Goal: Information Seeking & Learning: Learn about a topic

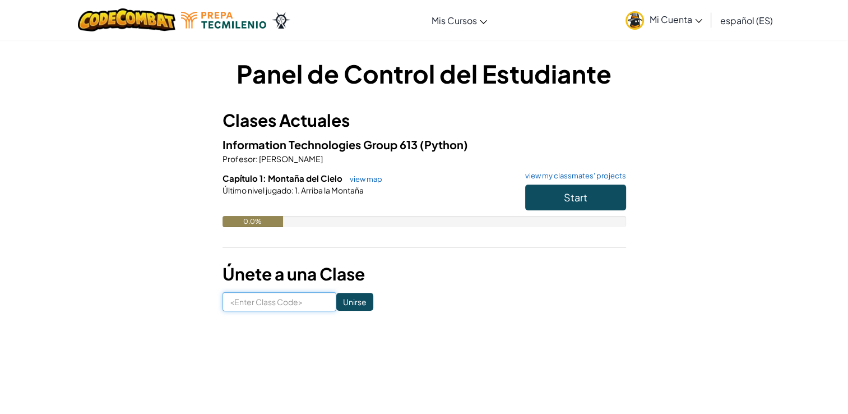
click at [274, 309] on input at bounding box center [280, 301] width 114 height 19
click at [599, 188] on button "Start" at bounding box center [575, 197] width 101 height 26
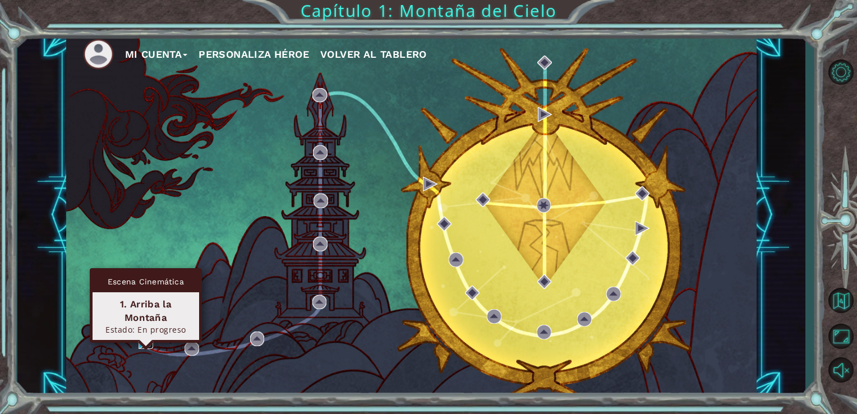
click at [144, 340] on img at bounding box center [146, 341] width 15 height 15
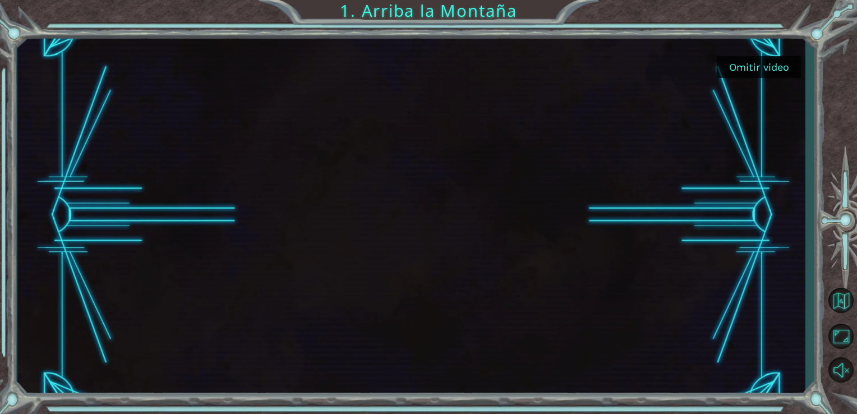
click at [767, 66] on button "Omitir video" at bounding box center [759, 67] width 84 height 22
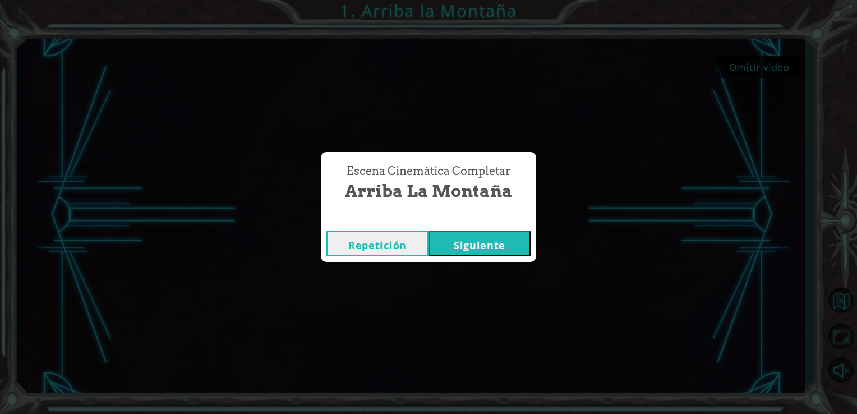
click at [460, 240] on button "Siguiente" at bounding box center [479, 243] width 102 height 25
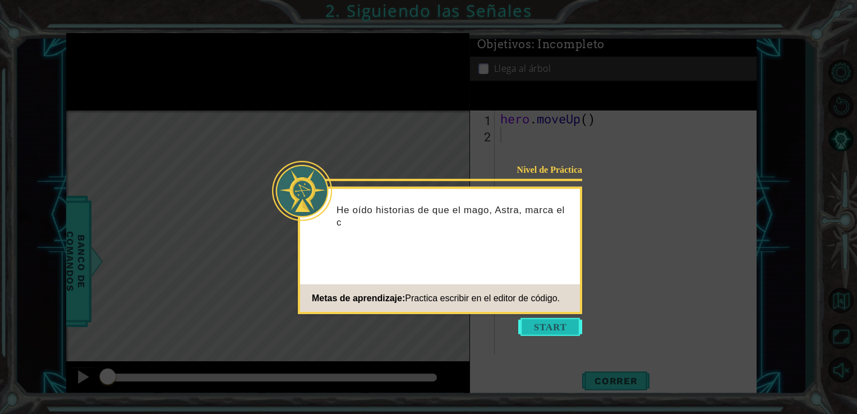
click at [548, 327] on button "Start" at bounding box center [550, 327] width 64 height 18
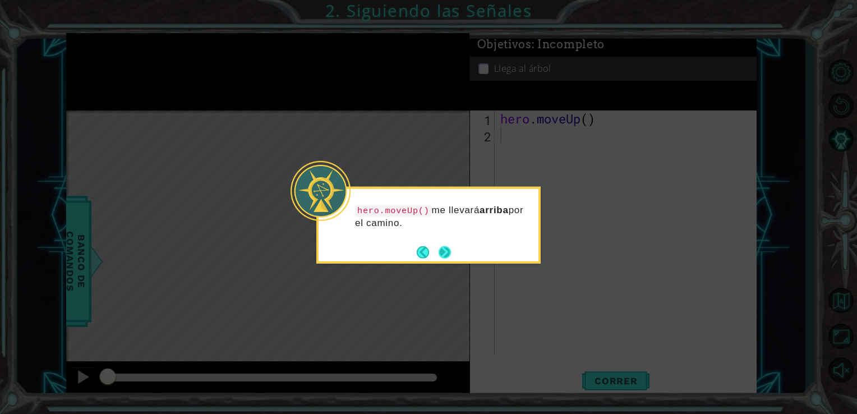
click at [447, 247] on button "Next" at bounding box center [445, 252] width 12 height 12
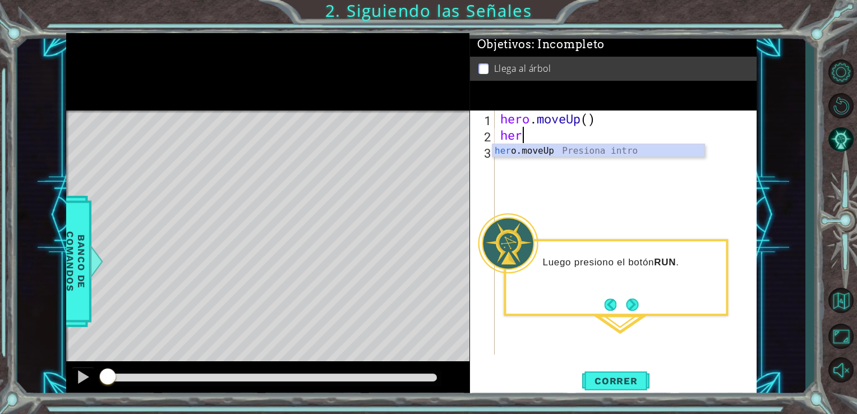
type textarea "hero"
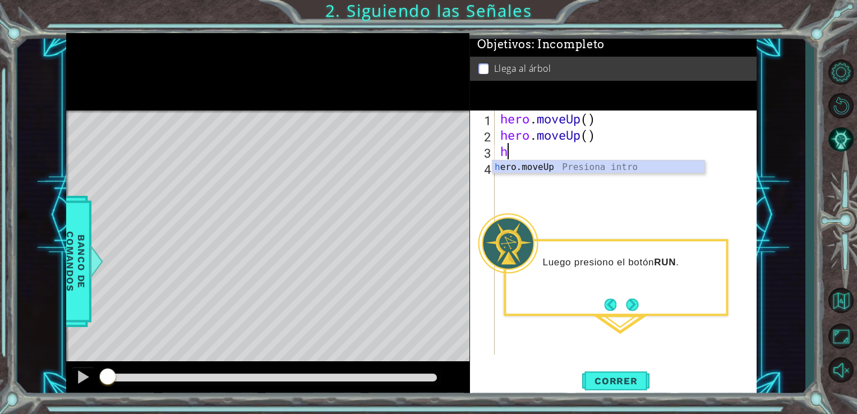
type textarea "he"
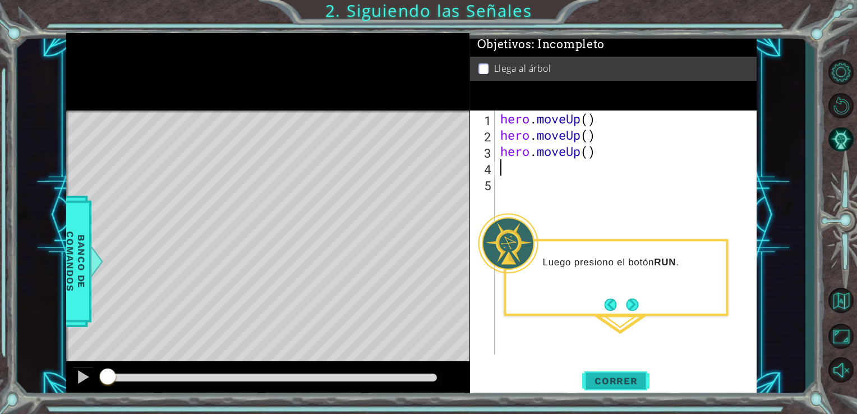
click at [617, 382] on span "Correr" at bounding box center [616, 380] width 66 height 11
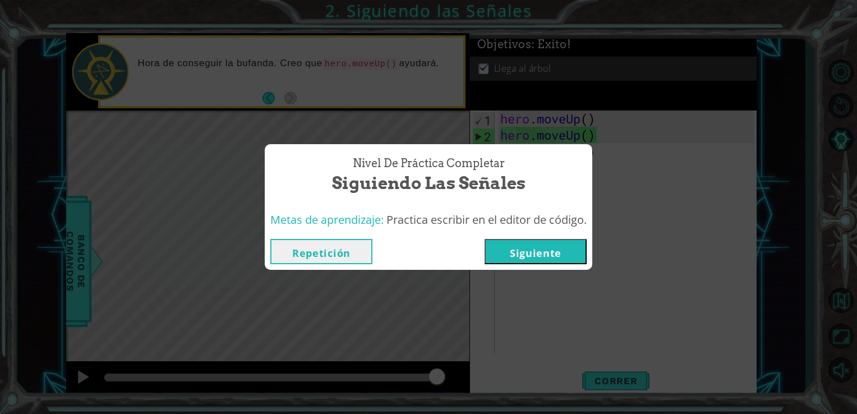
click at [533, 260] on button "Siguiente" at bounding box center [536, 251] width 102 height 25
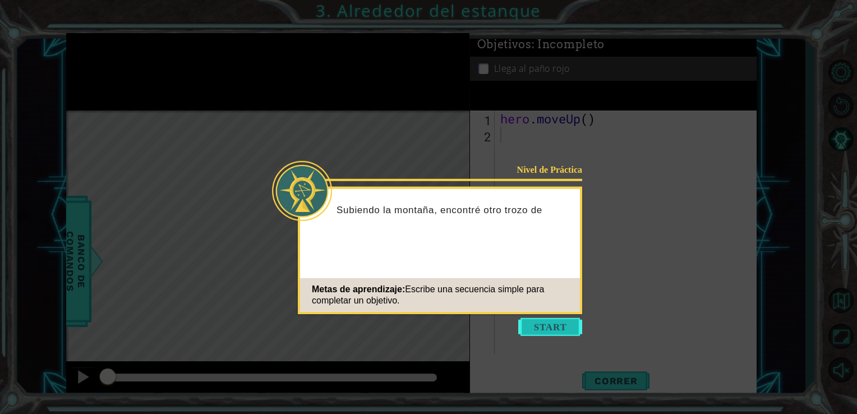
click at [545, 321] on button "Start" at bounding box center [550, 327] width 64 height 18
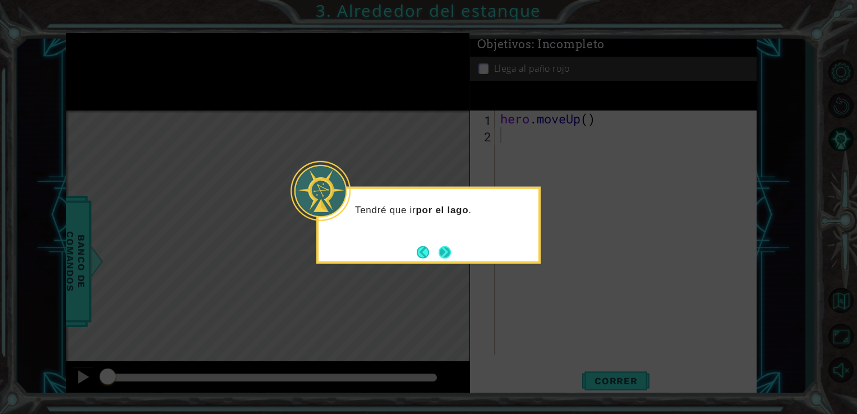
click at [444, 246] on button "Next" at bounding box center [445, 252] width 13 height 13
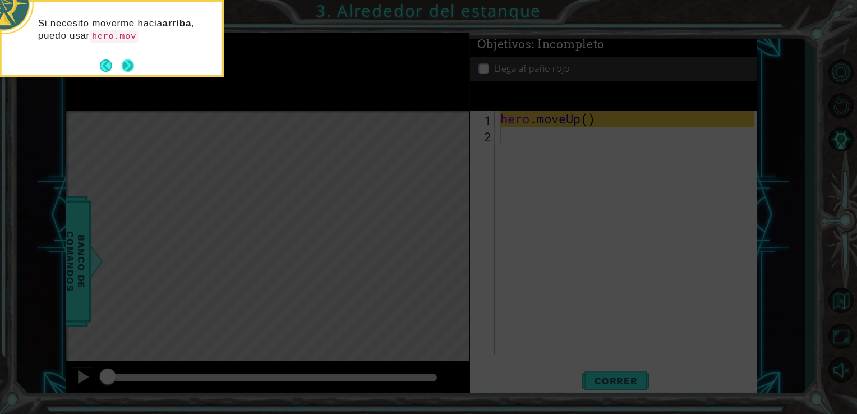
click at [128, 64] on button "Next" at bounding box center [128, 65] width 12 height 12
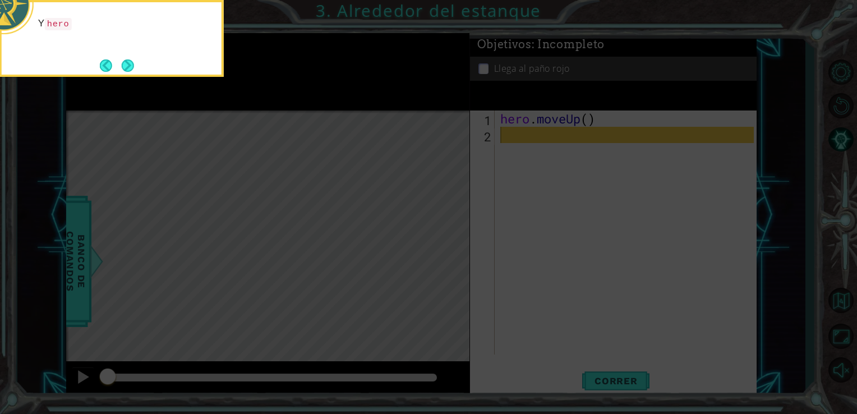
click at [128, 64] on button "Next" at bounding box center [128, 65] width 12 height 12
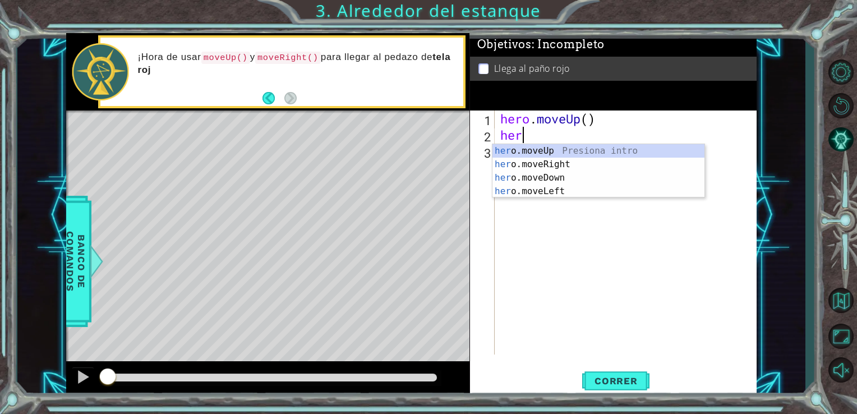
type textarea "hero"
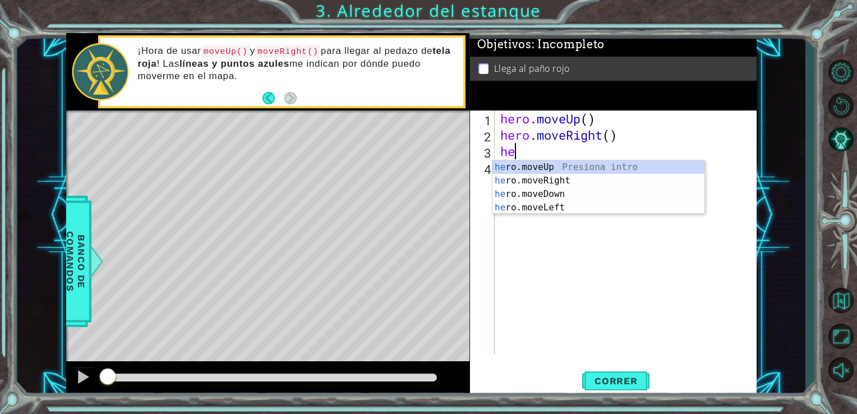
type textarea "hero"
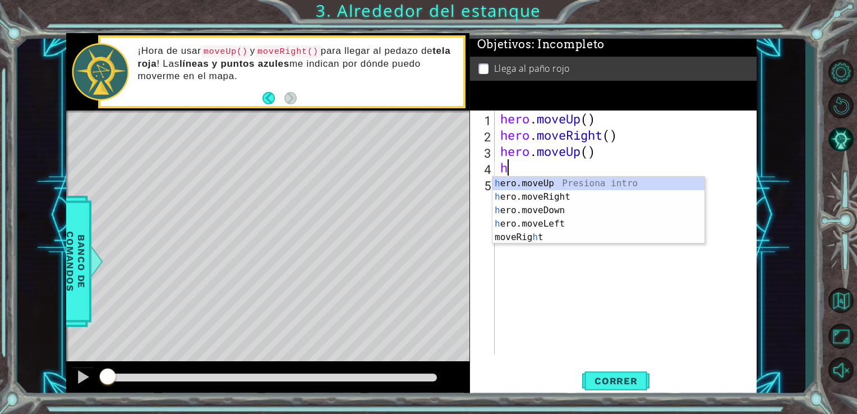
type textarea "her"
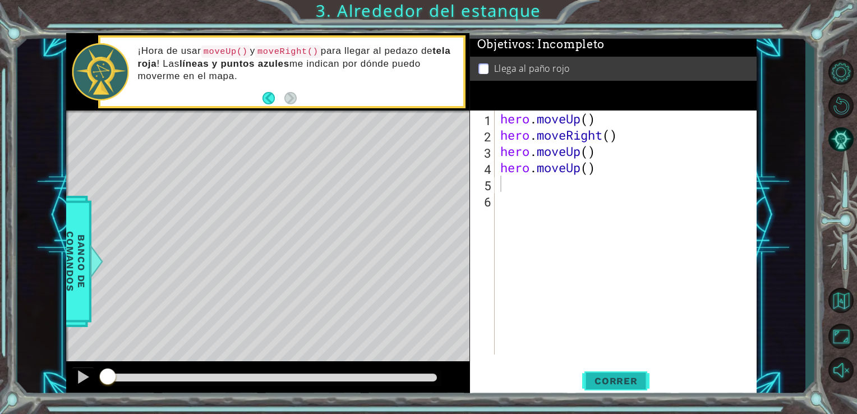
click at [626, 375] on button "Correr" at bounding box center [615, 380] width 67 height 29
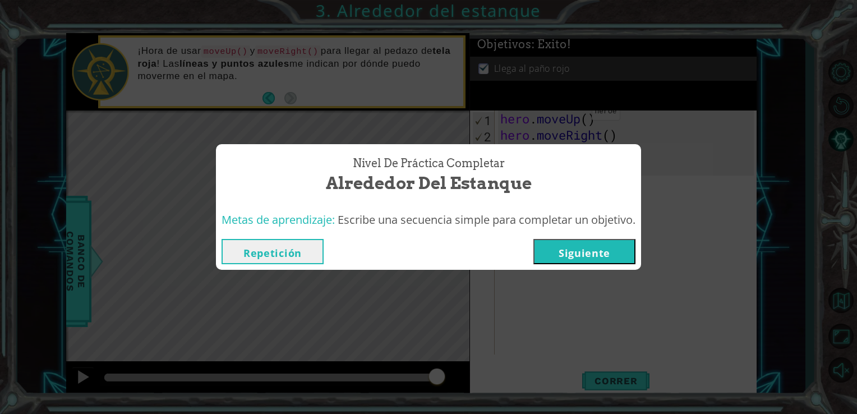
click at [572, 259] on button "Siguiente" at bounding box center [584, 251] width 102 height 25
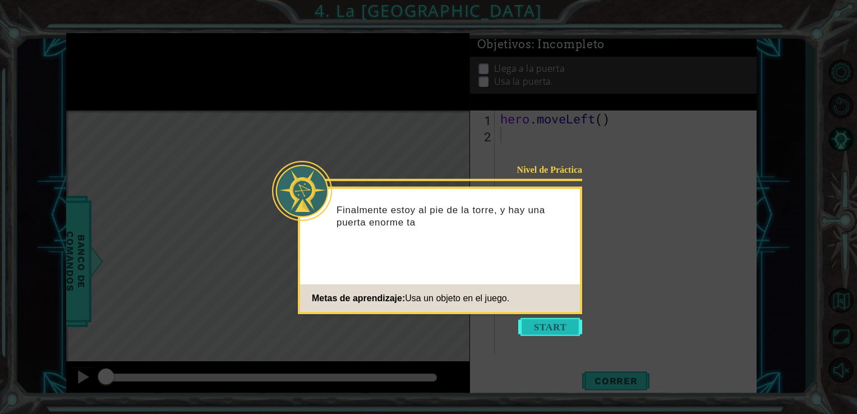
click at [560, 321] on button "Start" at bounding box center [550, 327] width 64 height 18
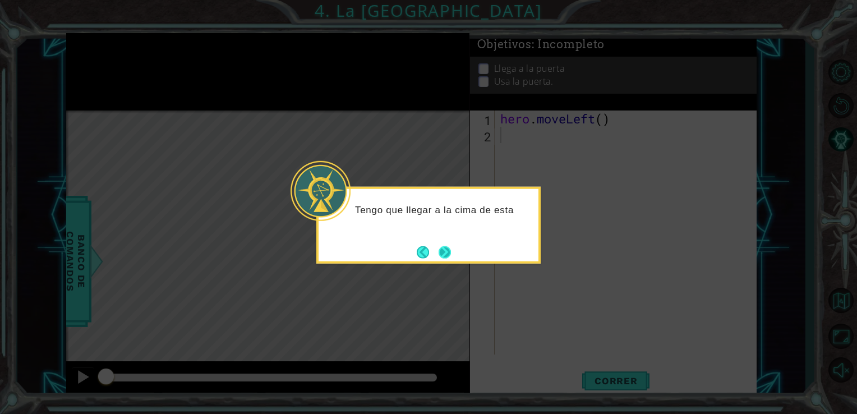
click at [441, 246] on button "Next" at bounding box center [445, 252] width 13 height 13
click at [441, 244] on body "1 ההההההההההההההההההההההההההההההההההההההההההההההההההההההההההההההההההההההההההההה…" at bounding box center [428, 207] width 857 height 414
click at [441, 244] on footer at bounding box center [434, 251] width 34 height 17
click at [441, 246] on button "Next" at bounding box center [445, 252] width 12 height 12
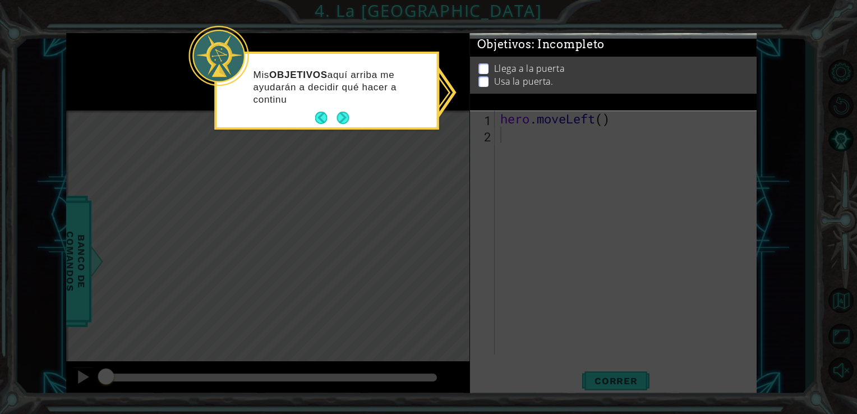
click at [485, 151] on icon at bounding box center [428, 207] width 857 height 414
click at [511, 112] on icon at bounding box center [428, 207] width 857 height 414
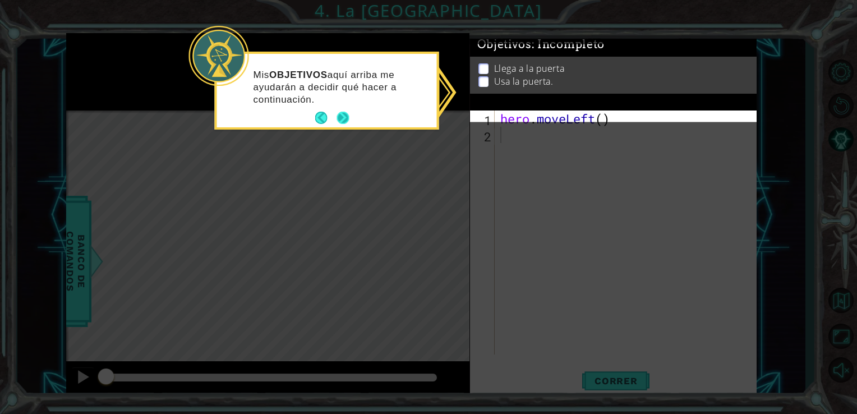
click at [341, 116] on button "Next" at bounding box center [342, 118] width 12 height 12
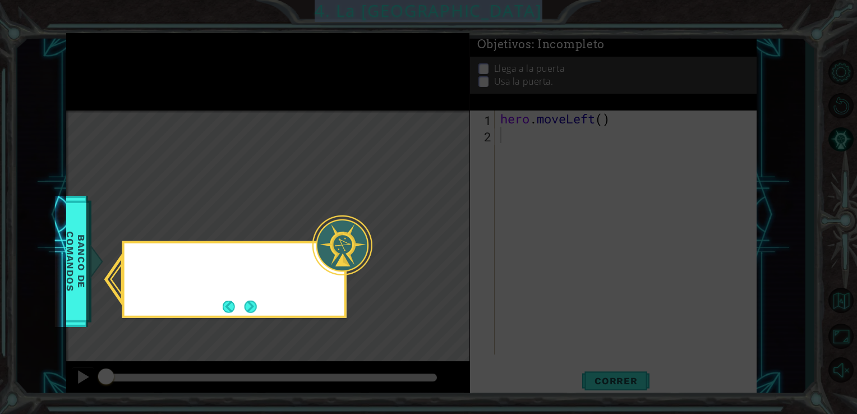
click at [341, 116] on icon at bounding box center [428, 207] width 857 height 414
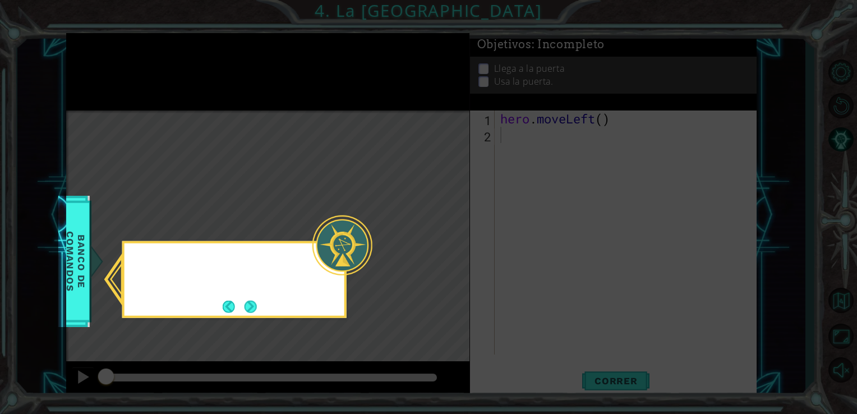
click at [341, 116] on icon at bounding box center [428, 207] width 857 height 414
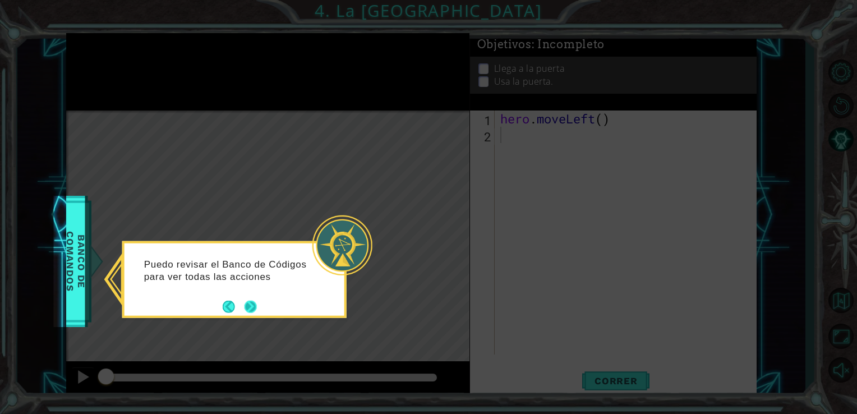
click at [251, 306] on button "Next" at bounding box center [250, 306] width 13 height 13
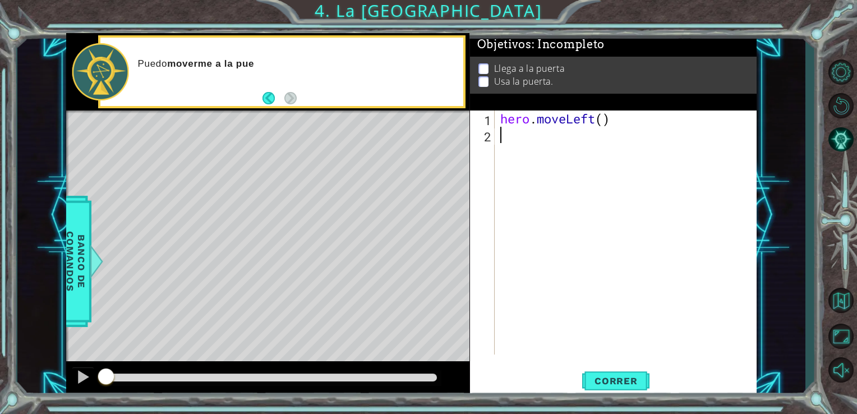
click at [529, 144] on div "hero . moveLeft ( )" at bounding box center [629, 248] width 262 height 276
click at [270, 98] on button "Back" at bounding box center [273, 98] width 22 height 12
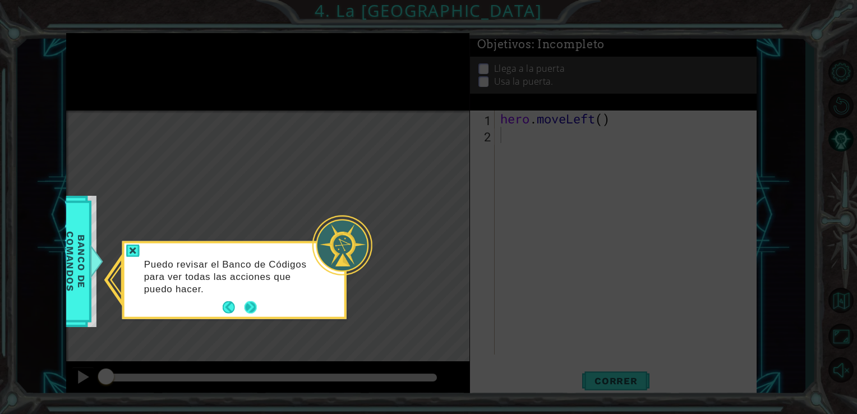
click at [254, 302] on button "Next" at bounding box center [250, 307] width 13 height 13
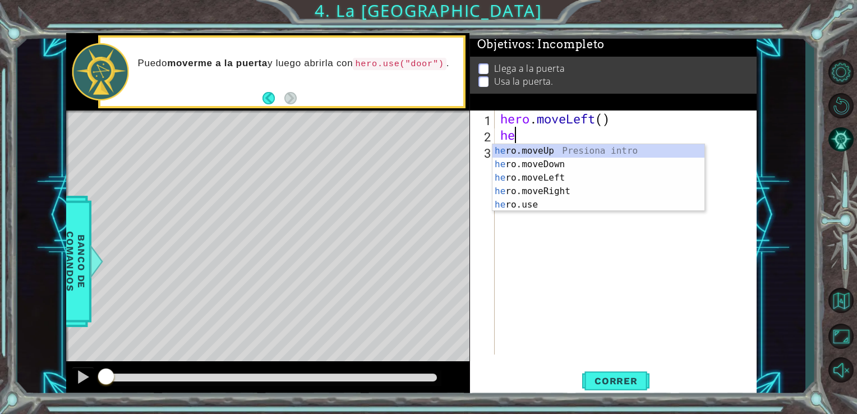
type textarea "hero"
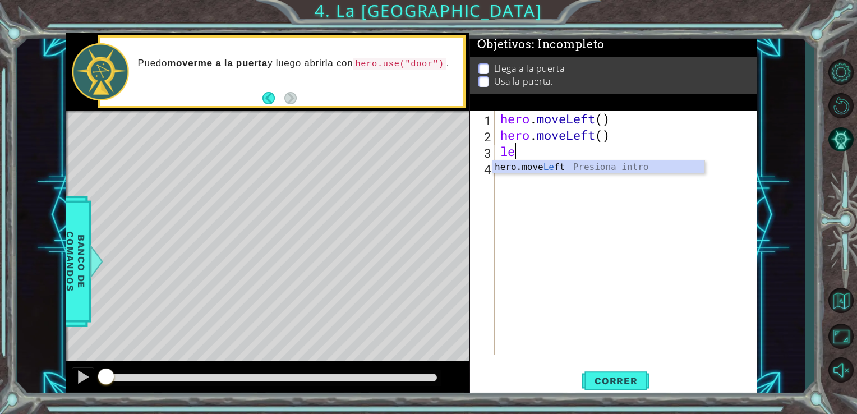
type textarea "lef"
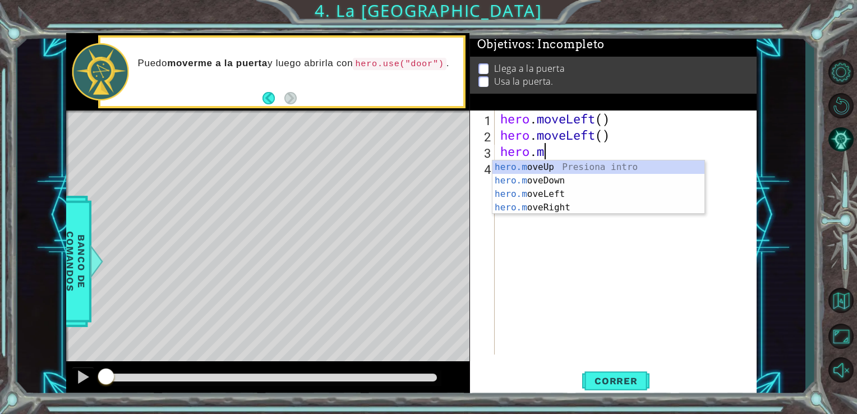
type textarea "hero."
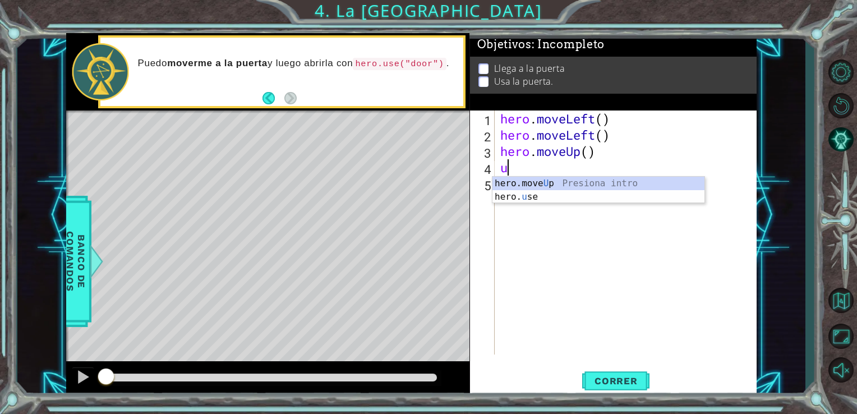
type textarea "up"
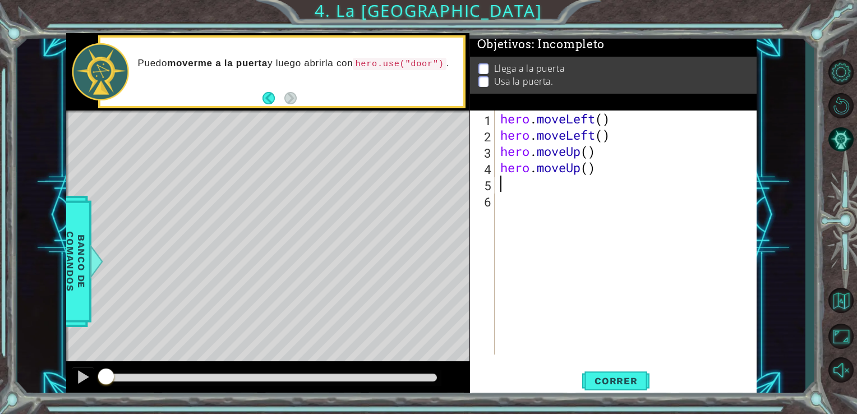
type textarea "ri"
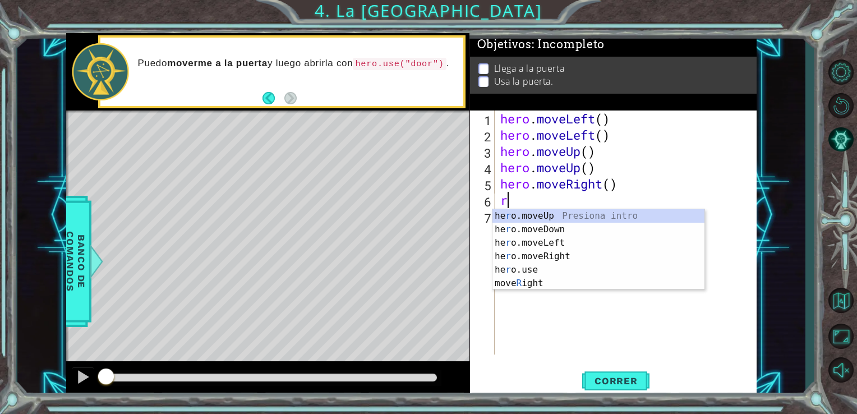
type textarea "rig"
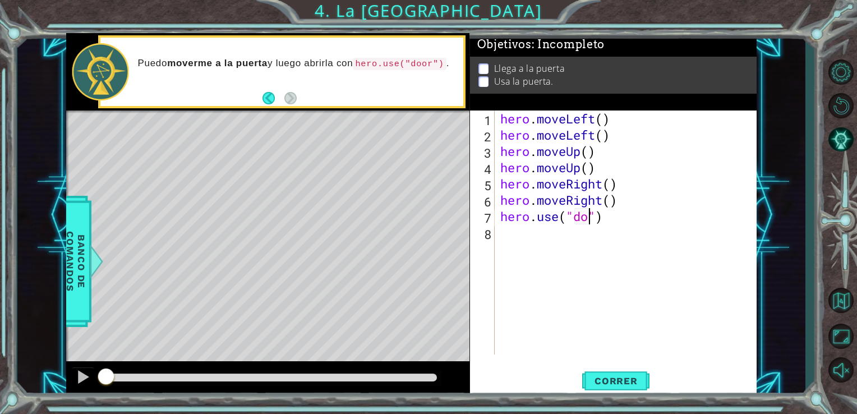
scroll to position [0, 4]
type textarea "hero.use("door")"
click at [636, 387] on button "Correr" at bounding box center [615, 380] width 67 height 29
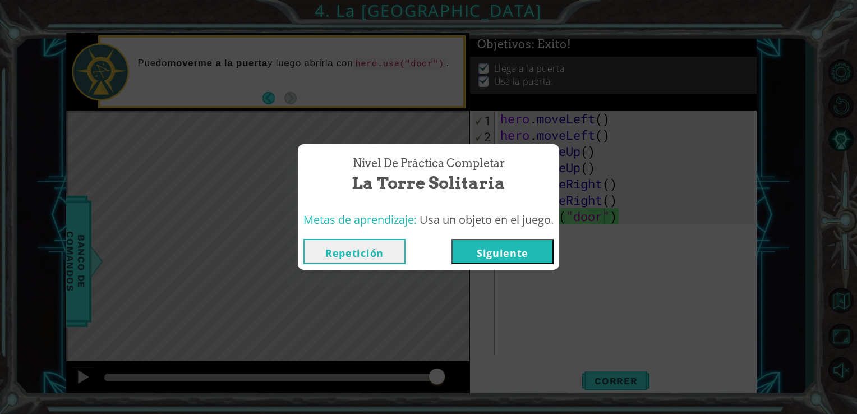
click at [484, 247] on button "Siguiente" at bounding box center [502, 251] width 102 height 25
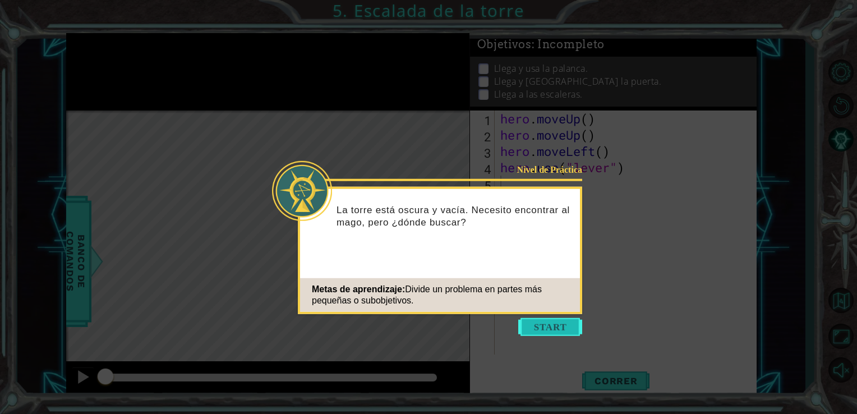
click at [545, 329] on button "Start" at bounding box center [550, 327] width 64 height 18
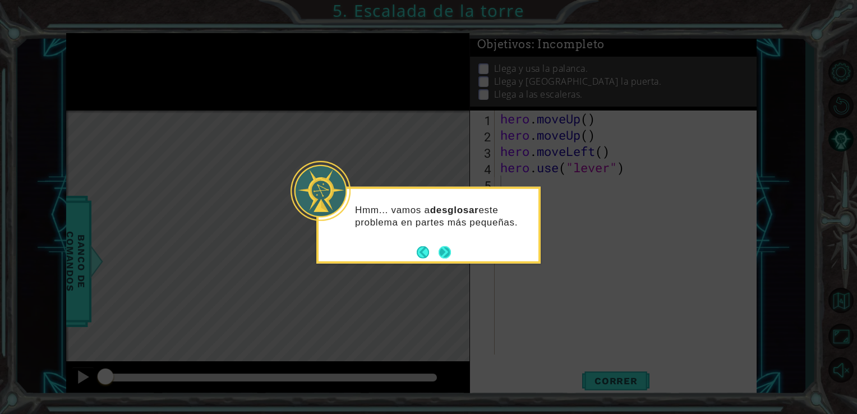
click at [446, 252] on button "Next" at bounding box center [445, 252] width 12 height 12
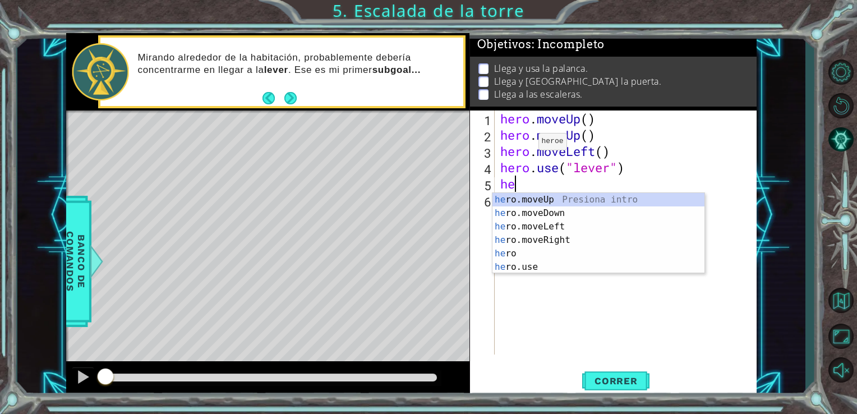
type textarea "h"
type textarea "ri"
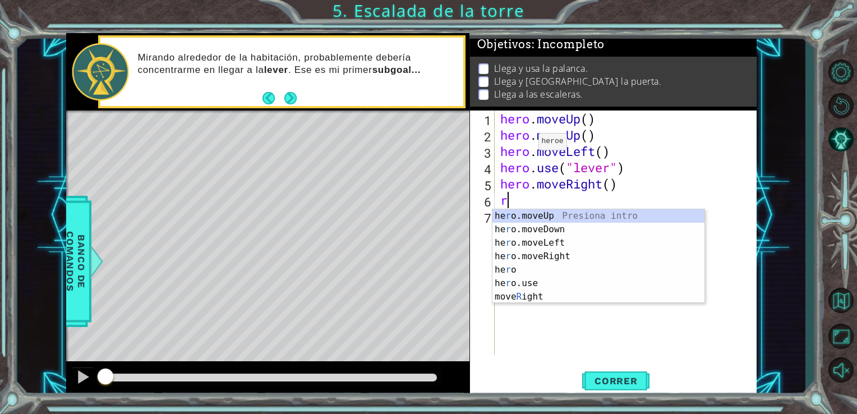
type textarea "ri"
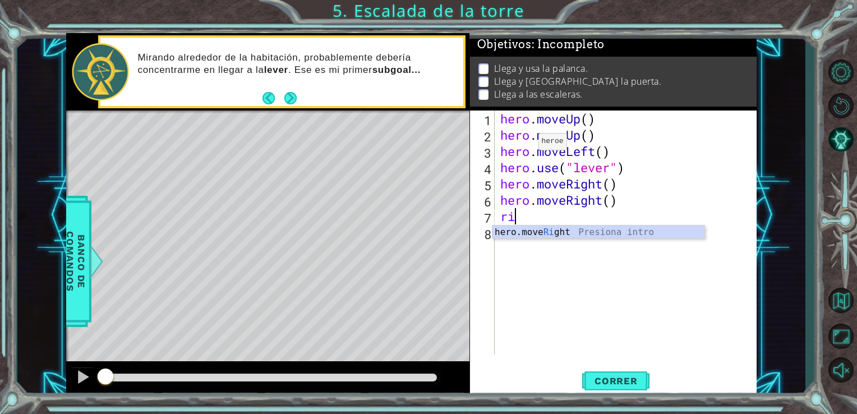
type textarea "rig"
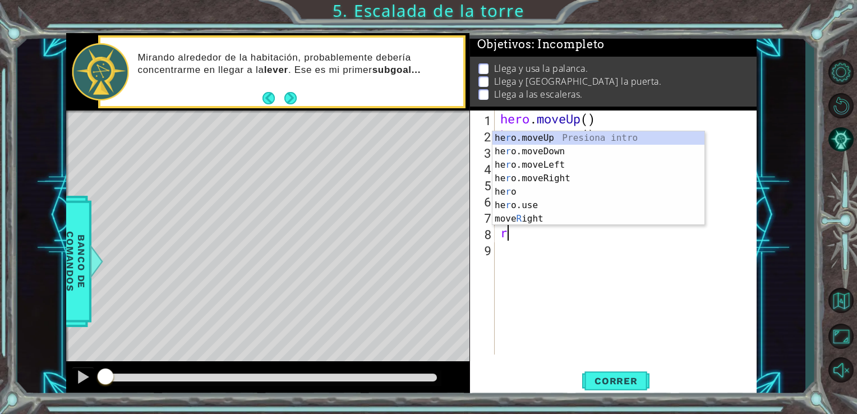
type textarea "ri"
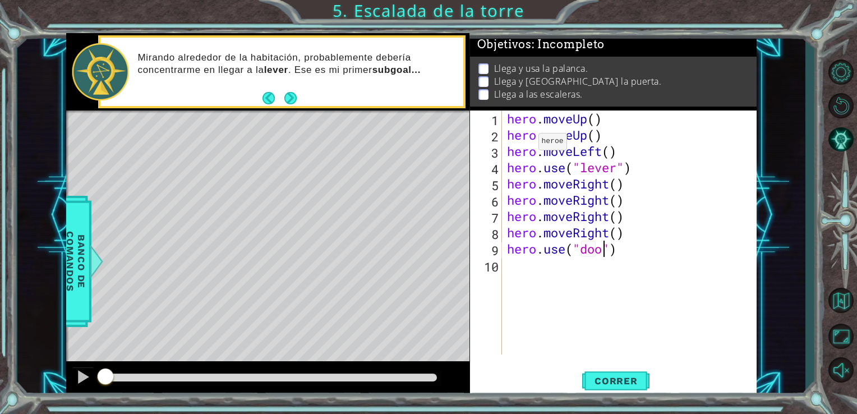
scroll to position [0, 4]
type textarea "hero.use("door")"
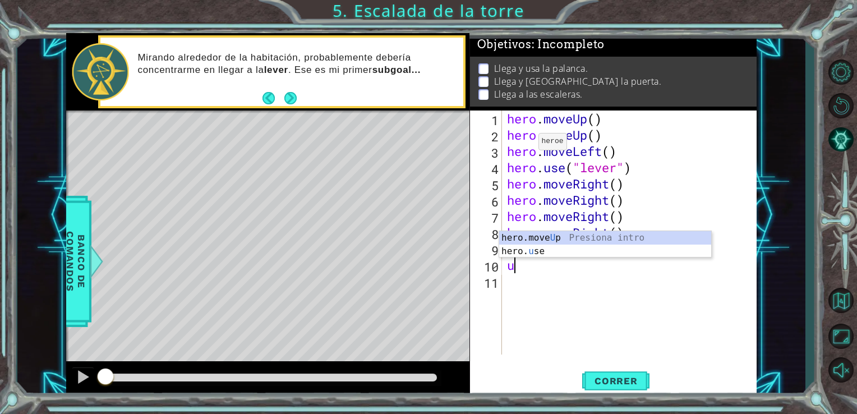
type textarea "up"
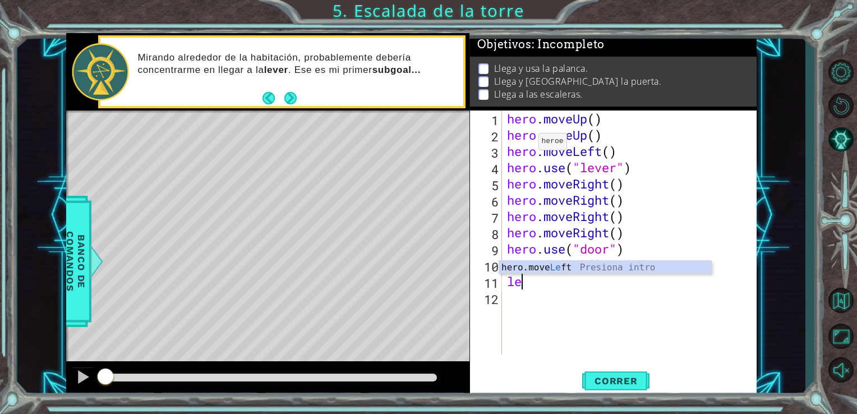
type textarea "lef"
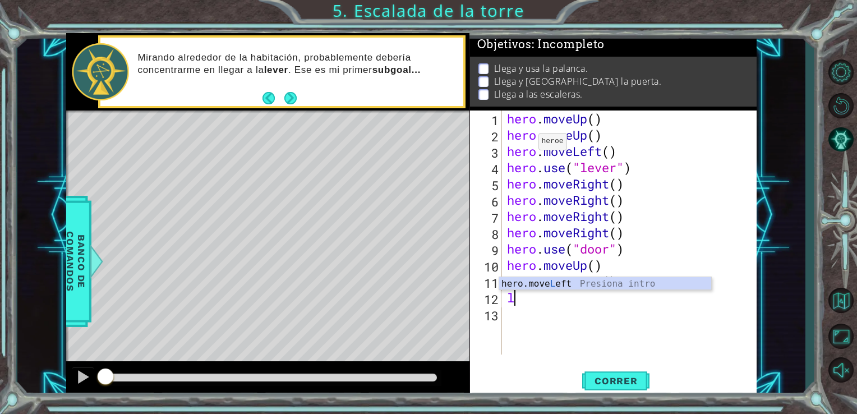
type textarea "lef"
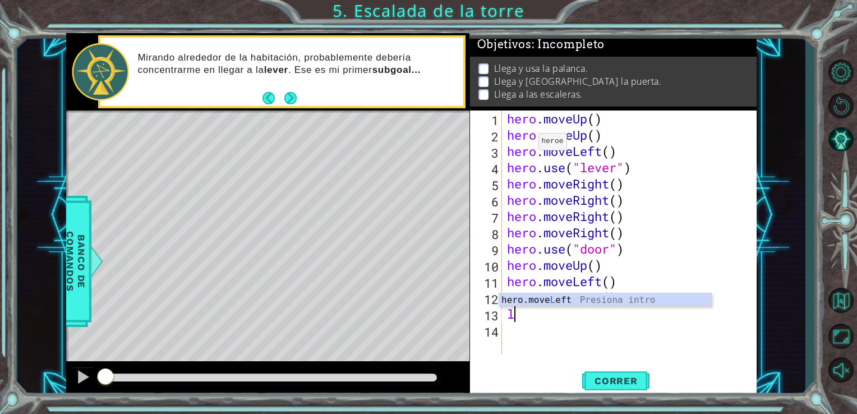
type textarea "lef"
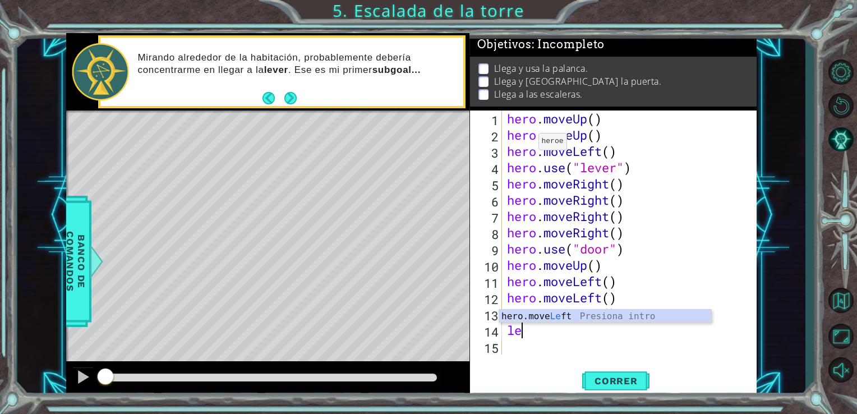
type textarea "lef"
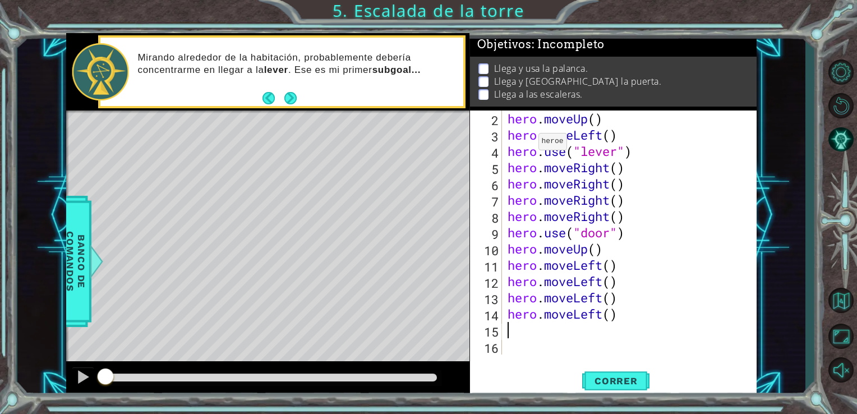
scroll to position [16, 0]
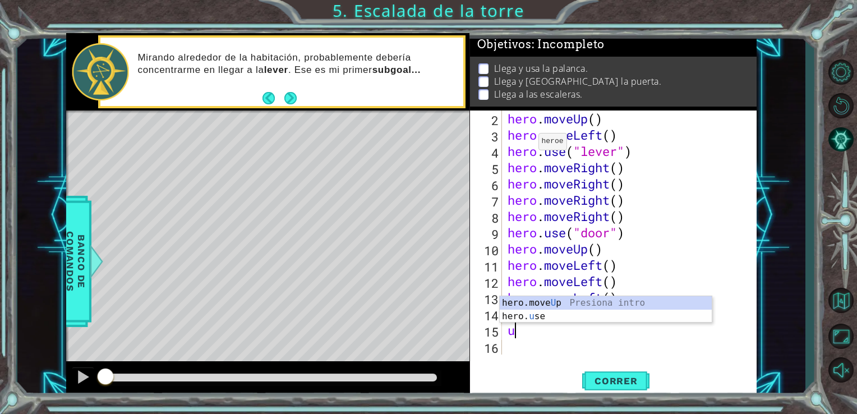
type textarea "up"
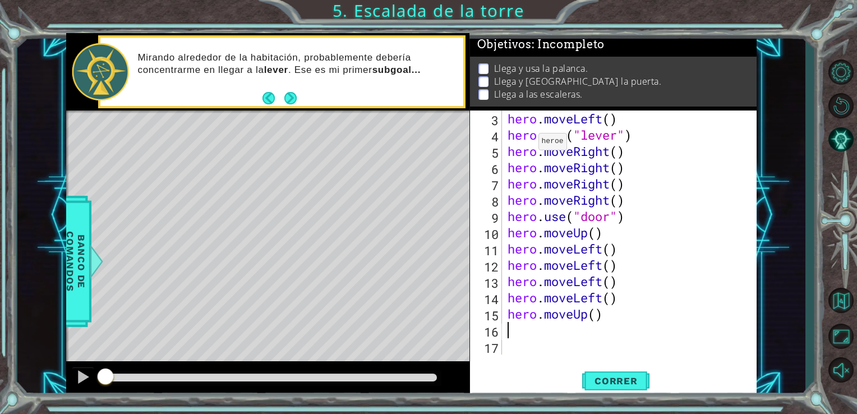
scroll to position [32, 0]
click at [644, 387] on button "Correr" at bounding box center [615, 380] width 67 height 29
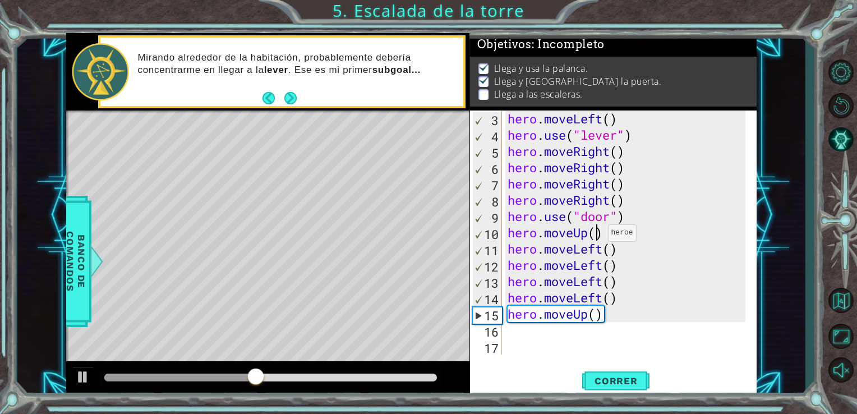
click at [598, 236] on div "hero . moveLeft ( ) hero . use ( "lever" ) hero . moveRight ( ) hero . moveRigh…" at bounding box center [628, 248] width 246 height 276
type textarea "hero.moveUp()"
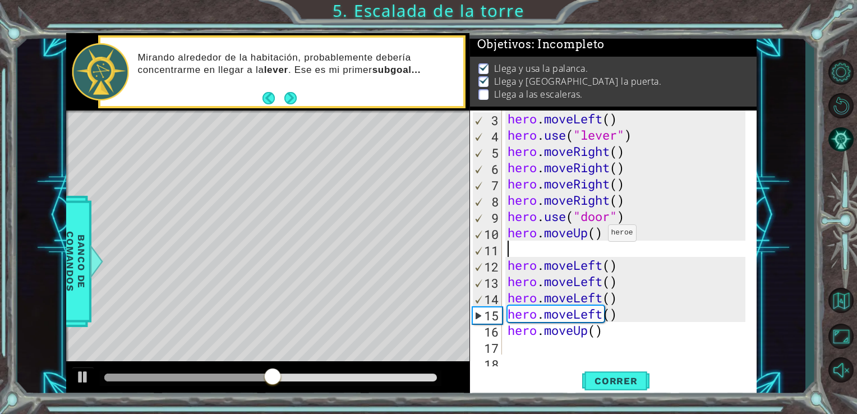
scroll to position [33, 0]
type textarea "u"
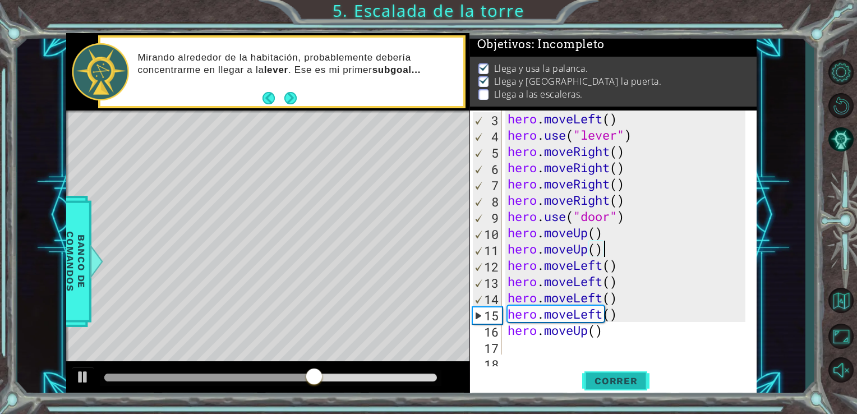
type textarea "hero.moveUp()"
click at [601, 378] on span "Correr" at bounding box center [616, 380] width 66 height 11
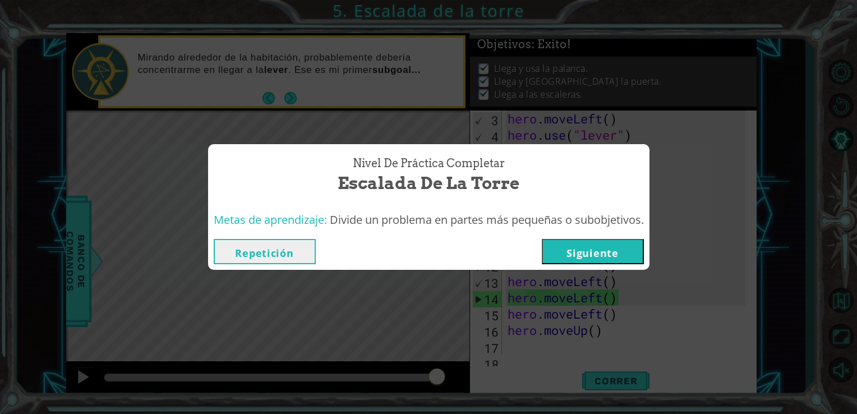
click at [608, 248] on button "Siguiente" at bounding box center [593, 251] width 102 height 25
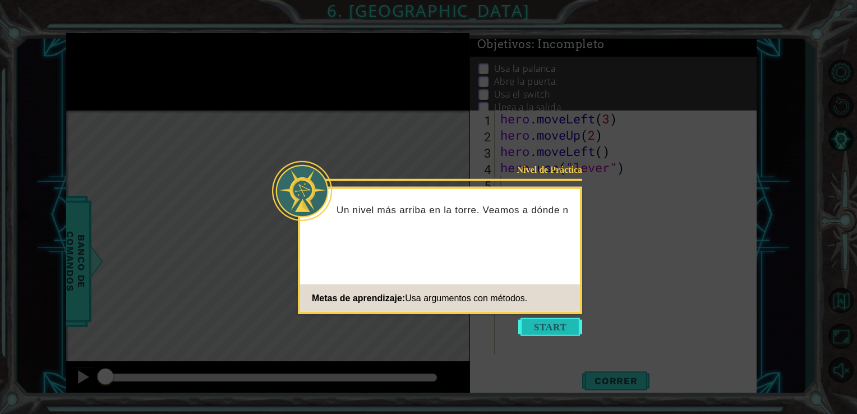
click at [547, 321] on button "Start" at bounding box center [550, 327] width 64 height 18
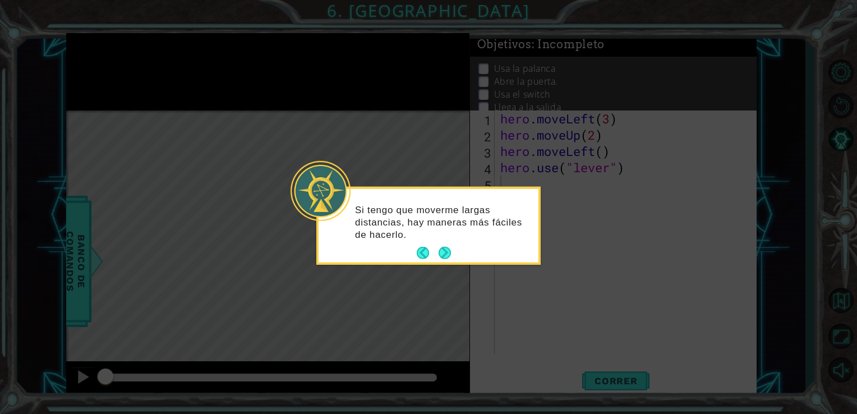
click at [447, 259] on button "Next" at bounding box center [445, 253] width 12 height 12
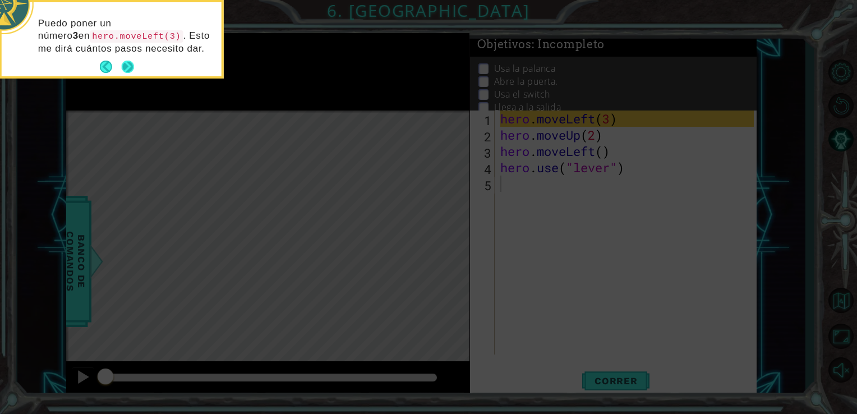
click at [132, 61] on button "Next" at bounding box center [128, 67] width 12 height 12
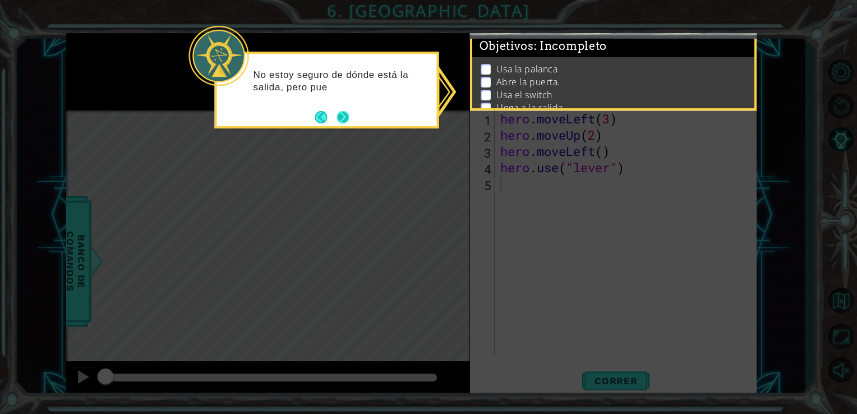
click at [351, 113] on div "No estoy seguro de dónde está la salida, pero pue" at bounding box center [327, 86] width 220 height 57
click at [347, 116] on button "Next" at bounding box center [342, 118] width 13 height 13
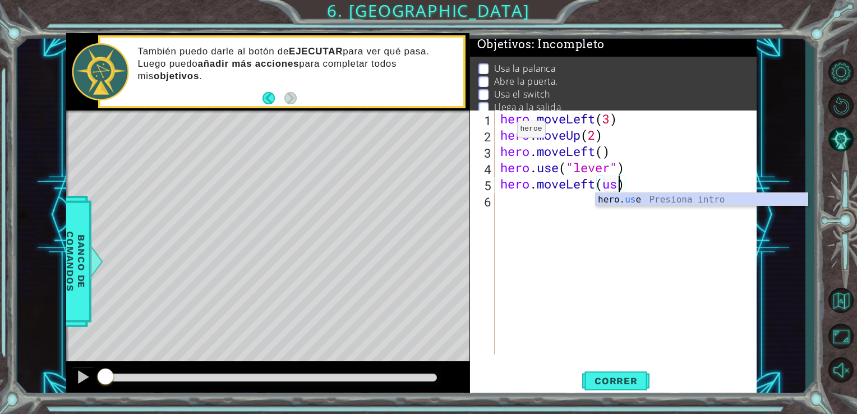
scroll to position [0, 4]
type textarea "hero.moveLeft()"
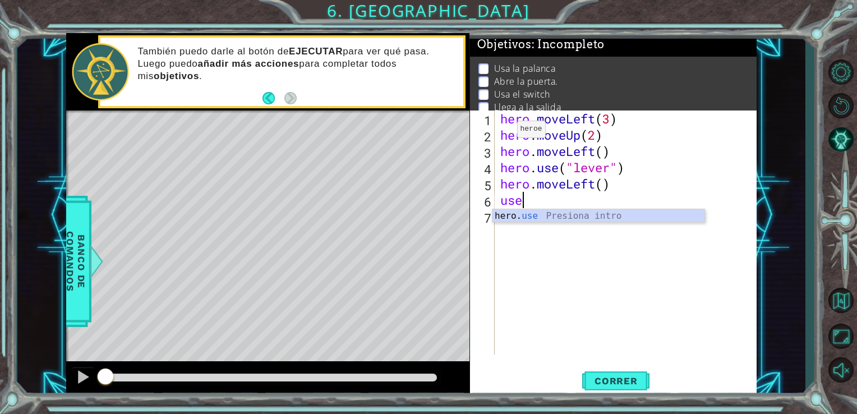
scroll to position [0, 0]
type textarea "hero.use("door")"
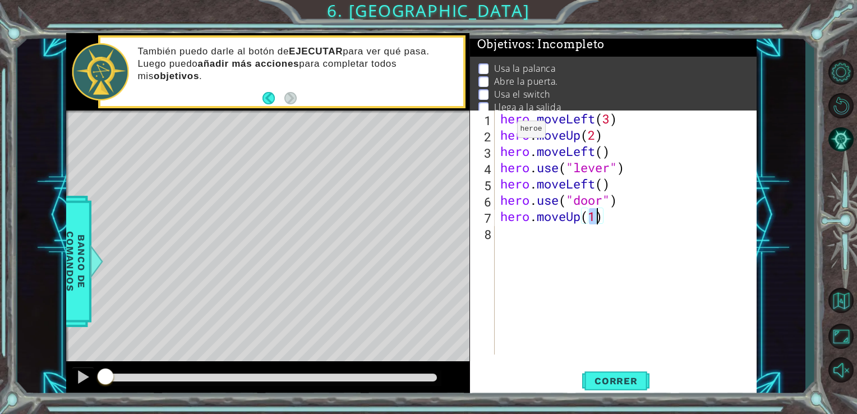
type textarea "hero.moveUp(2)"
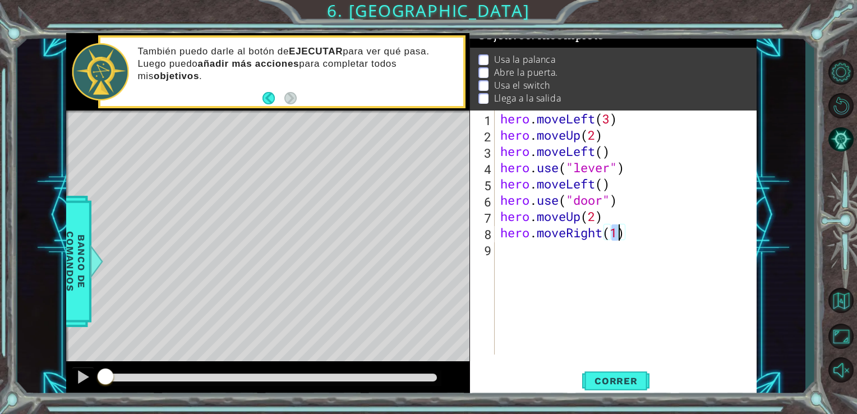
scroll to position [0, 4]
type textarea "hero.moveRight(2)"
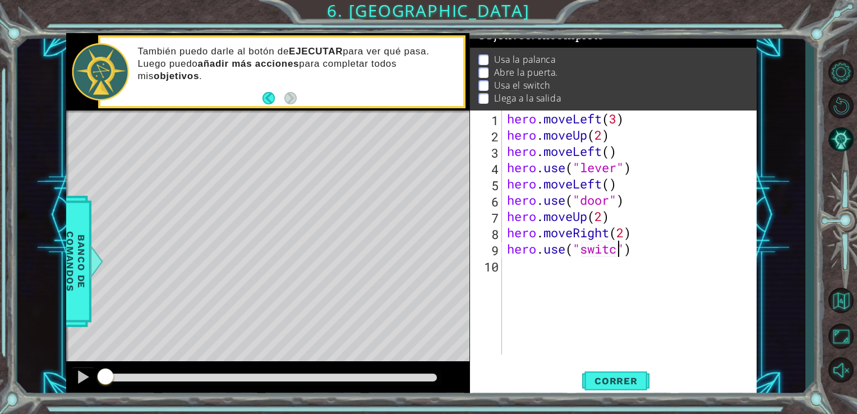
type textarea "hero.use("switch")"
type textarea "hero.moveRight(1)"
click at [624, 375] on span "Correr" at bounding box center [616, 380] width 66 height 11
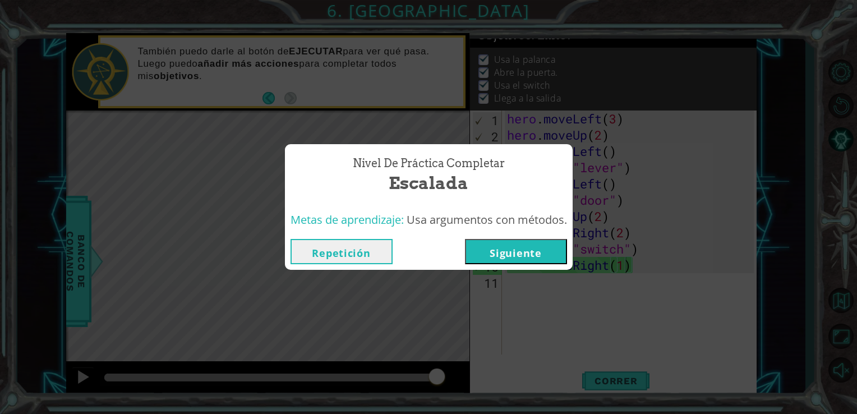
click at [512, 255] on button "Siguiente" at bounding box center [516, 251] width 102 height 25
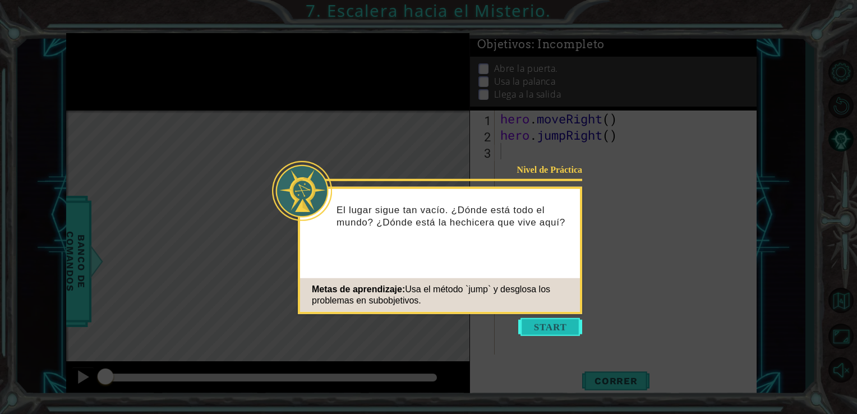
click at [559, 327] on button "Start" at bounding box center [550, 327] width 64 height 18
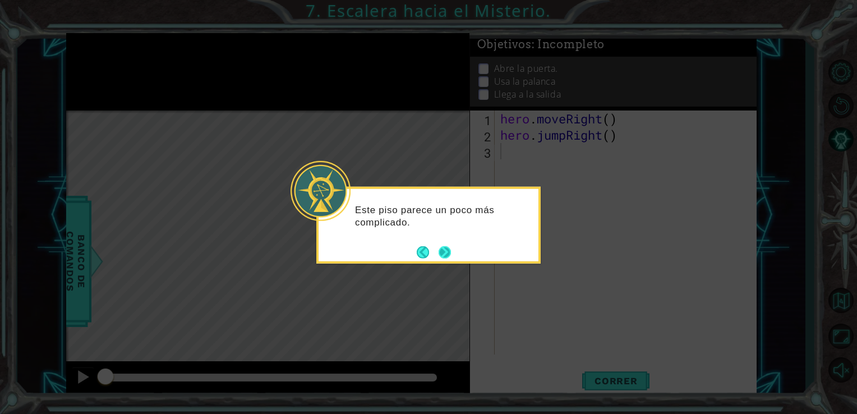
click at [447, 255] on button "Next" at bounding box center [445, 252] width 12 height 12
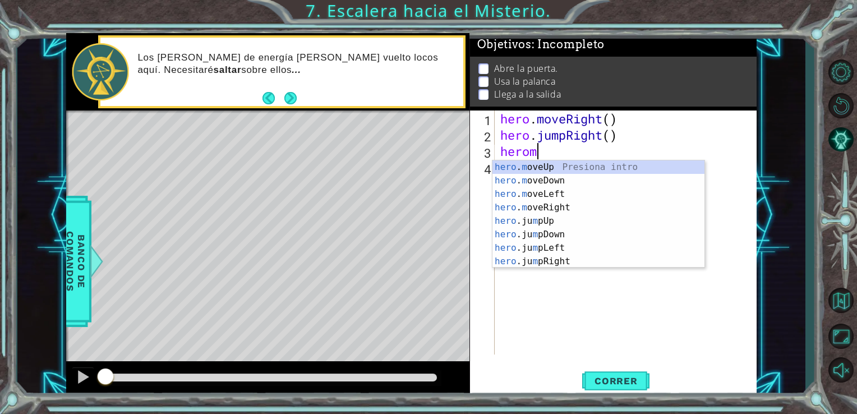
scroll to position [0, 1]
type textarea "h"
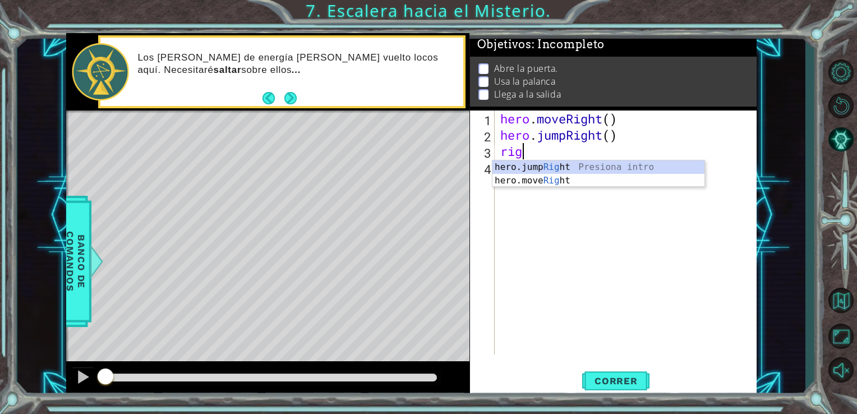
scroll to position [0, 0]
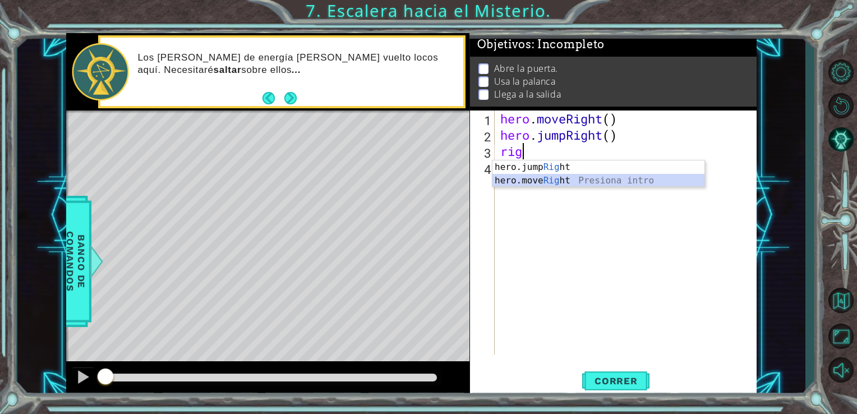
type textarea "hero.moveRight(1)"
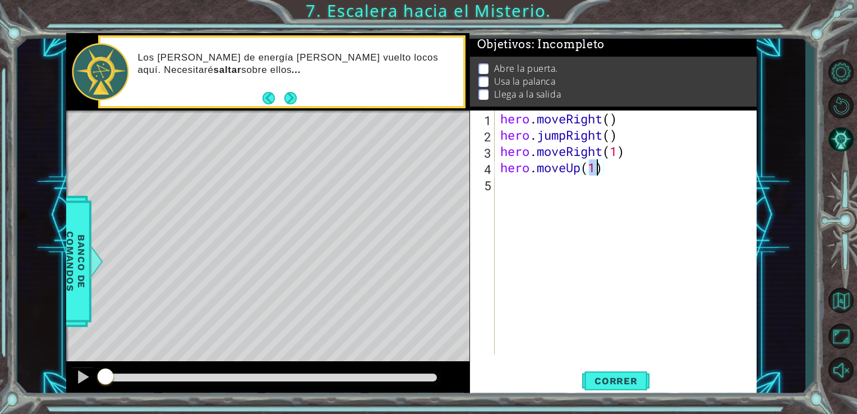
type textarea "hero.moveUp(3)"
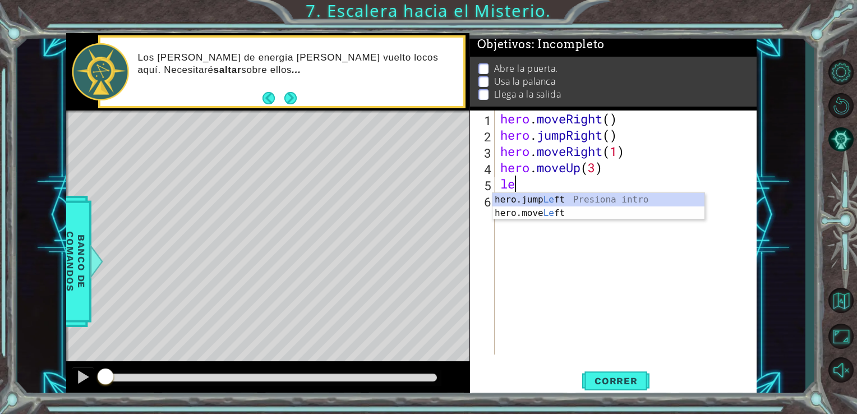
type textarea "lef"
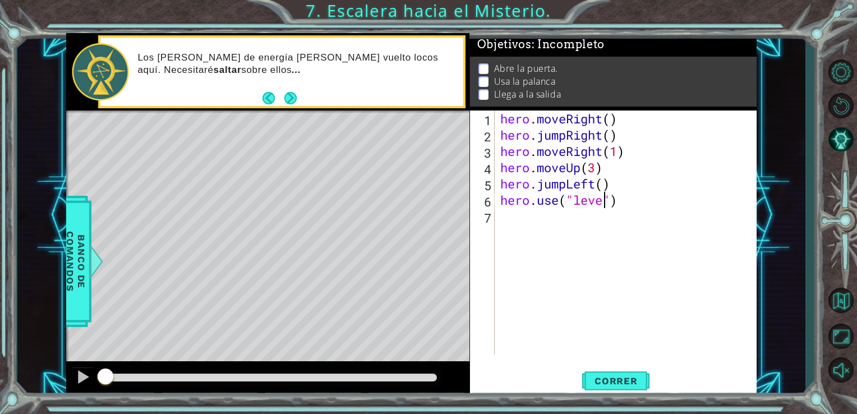
type textarea "hero.use("lever")"
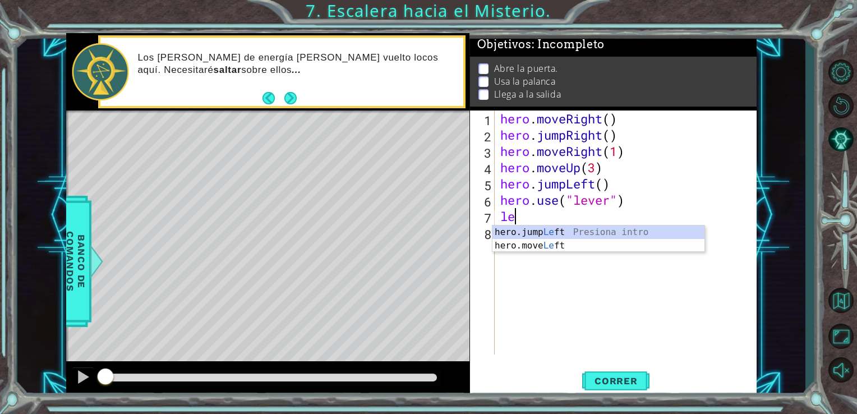
type textarea "lef"
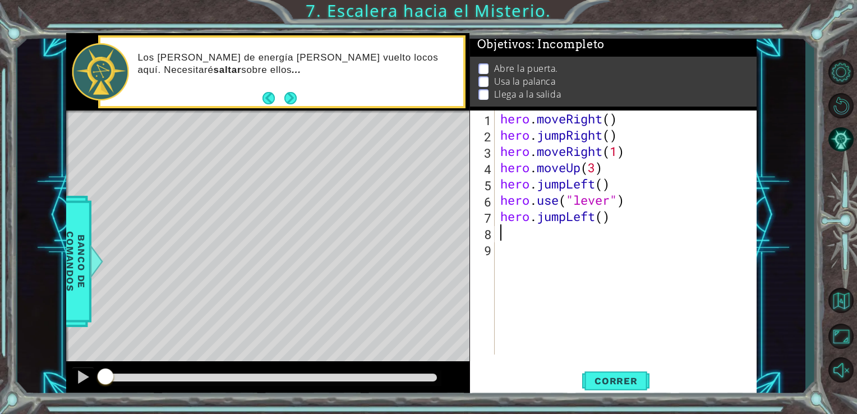
type textarea "2"
click at [606, 216] on div "hero . moveRight ( ) hero . jumpRight ( ) hero . moveRight ( 1 ) hero . moveUp …" at bounding box center [629, 248] width 262 height 276
type textarea "hero.moveLeft(2)"
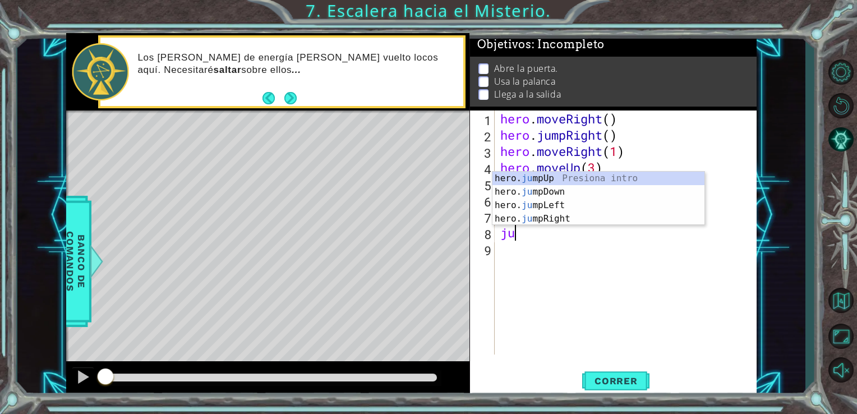
type textarea "jum"
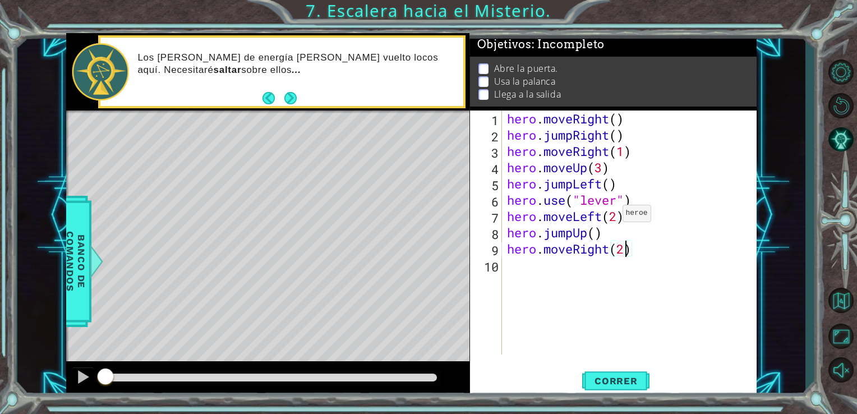
scroll to position [0, 4]
click at [620, 375] on span "Correr" at bounding box center [616, 380] width 66 height 11
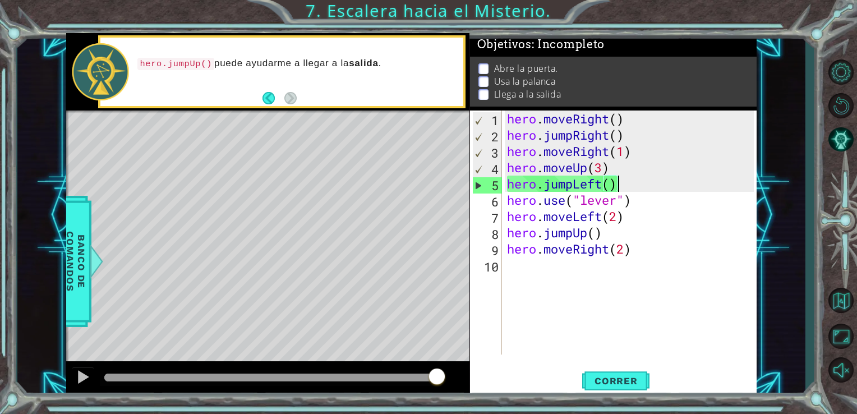
click at [620, 192] on div "hero . moveRight ( ) hero . jumpRight ( ) hero . moveRight ( 1 ) hero . moveUp …" at bounding box center [632, 248] width 255 height 276
click at [598, 170] on div "hero . moveRight ( ) hero . jumpRight ( ) hero . moveRight ( 1 ) hero . moveUp …" at bounding box center [632, 248] width 255 height 276
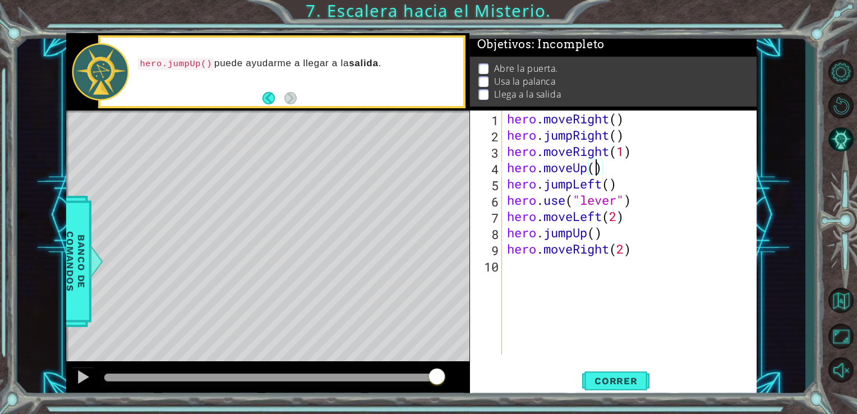
type textarea "hero.moveUp(1)"
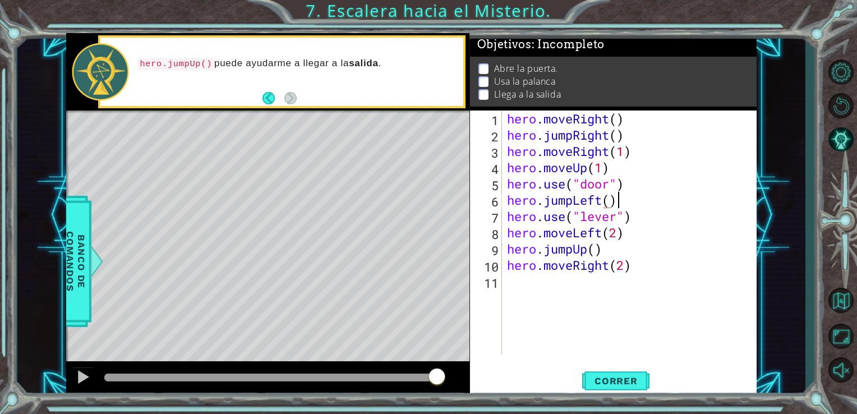
scroll to position [0, 4]
type textarea "hero.use("door")"
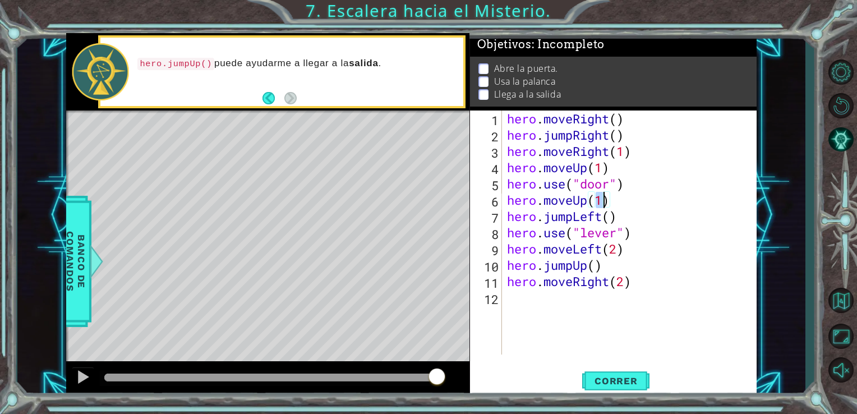
scroll to position [0, 4]
type textarea "hero.moveUp(2)"
click at [607, 383] on span "Correr" at bounding box center [616, 380] width 66 height 11
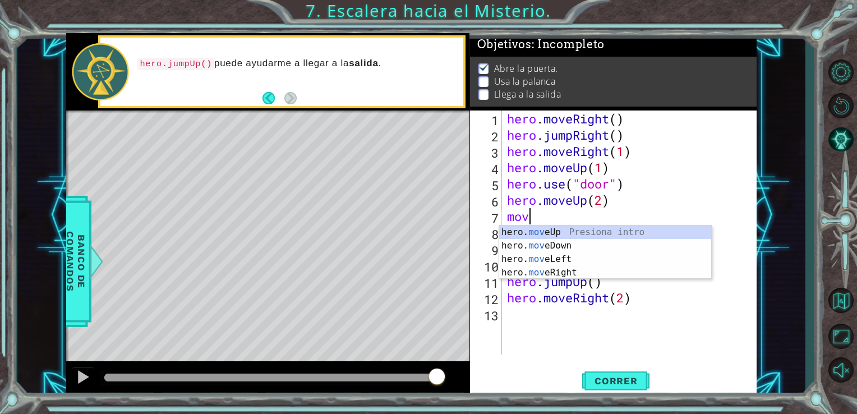
scroll to position [0, 0]
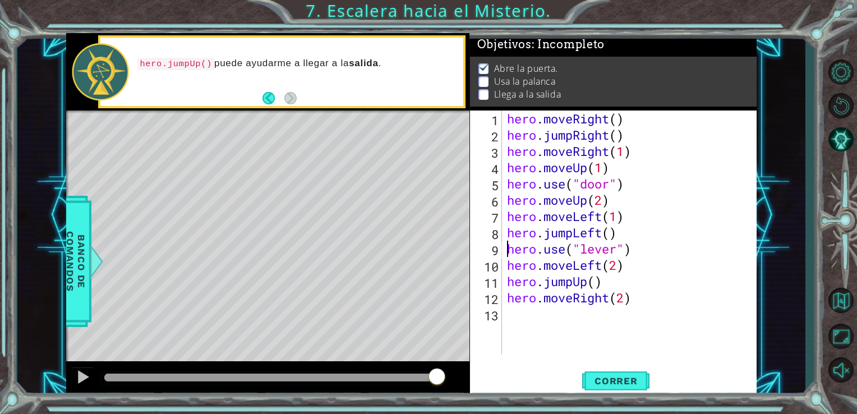
type textarea "hero.jumpLeft()"
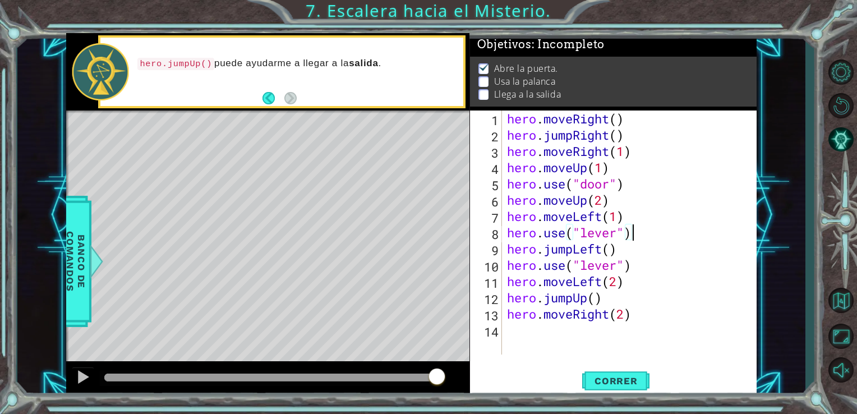
scroll to position [0, 4]
type textarea "hero.use("lever")"
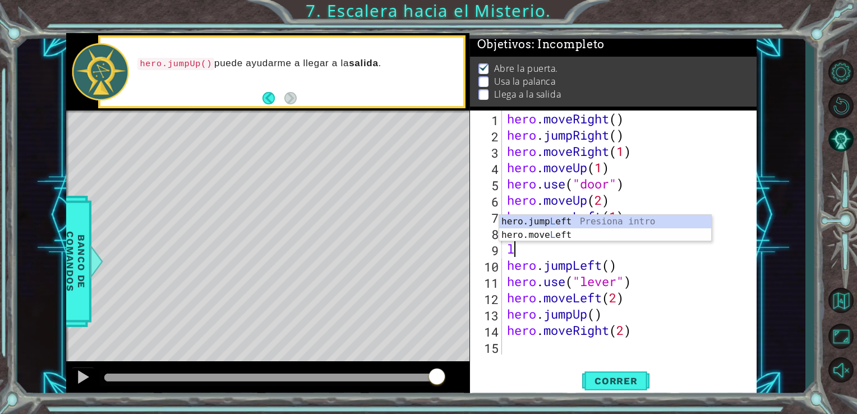
type textarea "lef"
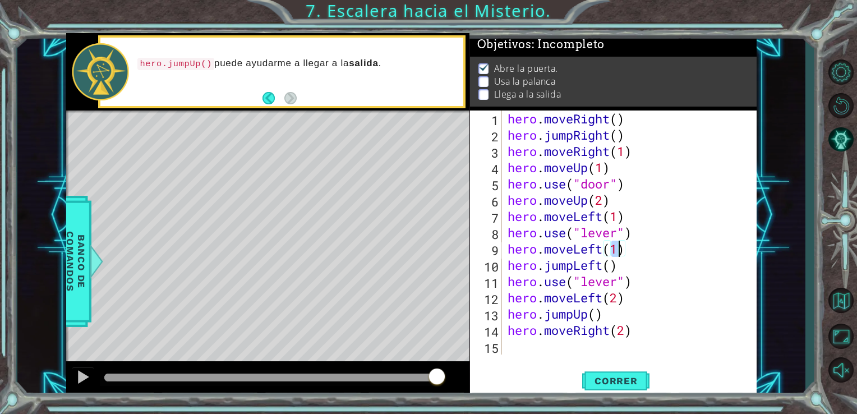
scroll to position [0, 4]
click at [637, 323] on div "hero . moveRight ( ) hero . jumpRight ( ) hero . moveRight ( 1 ) hero . moveUp …" at bounding box center [632, 248] width 255 height 276
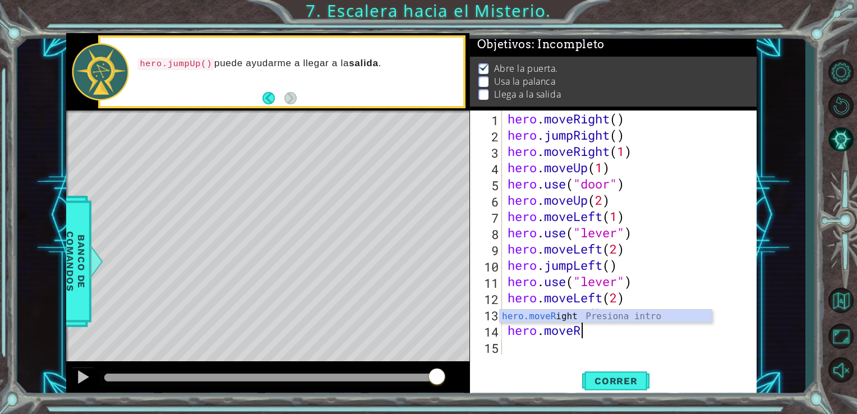
scroll to position [0, 0]
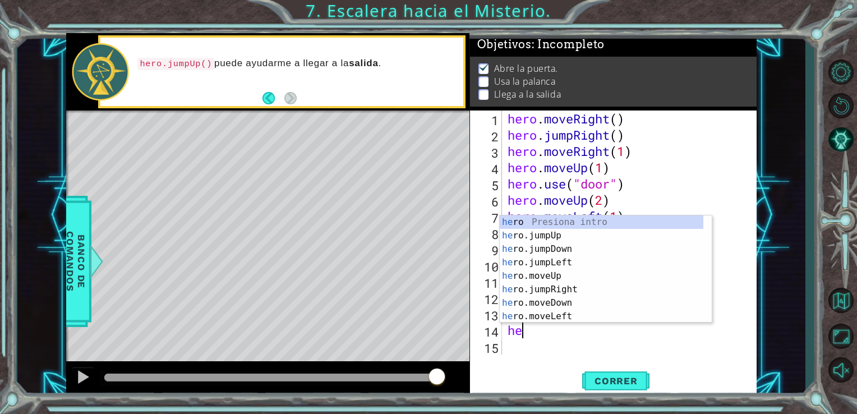
type textarea "h"
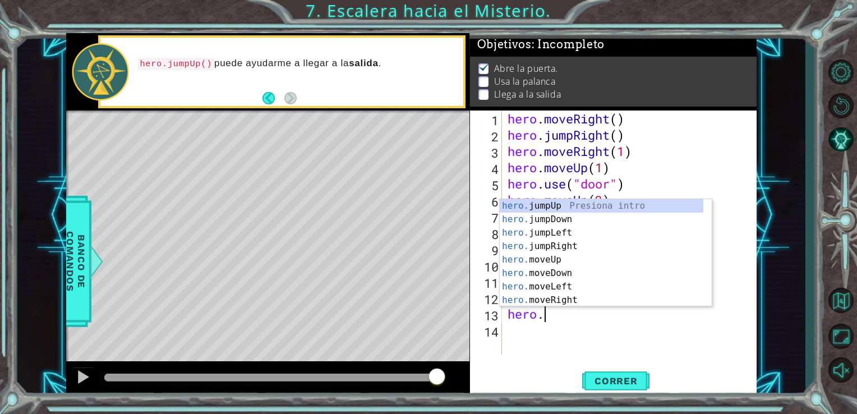
type textarea "h"
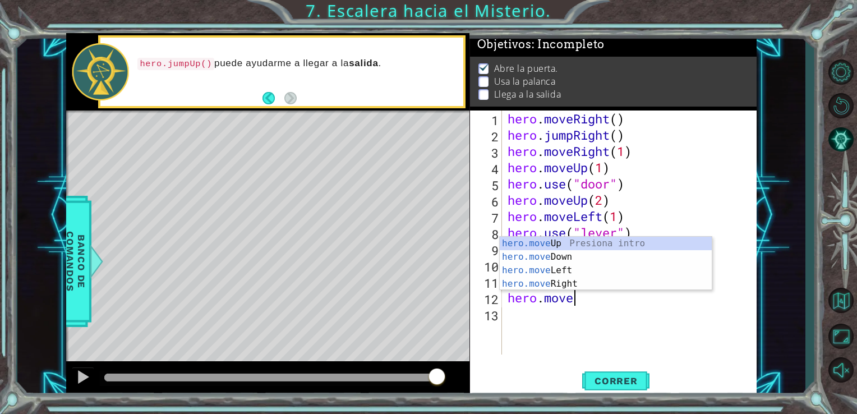
type textarea "h"
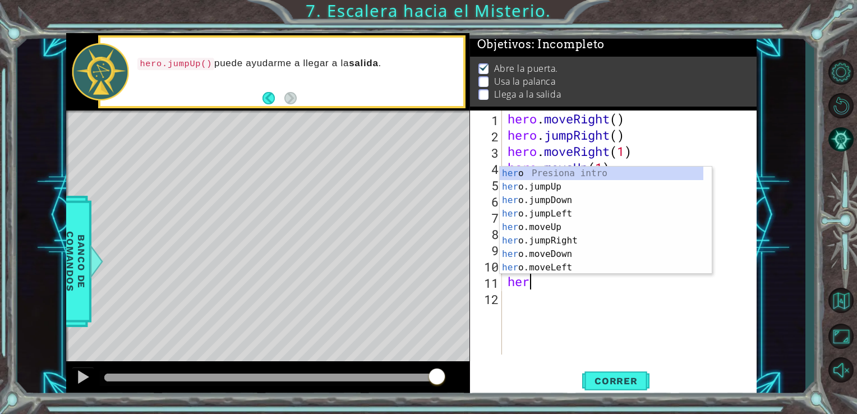
type textarea "h"
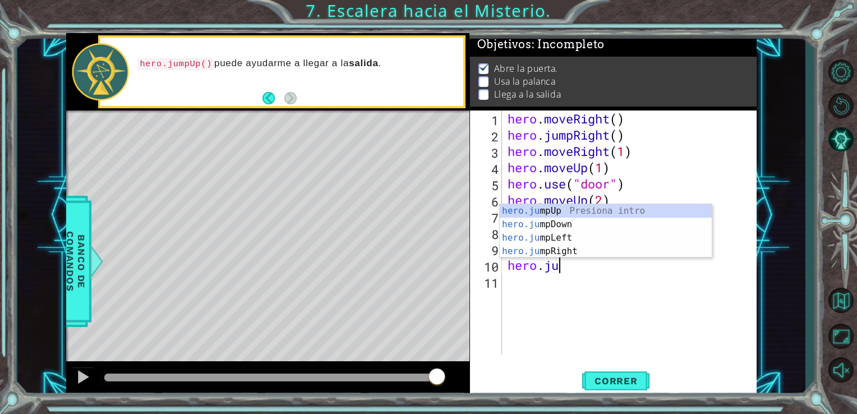
type textarea "hero.jum"
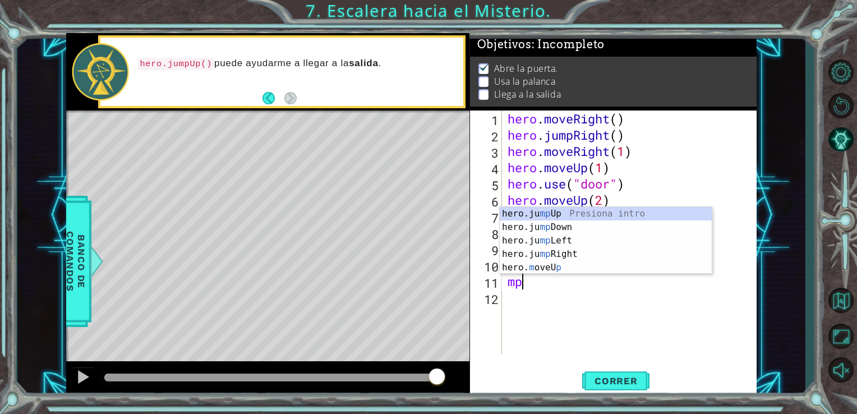
type textarea "m"
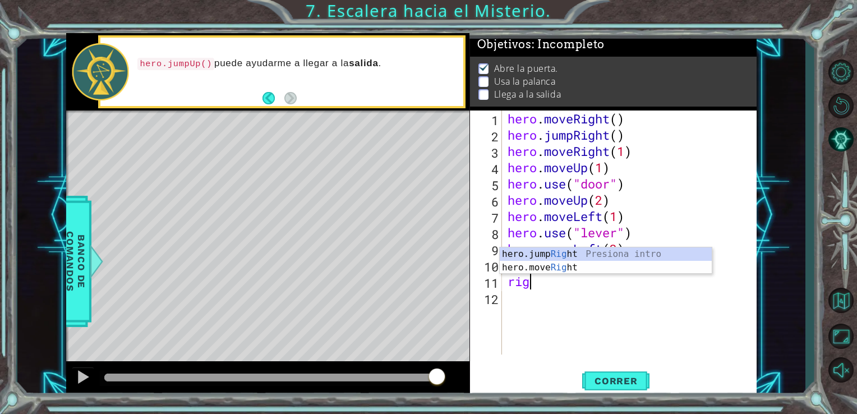
type textarea "righ"
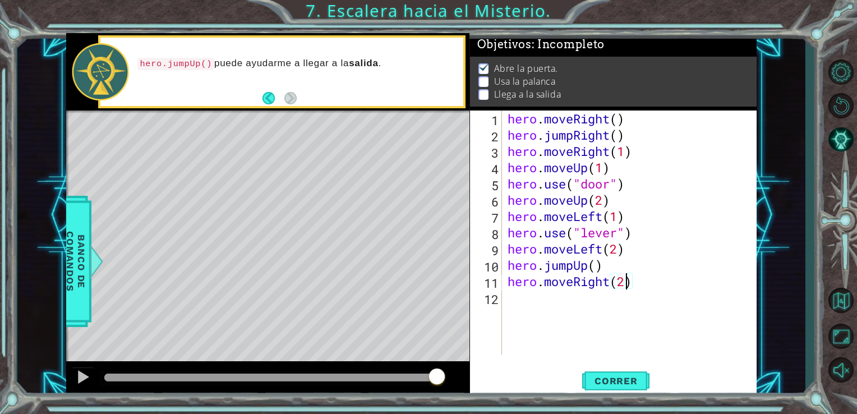
scroll to position [0, 4]
type textarea "hero.moveRight(2)"
click at [608, 385] on span "Correr" at bounding box center [616, 380] width 66 height 11
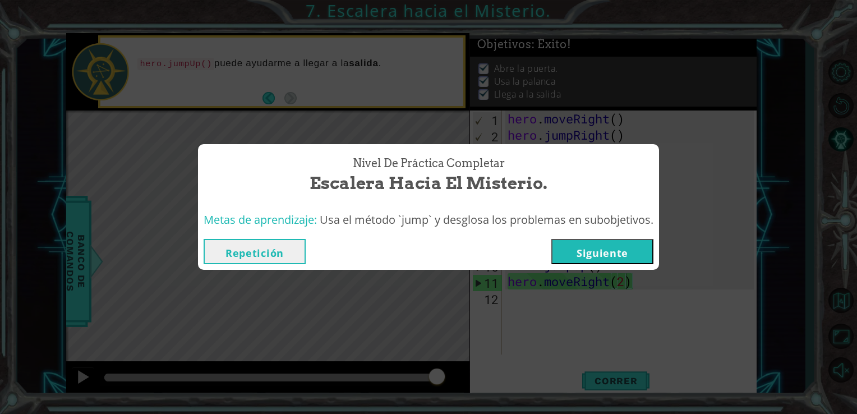
click at [607, 248] on button "Siguiente" at bounding box center [602, 251] width 102 height 25
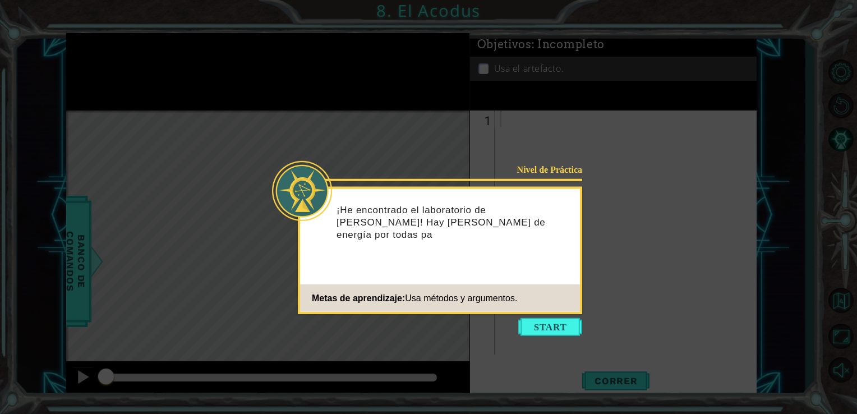
click at [559, 315] on icon at bounding box center [428, 207] width 857 height 414
click at [555, 329] on button "Start" at bounding box center [550, 327] width 64 height 18
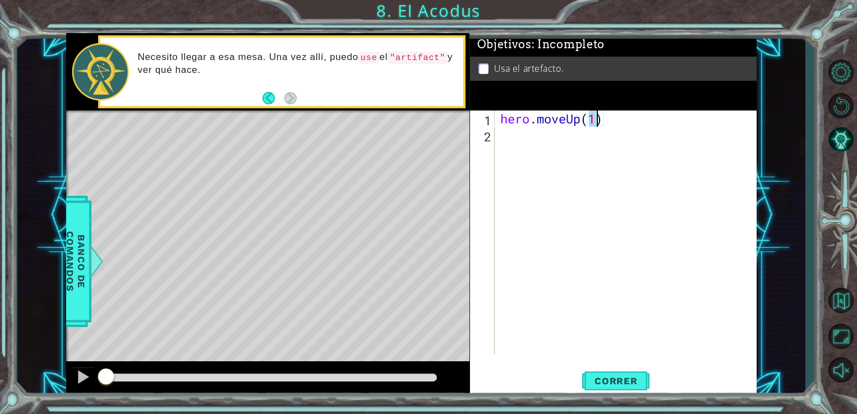
type textarea "hero.moveUp(2)"
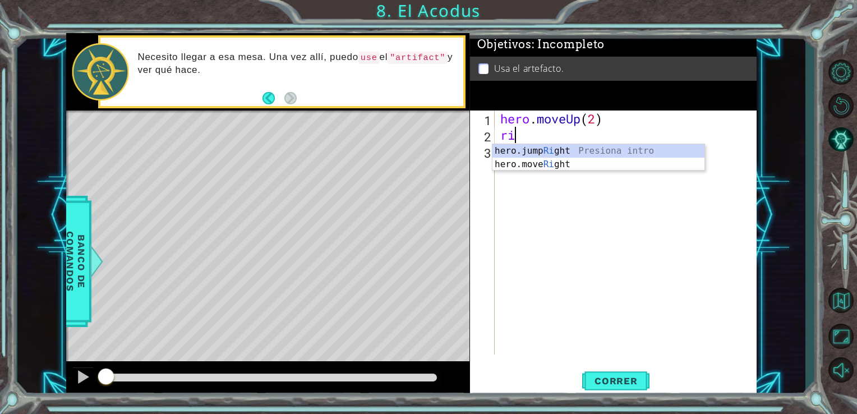
type textarea "rig"
type textarea "hero.moveRight(1)"
type textarea "hero.moveLeft(1)"
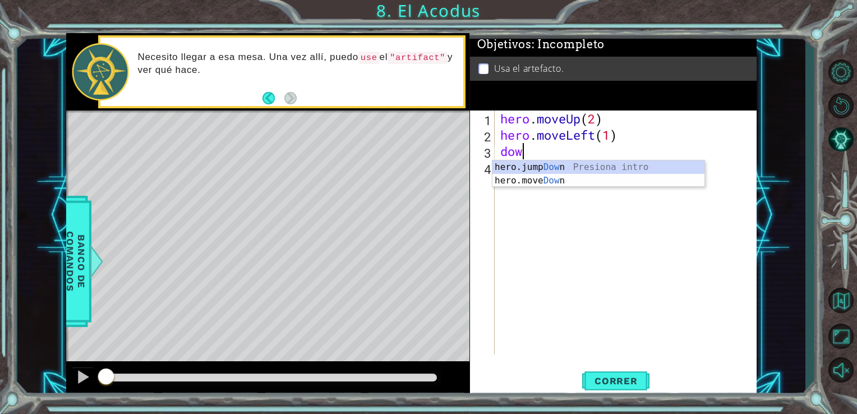
scroll to position [0, 0]
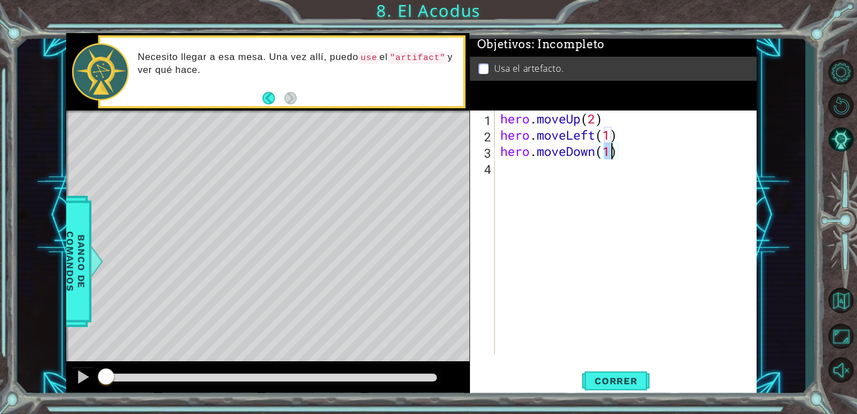
type textarea "hero.moveDown(2)"
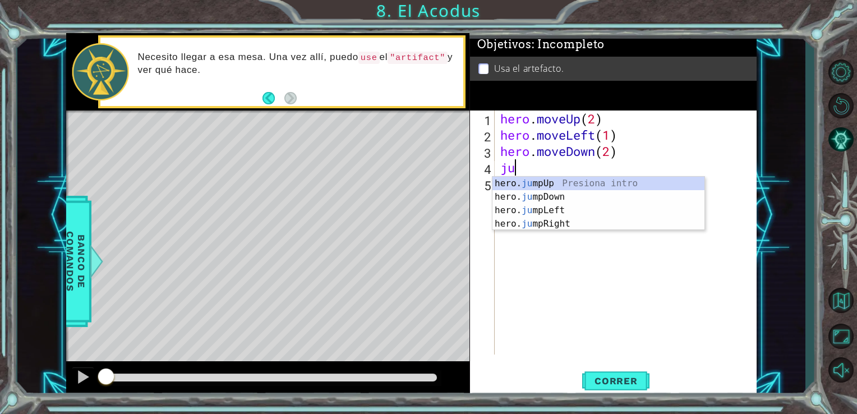
type textarea "j"
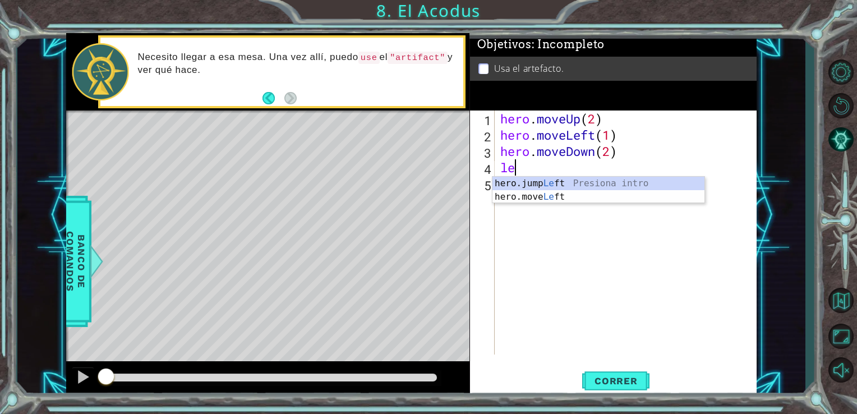
type textarea "lef"
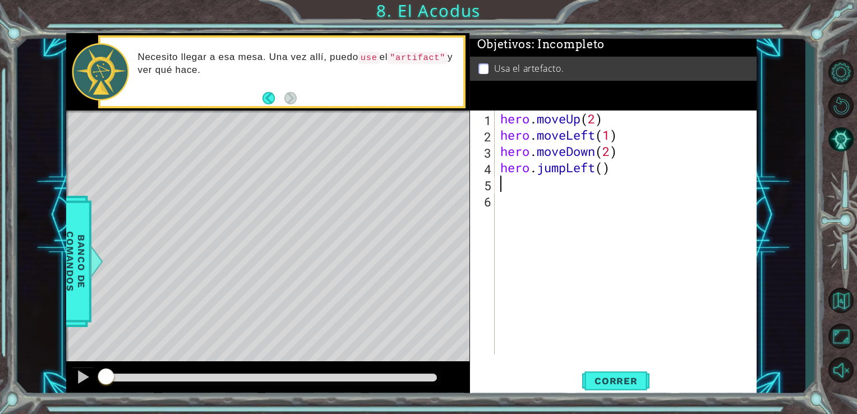
type textarea "1"
type textarea "hero.moveUp(2)"
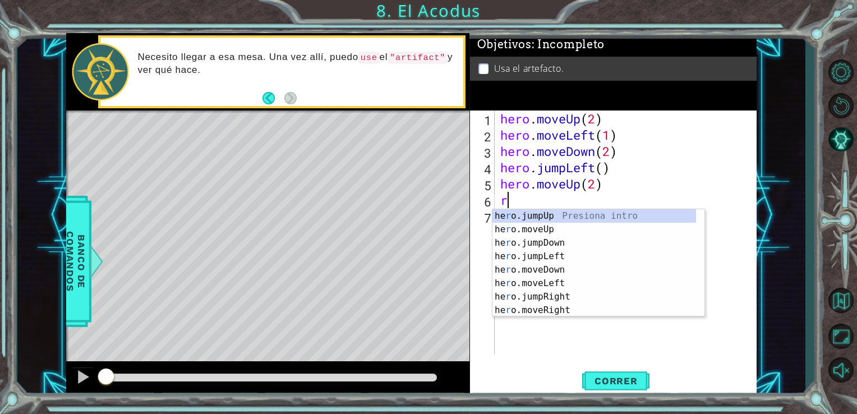
type textarea "rig"
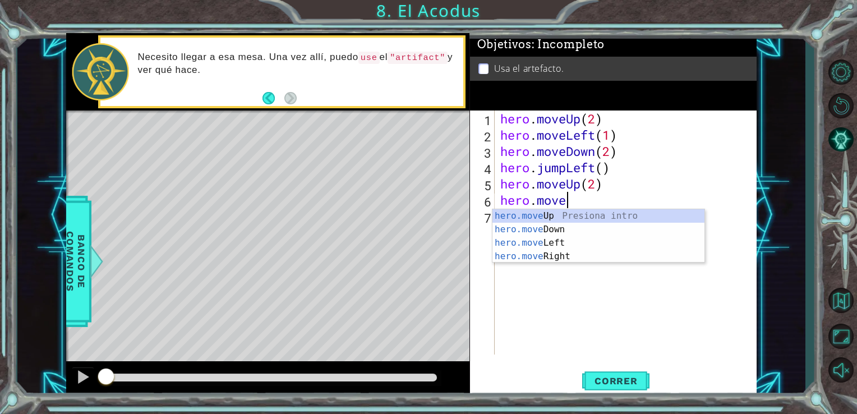
scroll to position [0, 3]
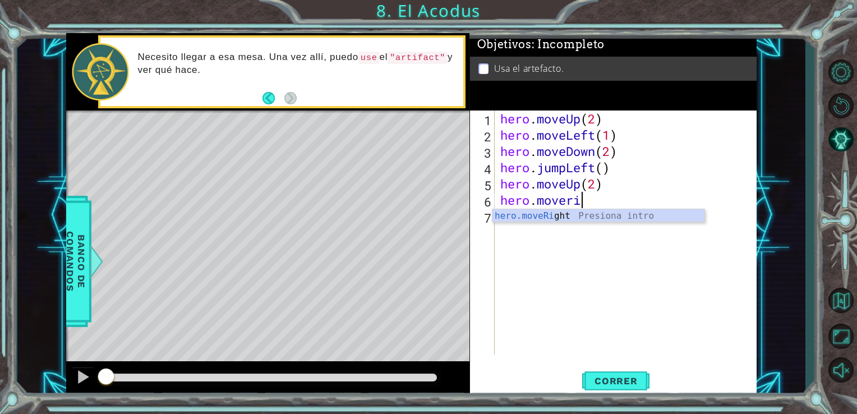
type textarea "hero.moveRight(1)"
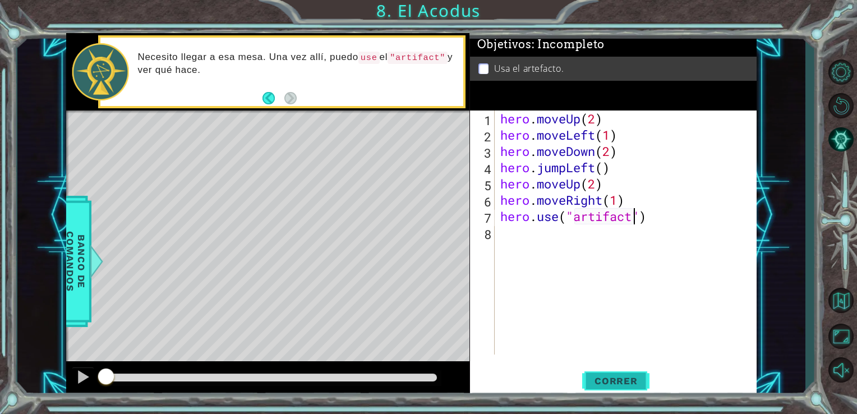
type textarea "hero.use("artifact")"
click at [608, 384] on span "Correr" at bounding box center [616, 380] width 66 height 11
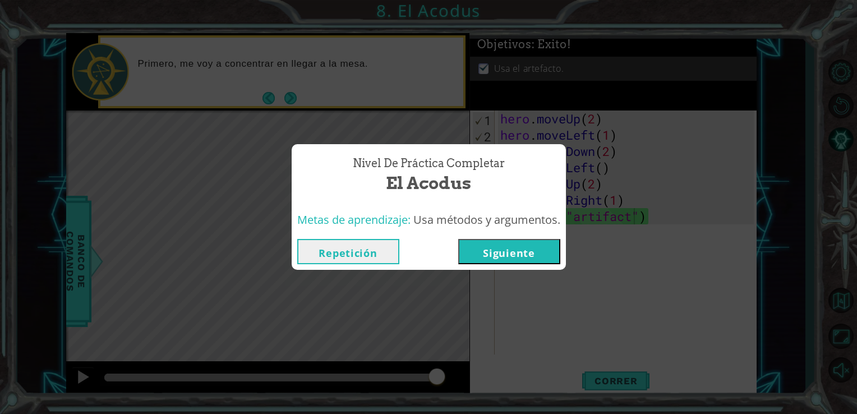
click at [545, 258] on button "Siguiente" at bounding box center [509, 251] width 102 height 25
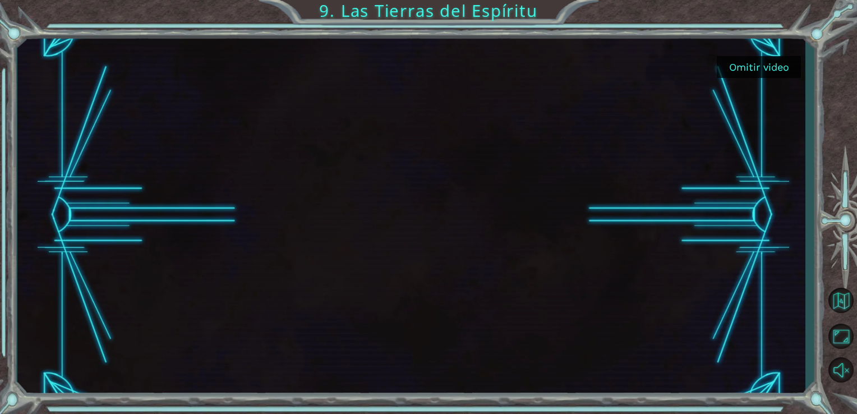
click at [764, 62] on button "Omitir video" at bounding box center [759, 67] width 84 height 22
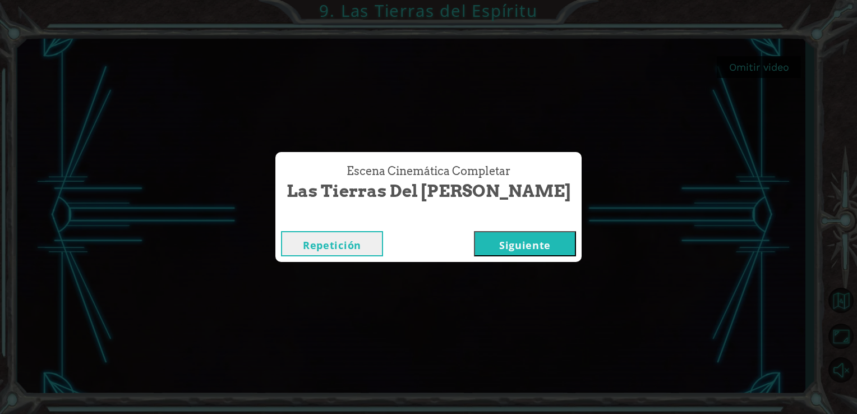
click at [476, 244] on button "Siguiente" at bounding box center [525, 243] width 102 height 25
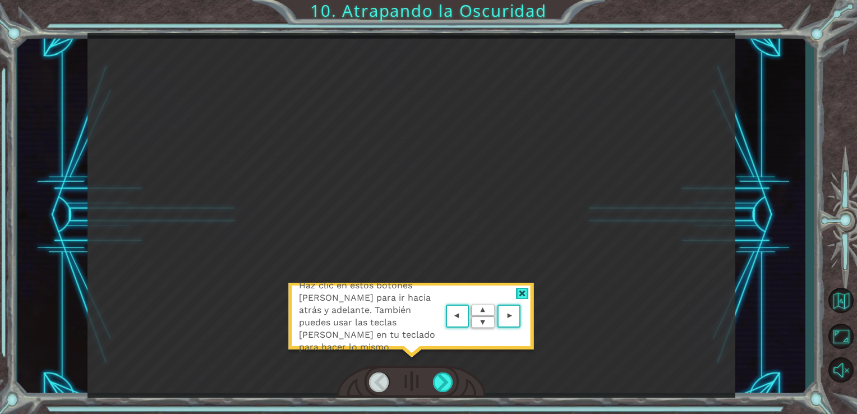
click at [520, 297] on div at bounding box center [522, 294] width 13 height 12
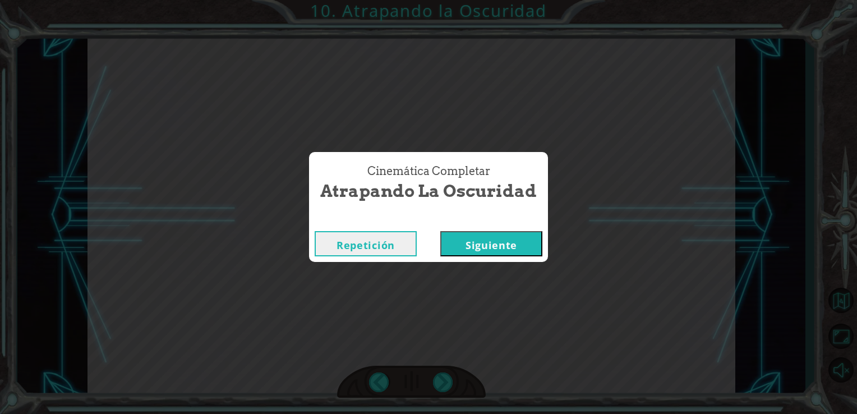
click at [457, 247] on button "Siguiente" at bounding box center [491, 243] width 102 height 25
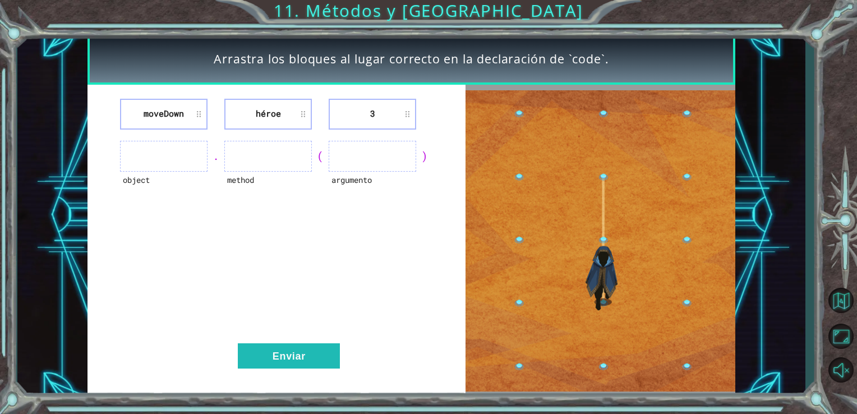
click at [182, 154] on ul at bounding box center [163, 156] width 87 height 31
click at [615, 167] on img at bounding box center [600, 240] width 270 height 301
click at [605, 209] on img at bounding box center [600, 240] width 270 height 301
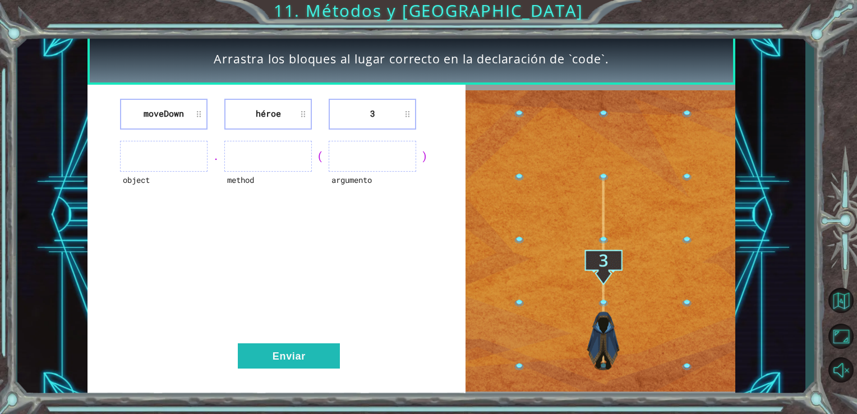
click at [605, 209] on img at bounding box center [600, 240] width 270 height 301
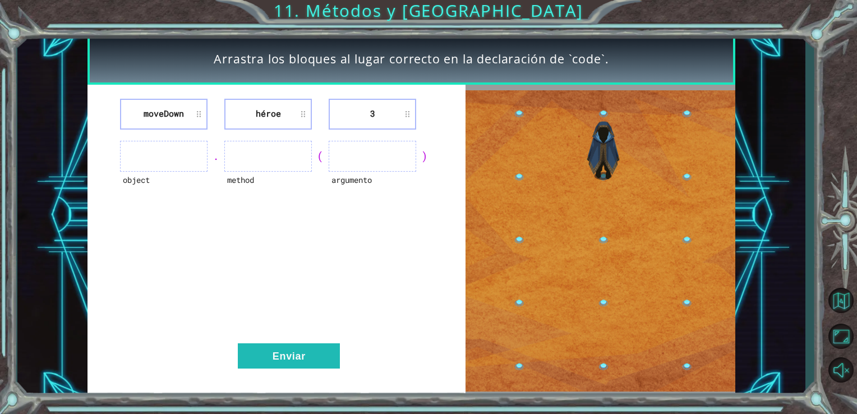
click at [605, 209] on img at bounding box center [600, 240] width 270 height 301
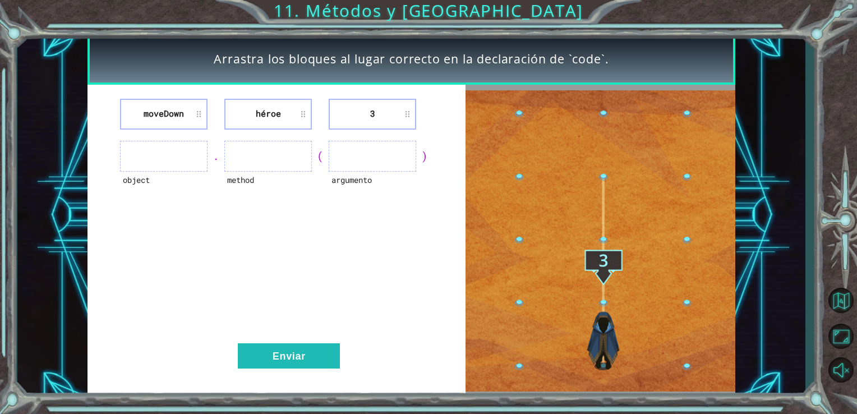
click at [605, 209] on img at bounding box center [600, 240] width 270 height 301
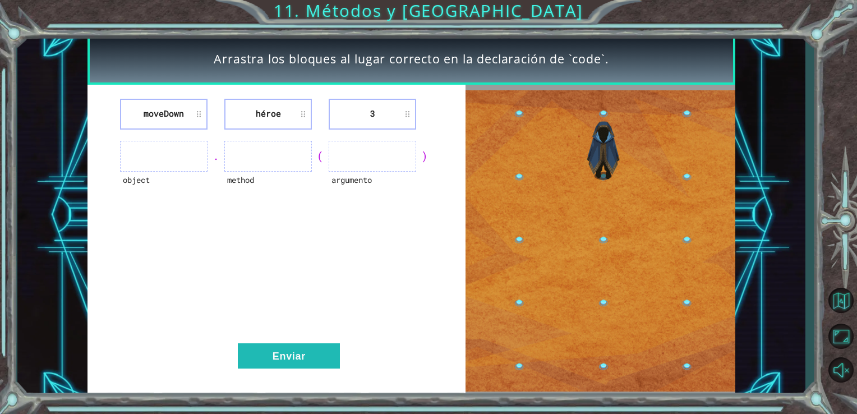
click at [605, 209] on img at bounding box center [600, 240] width 270 height 301
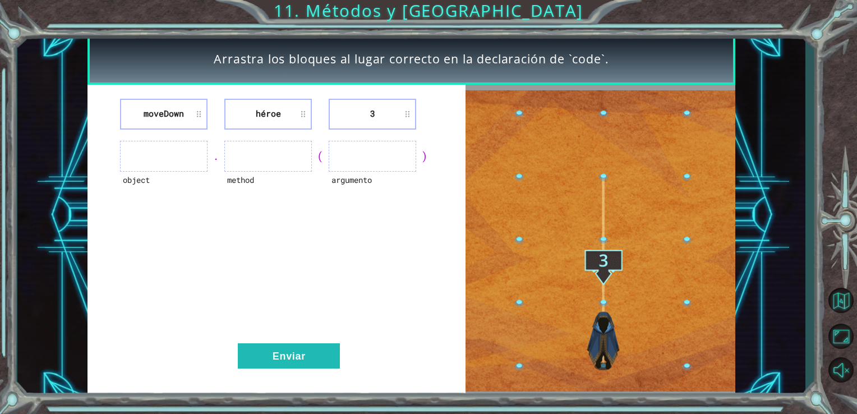
click at [605, 209] on img at bounding box center [600, 240] width 270 height 301
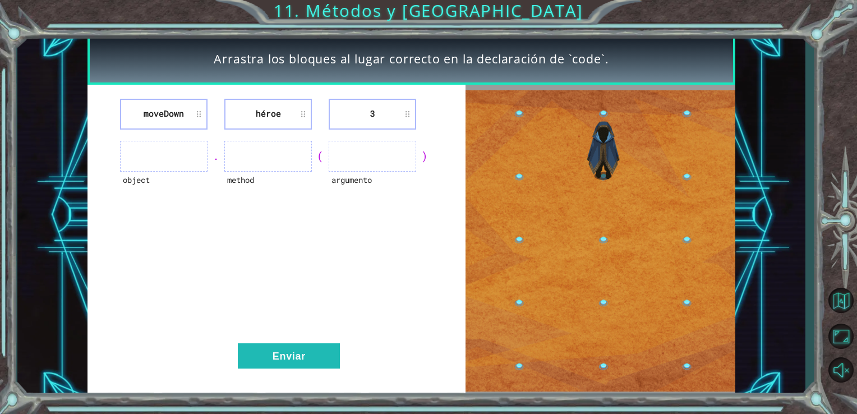
click at [605, 209] on img at bounding box center [600, 240] width 270 height 301
click at [143, 164] on ul at bounding box center [163, 156] width 87 height 31
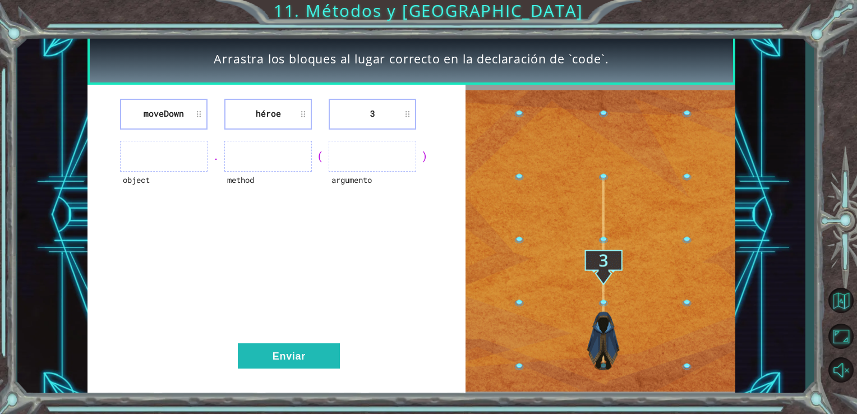
click at [179, 156] on ul at bounding box center [163, 156] width 87 height 31
click at [276, 156] on ul at bounding box center [267, 156] width 87 height 31
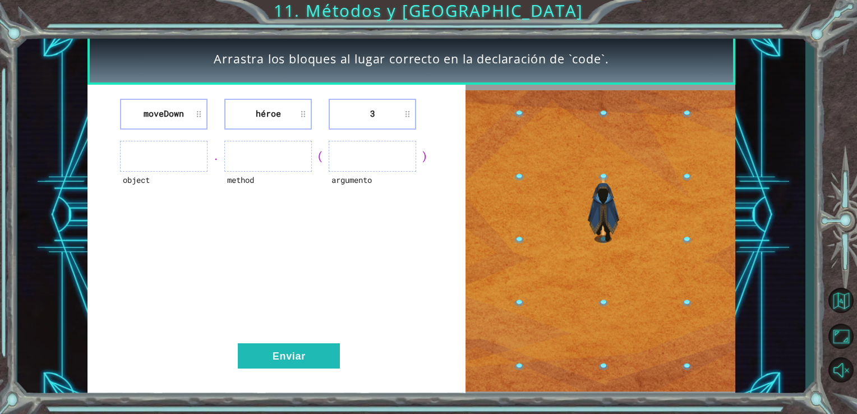
click at [358, 150] on ul at bounding box center [372, 156] width 87 height 31
click at [252, 160] on ul at bounding box center [267, 156] width 87 height 31
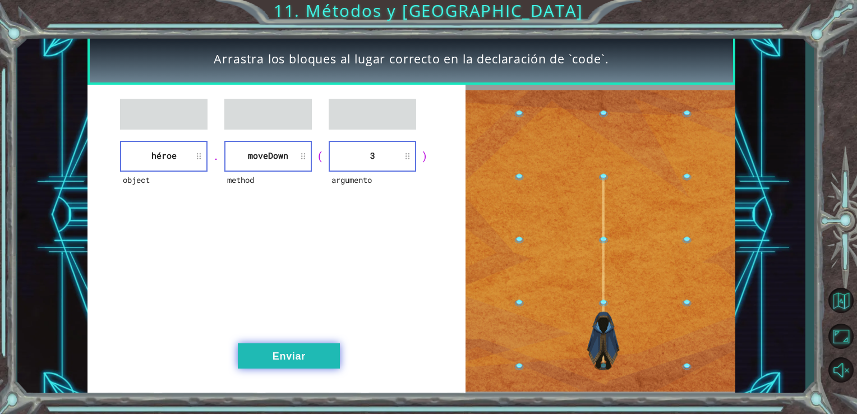
click at [310, 351] on button "Enviar" at bounding box center [289, 355] width 102 height 25
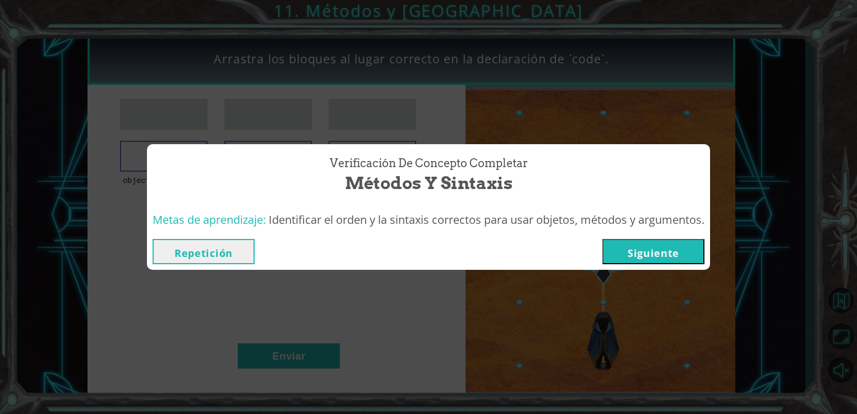
click at [684, 253] on button "Siguiente" at bounding box center [653, 251] width 102 height 25
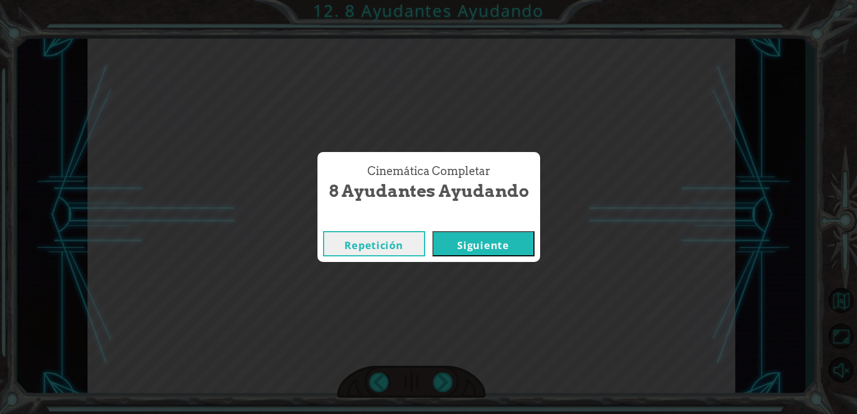
click at [476, 240] on button "Siguiente" at bounding box center [483, 243] width 102 height 25
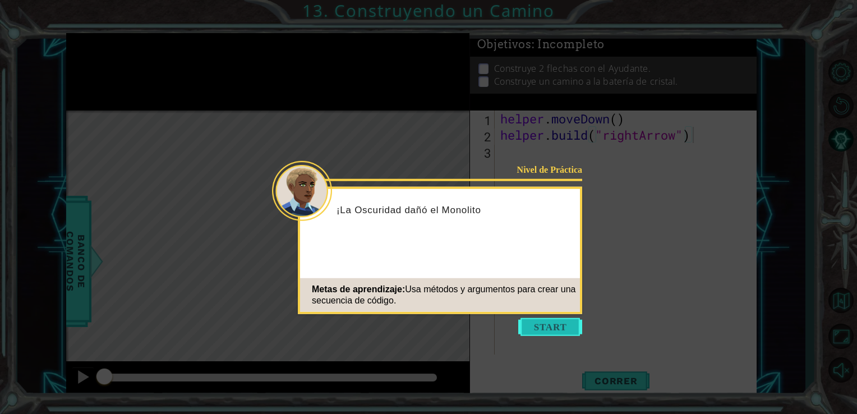
click at [542, 325] on button "Start" at bounding box center [550, 327] width 64 height 18
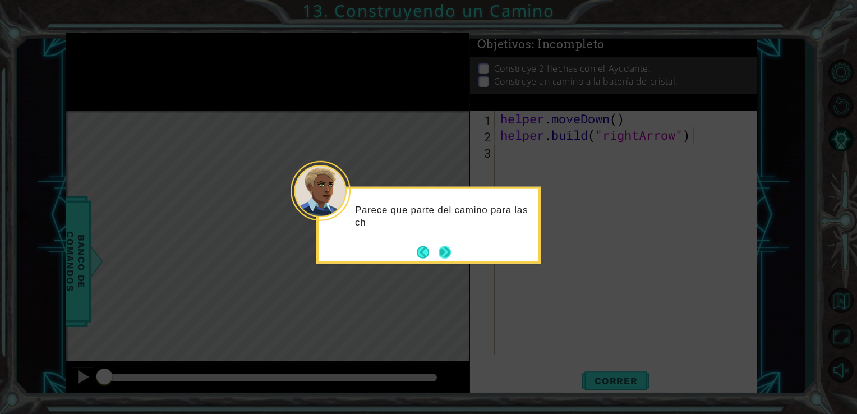
click at [451, 251] on button "Next" at bounding box center [445, 252] width 12 height 12
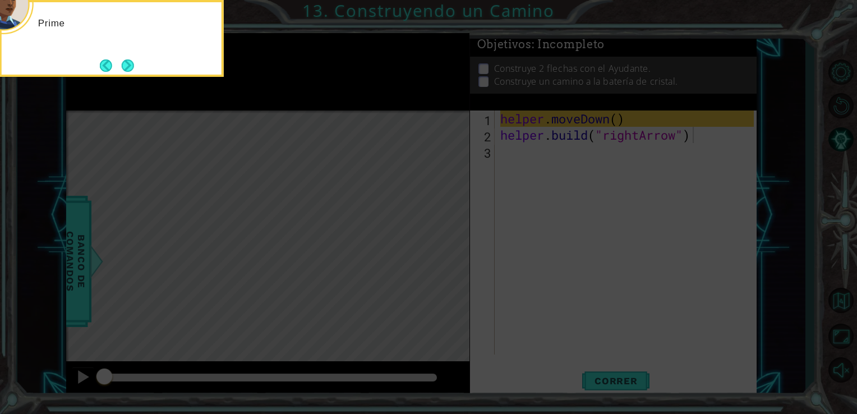
click at [451, 251] on icon at bounding box center [428, 62] width 857 height 704
click at [125, 59] on button "Next" at bounding box center [128, 65] width 12 height 12
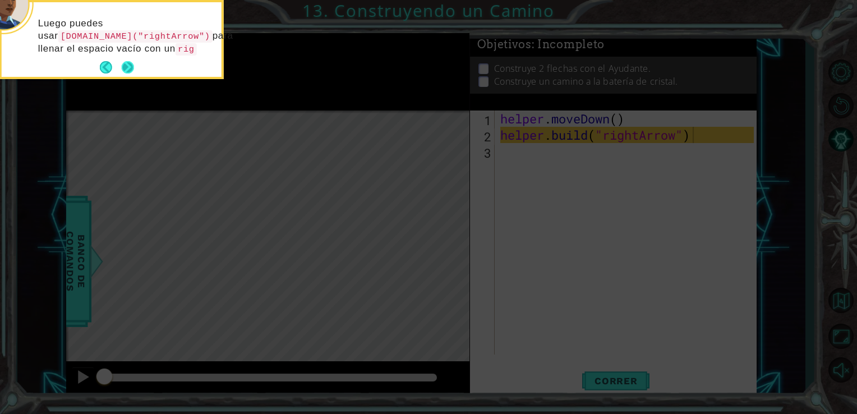
click at [128, 70] on button "Next" at bounding box center [128, 67] width 12 height 12
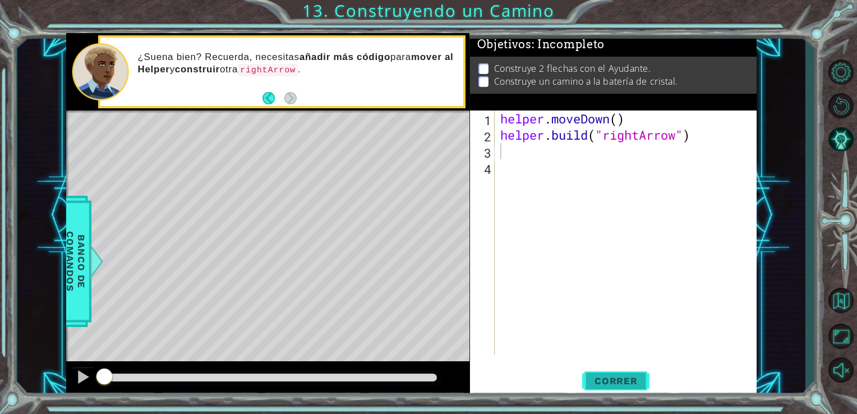
click at [599, 380] on span "Correr" at bounding box center [616, 380] width 66 height 11
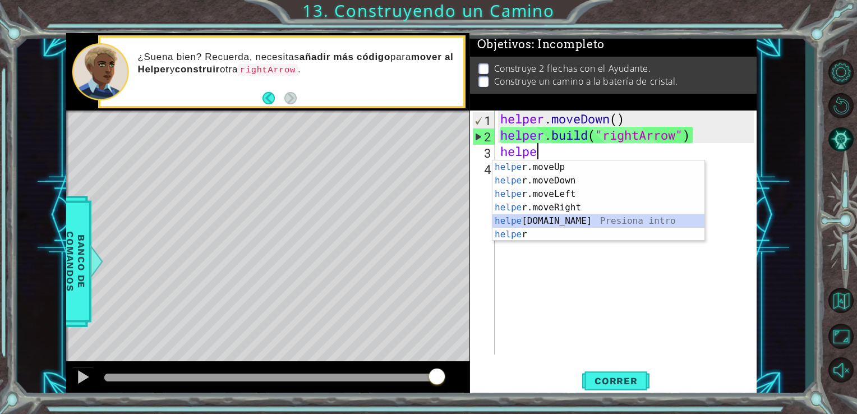
scroll to position [0, 1]
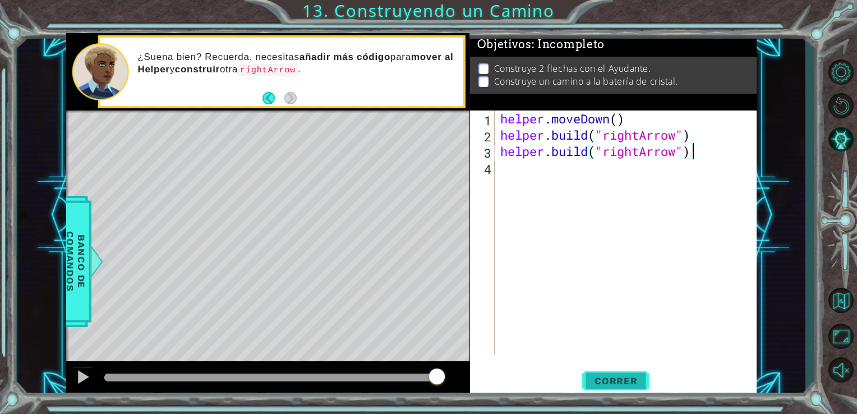
type textarea "[DOMAIN_NAME]("rightArrow")"
click at [606, 382] on span "Correr" at bounding box center [616, 380] width 66 height 11
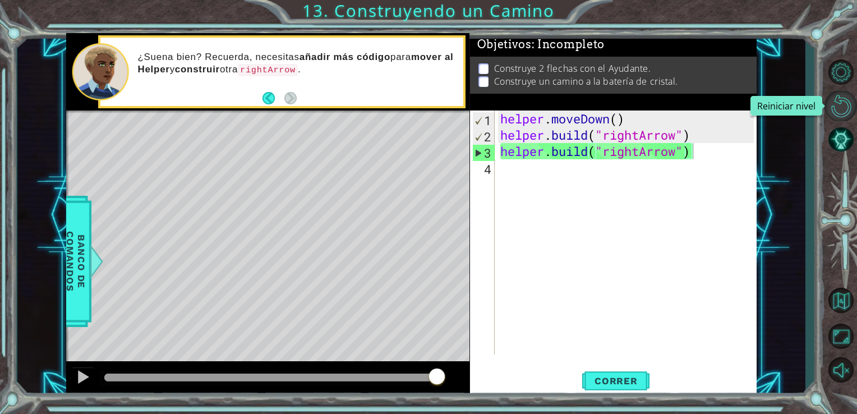
click at [839, 105] on button "Reiniciar nivel\a" at bounding box center [840, 106] width 33 height 30
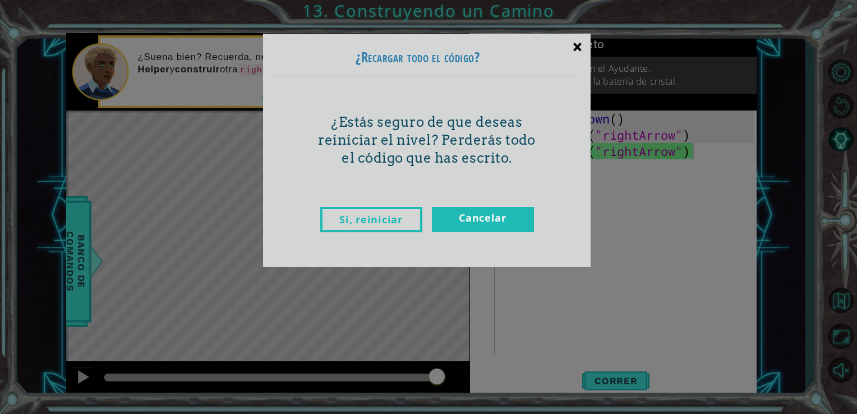
click at [571, 43] on div "×" at bounding box center [577, 46] width 26 height 33
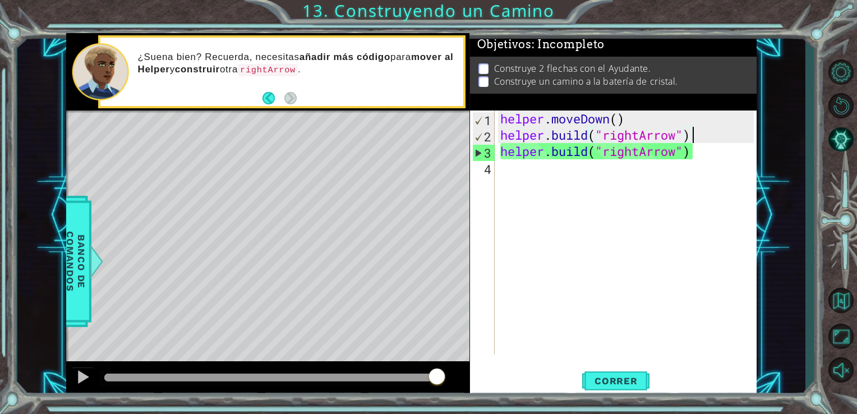
click at [702, 139] on div "helper . moveDown ( ) helper . build ( "rightArrow" ) helper . build ( "rightAr…" at bounding box center [629, 248] width 262 height 276
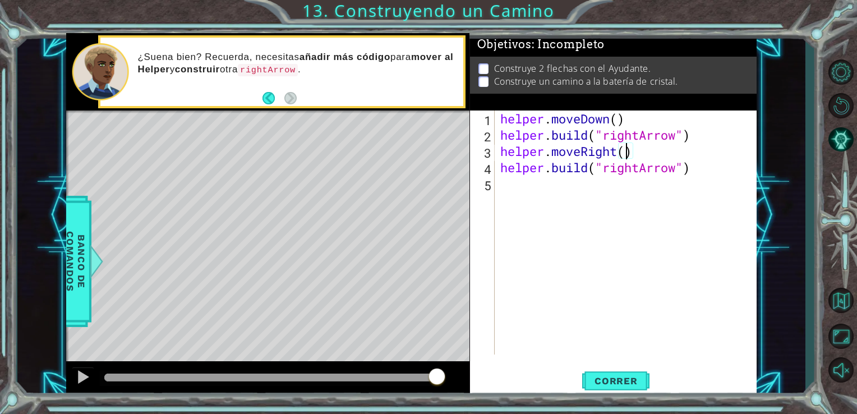
scroll to position [0, 6]
click at [603, 390] on button "Correr" at bounding box center [615, 380] width 67 height 29
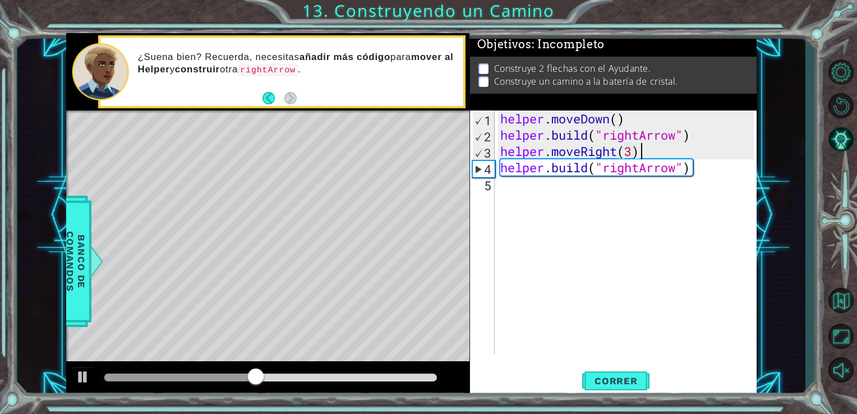
type textarea "[DOMAIN_NAME]("rightArrow")"
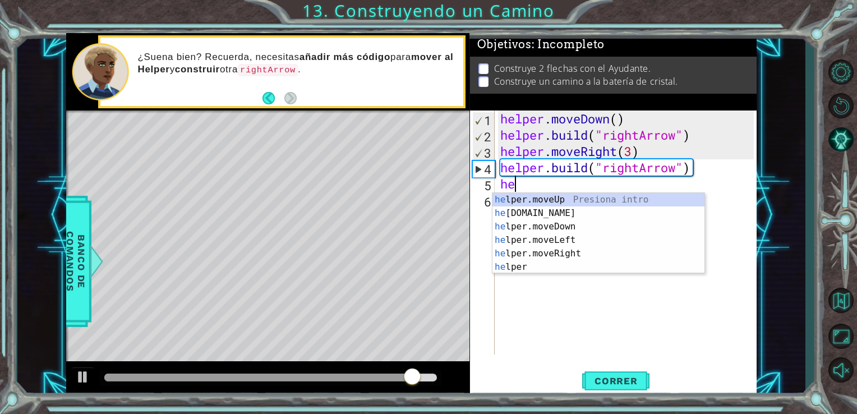
scroll to position [0, 0]
type textarea "h"
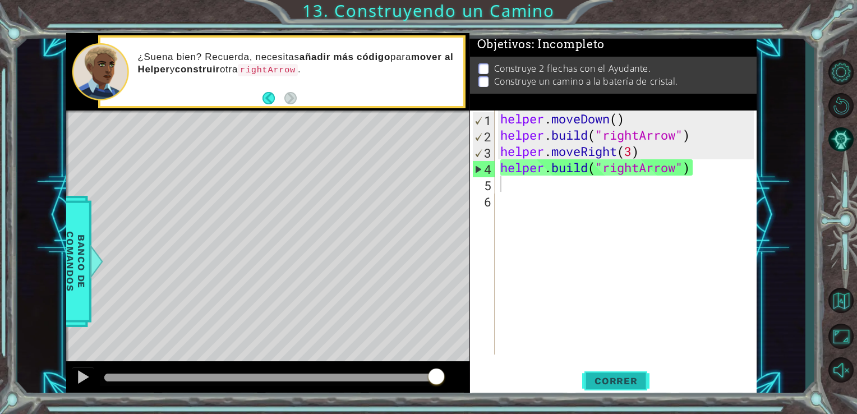
click at [601, 377] on span "Correr" at bounding box center [616, 380] width 66 height 11
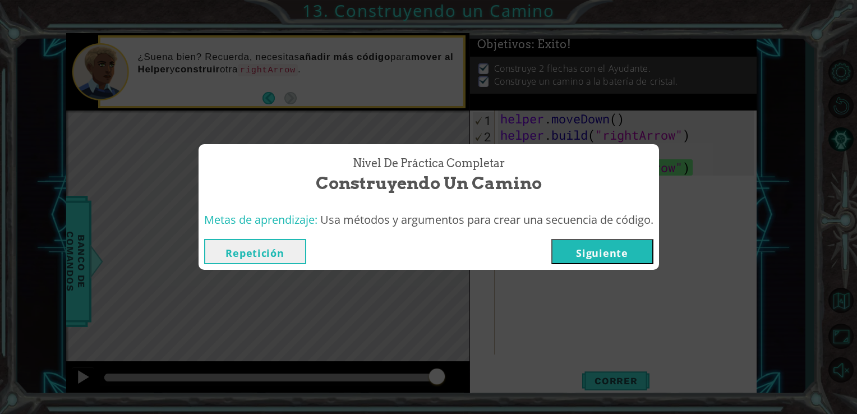
click at [603, 256] on button "Siguiente" at bounding box center [602, 251] width 102 height 25
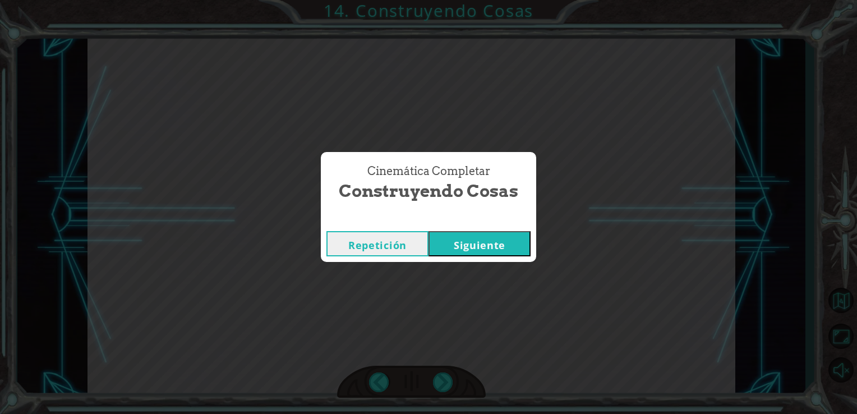
click at [461, 250] on button "Siguiente" at bounding box center [479, 243] width 102 height 25
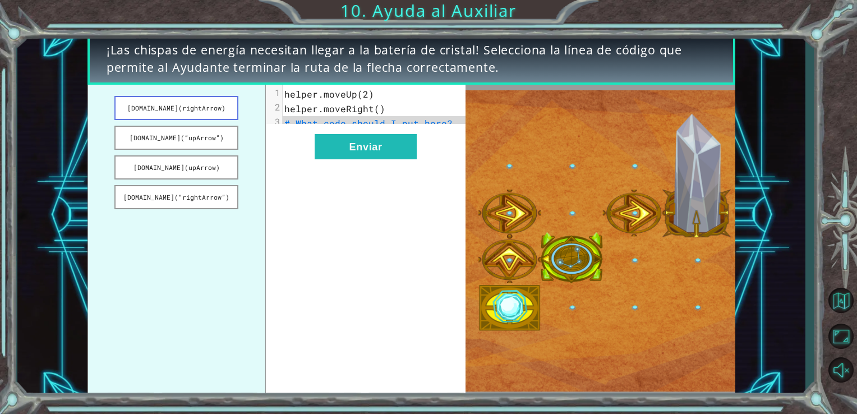
drag, startPoint x: 186, startPoint y: 107, endPoint x: 210, endPoint y: 104, distance: 24.2
click at [210, 104] on button "[DOMAIN_NAME](rightArrow)" at bounding box center [176, 108] width 124 height 24
drag, startPoint x: 210, startPoint y: 104, endPoint x: 223, endPoint y: 97, distance: 14.8
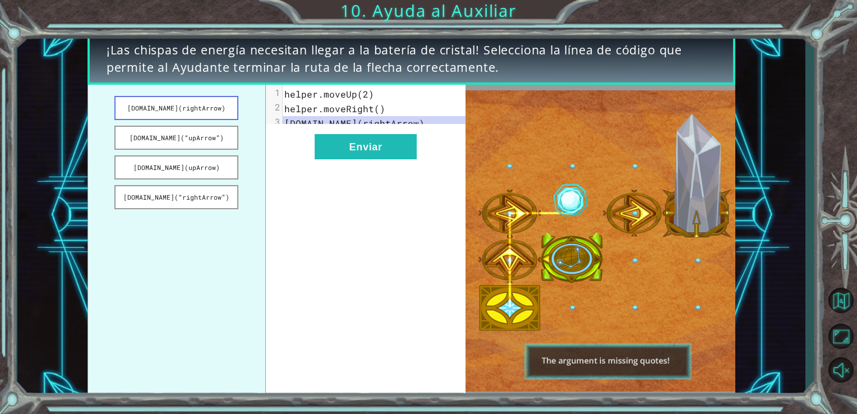
click at [223, 97] on button "[DOMAIN_NAME](rightArrow)" at bounding box center [176, 108] width 124 height 24
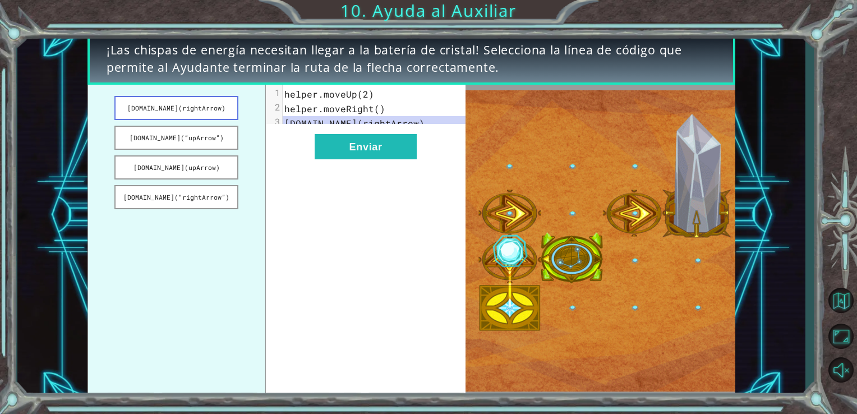
click at [195, 114] on button "[DOMAIN_NAME](rightArrow)" at bounding box center [176, 108] width 124 height 24
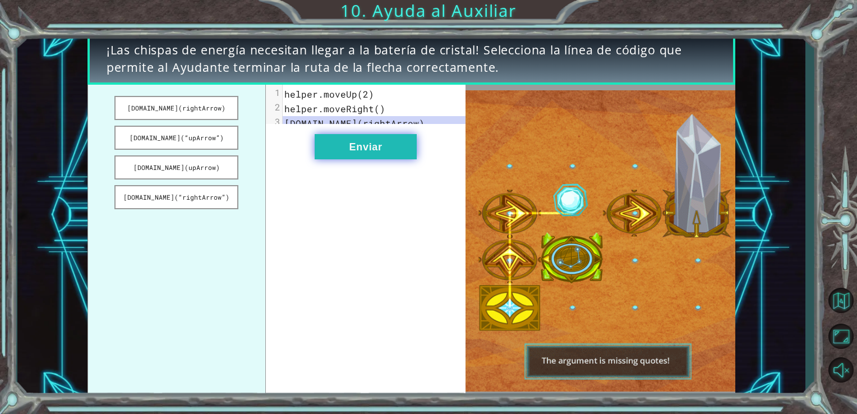
click at [342, 158] on button "Enviar" at bounding box center [366, 146] width 102 height 25
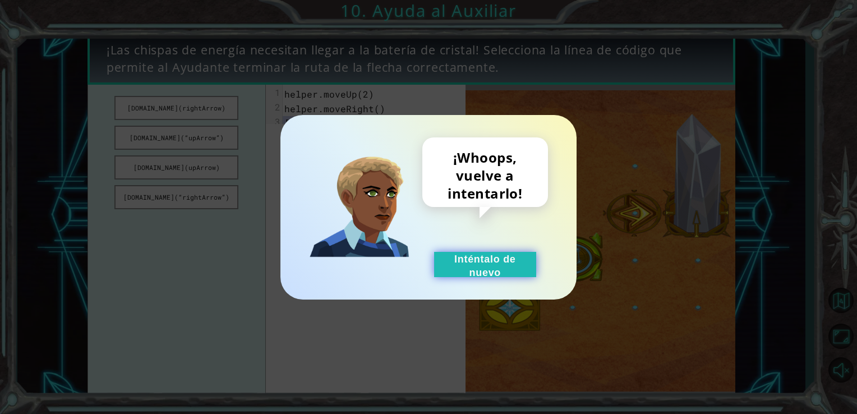
click at [504, 261] on button "Inténtalo de nuevo" at bounding box center [485, 264] width 102 height 25
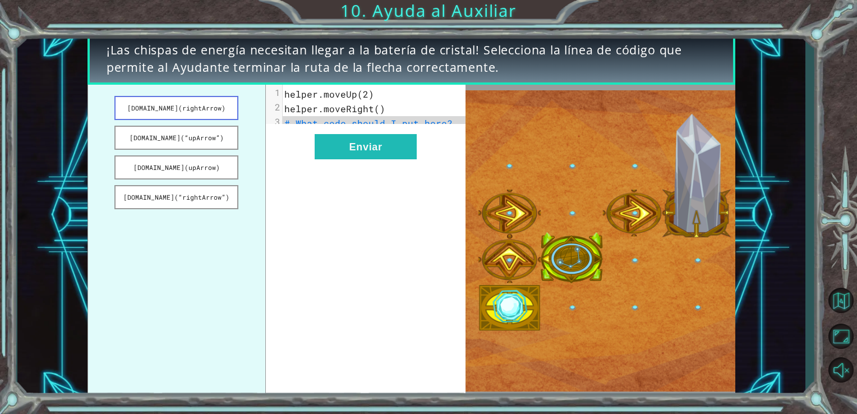
click at [213, 110] on button "[DOMAIN_NAME](rightArrow)" at bounding box center [176, 108] width 124 height 24
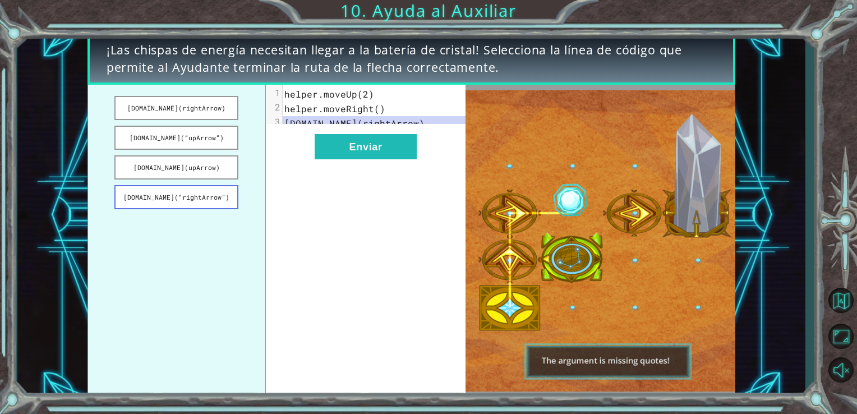
click at [186, 199] on button "[DOMAIN_NAME](“rightArrow”)" at bounding box center [176, 197] width 124 height 24
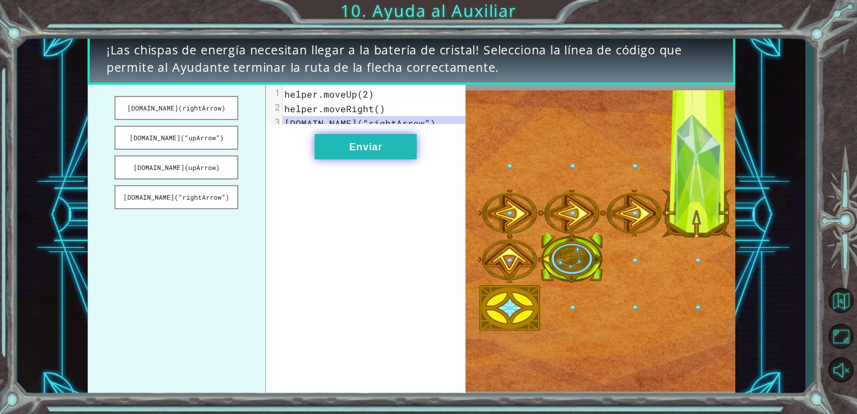
click at [354, 158] on button "Enviar" at bounding box center [366, 146] width 102 height 25
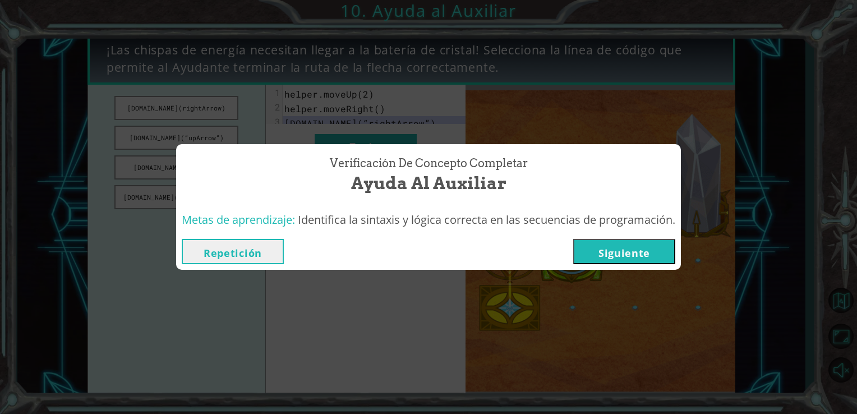
click at [608, 250] on button "Siguiente" at bounding box center [624, 251] width 102 height 25
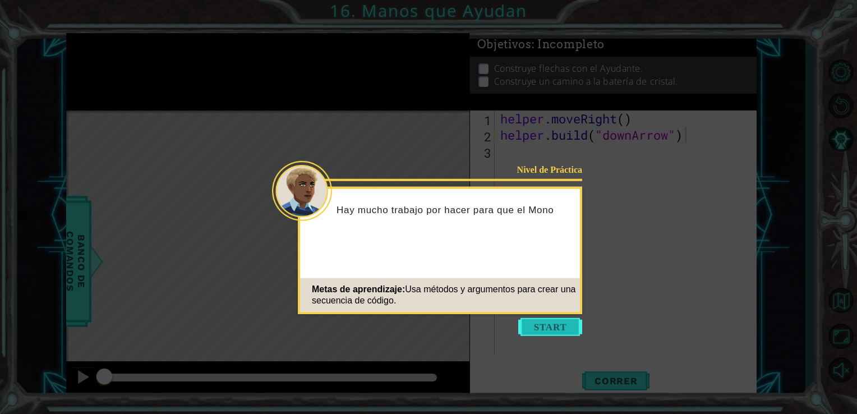
click at [541, 322] on button "Start" at bounding box center [550, 327] width 64 height 18
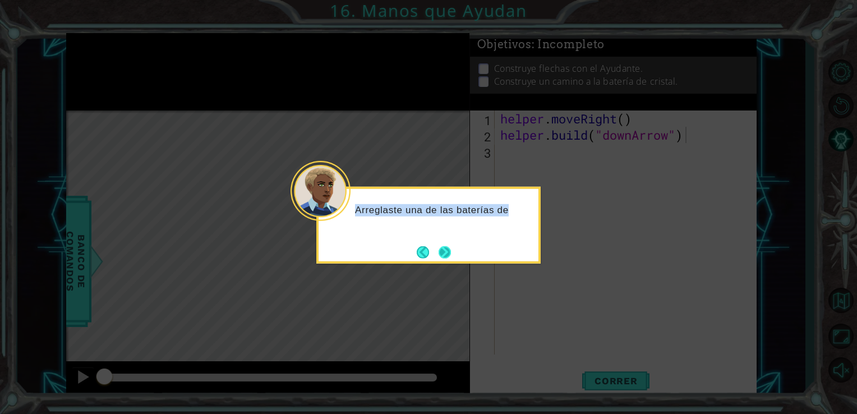
drag, startPoint x: 462, startPoint y: 252, endPoint x: 450, endPoint y: 252, distance: 12.3
click at [450, 252] on div "Arreglaste una de las baterías de" at bounding box center [428, 225] width 224 height 77
click at [450, 252] on button "Next" at bounding box center [445, 252] width 12 height 12
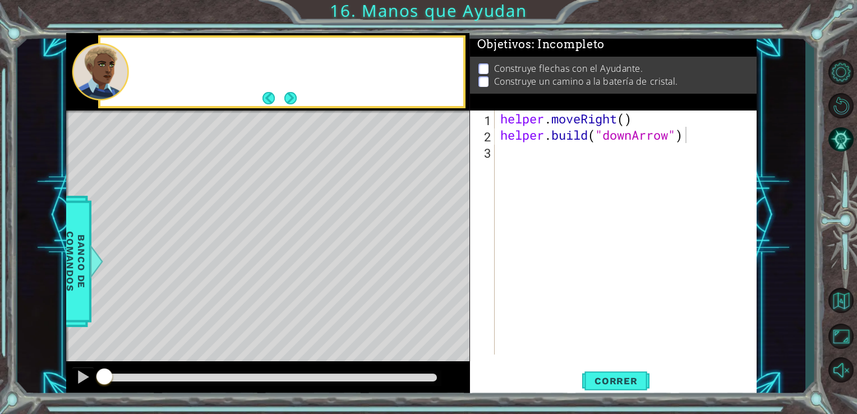
click at [450, 252] on div "Level Map" at bounding box center [325, 275] width 518 height 330
click at [315, 159] on div "Level Map" at bounding box center [325, 275] width 518 height 330
click at [294, 92] on button "Next" at bounding box center [290, 98] width 12 height 12
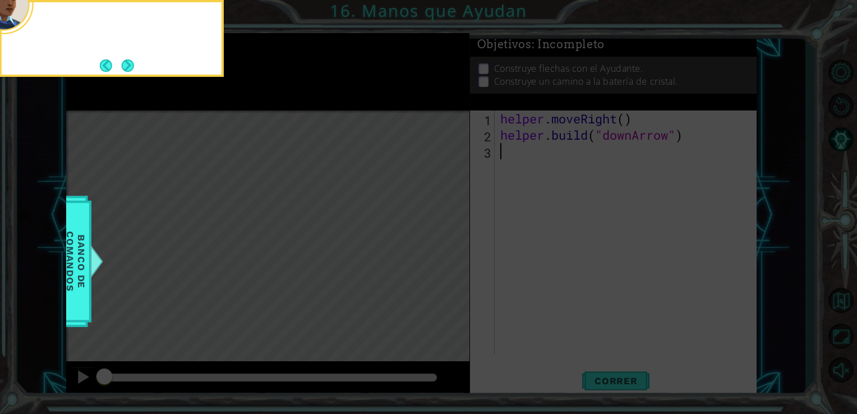
click at [294, 89] on div "1 ההההההההההההההההההההההההההההההההההההההההההההההההההההההההההההההההההההההההההההה…" at bounding box center [428, 207] width 857 height 414
click at [294, 89] on icon at bounding box center [428, 62] width 857 height 704
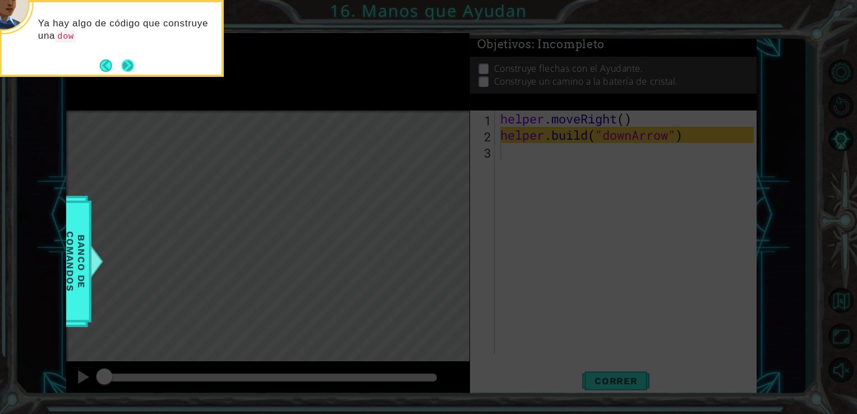
click at [132, 64] on button "Next" at bounding box center [127, 65] width 13 height 13
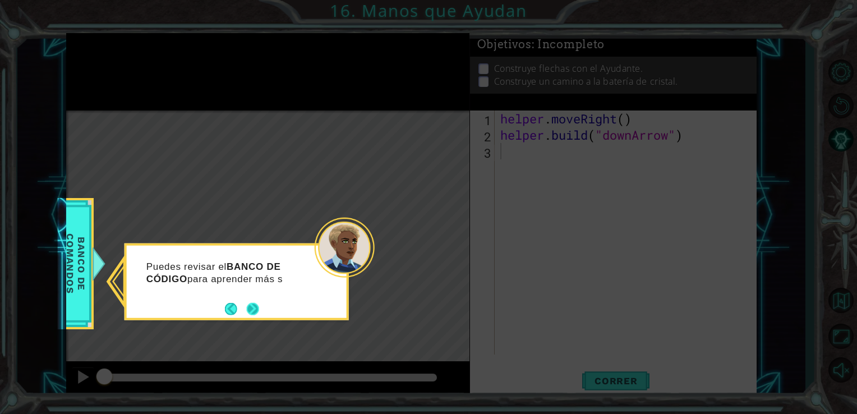
click at [254, 309] on button "Next" at bounding box center [252, 308] width 13 height 13
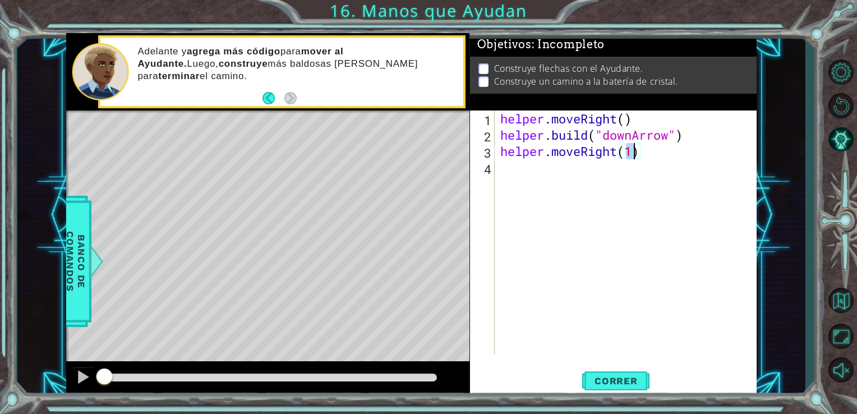
type textarea "helper.moveRight(2)"
type textarea "helper.moveRight(1)"
type textarea "[DOMAIN_NAME]("rightArrow")"
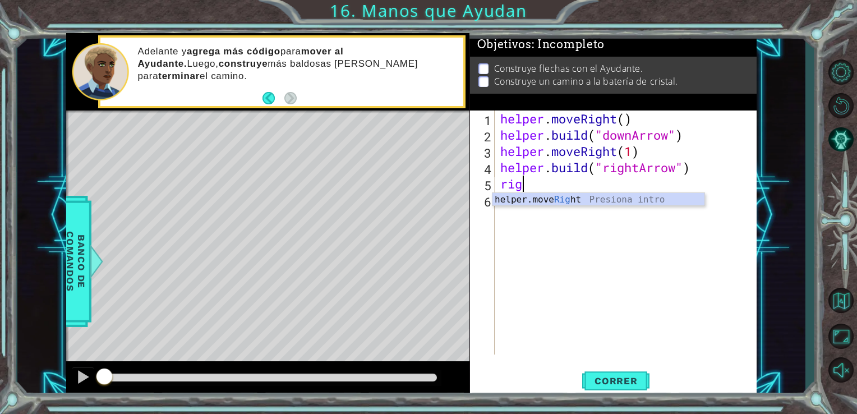
scroll to position [0, 0]
type textarea "helper.moveRight(1)"
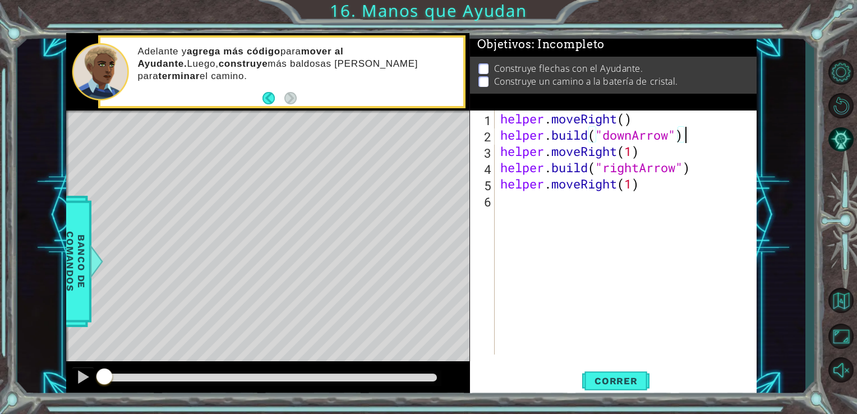
click at [705, 133] on div "helper . moveRight ( ) helper . build ( "downArrow" ) helper . moveRight ( 1 ) …" at bounding box center [629, 248] width 262 height 276
type textarea "[DOMAIN_NAME]("downArrow")"
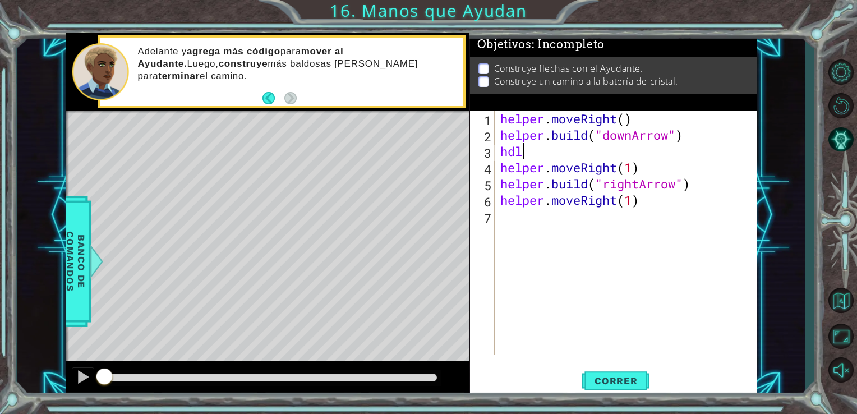
type textarea "h"
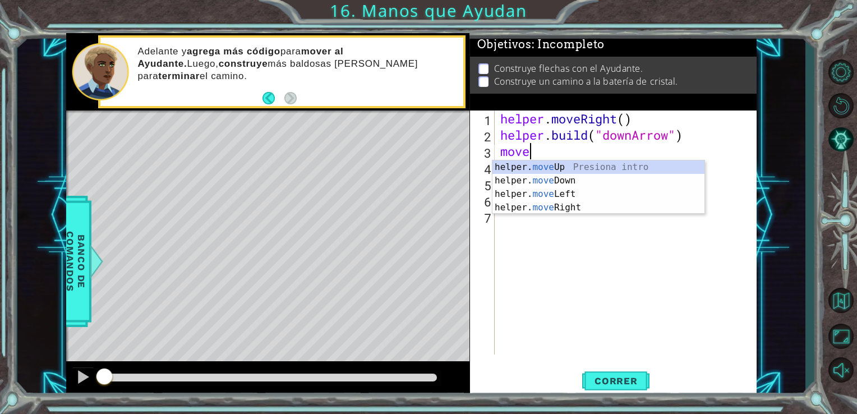
scroll to position [0, 1]
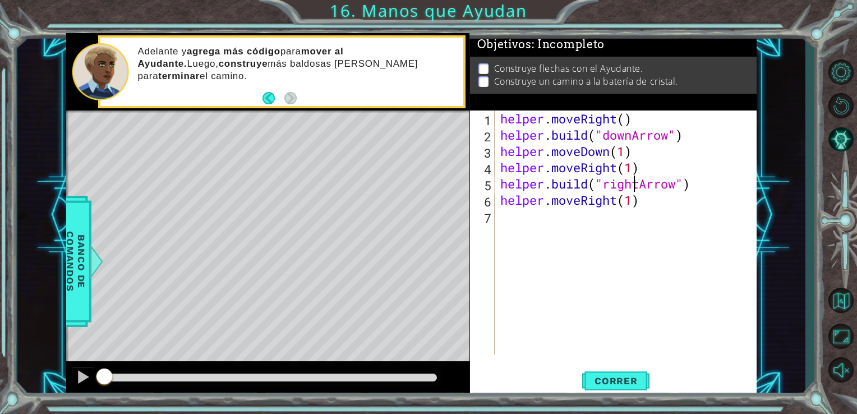
type textarea "helper.moveRight(1)"
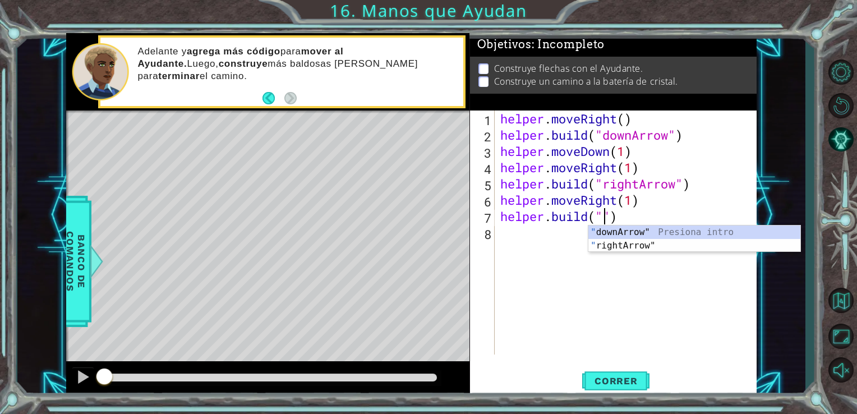
scroll to position [0, 4]
click at [694, 248] on div "" downArrow" Presiona intro " rightArrow" Presiona intro" at bounding box center [694, 252] width 212 height 54
type textarea "[DOMAIN_NAME]("rightArrow")"
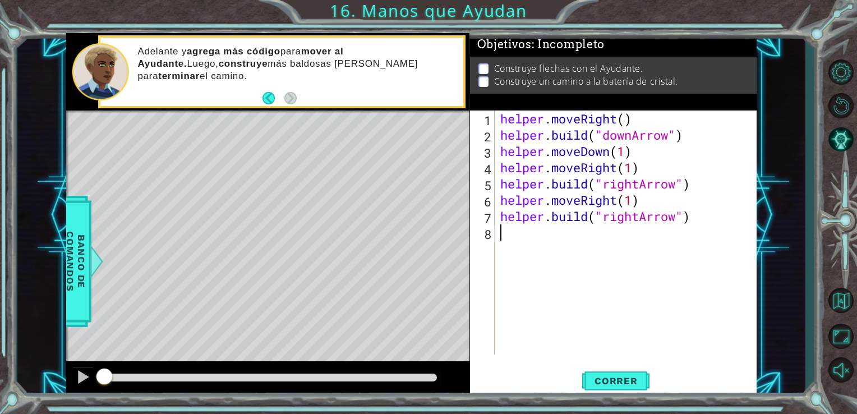
click at [718, 229] on div "helper . moveRight ( ) helper . build ( "downArrow" ) helper . moveDown ( 1 ) h…" at bounding box center [629, 248] width 262 height 276
click at [608, 378] on span "Correr" at bounding box center [616, 380] width 66 height 11
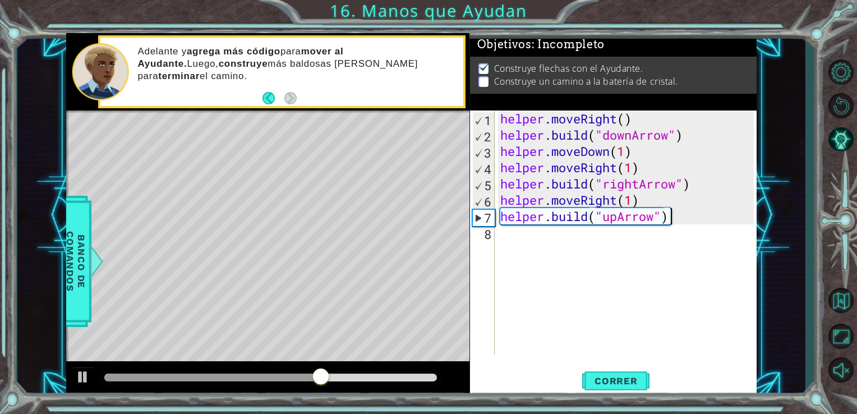
click at [658, 155] on div "helper . moveRight ( ) helper . build ( "downArrow" ) helper . moveDown ( 1 ) h…" at bounding box center [629, 248] width 262 height 276
click at [645, 165] on div "helper . moveRight ( ) helper . build ( "downArrow" ) helper . moveDown ( 1 ) h…" at bounding box center [629, 248] width 262 height 276
click at [648, 158] on div "helper . moveRight ( ) helper . build ( "downArrow" ) helper . moveDown ( 1 ) h…" at bounding box center [629, 248] width 262 height 276
type textarea "helper.moveDown(1)"
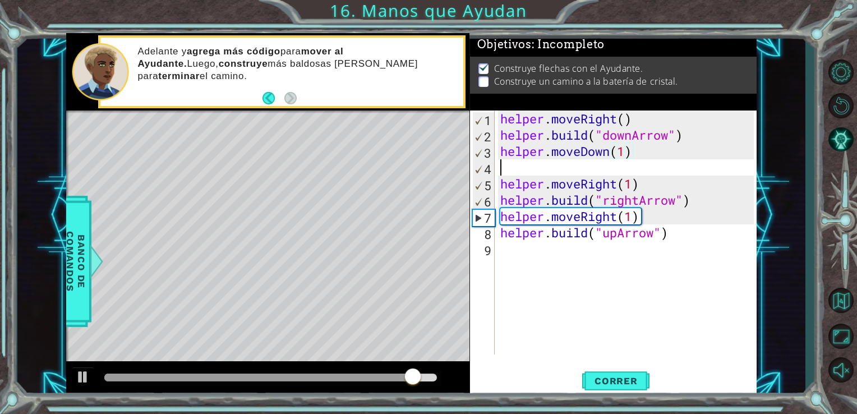
scroll to position [0, 0]
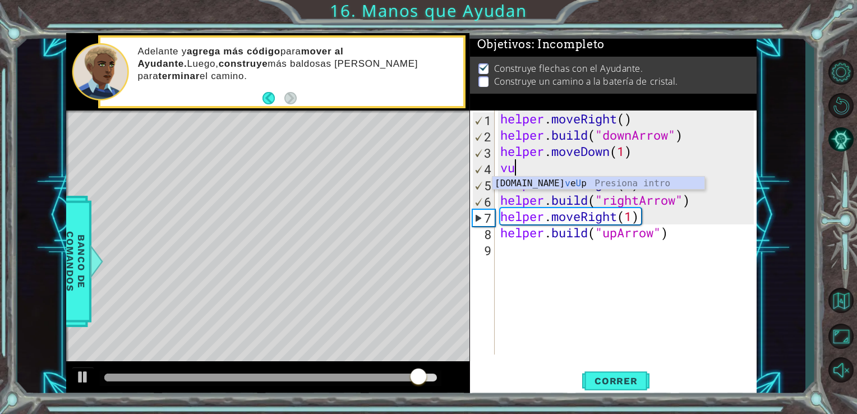
type textarea "v"
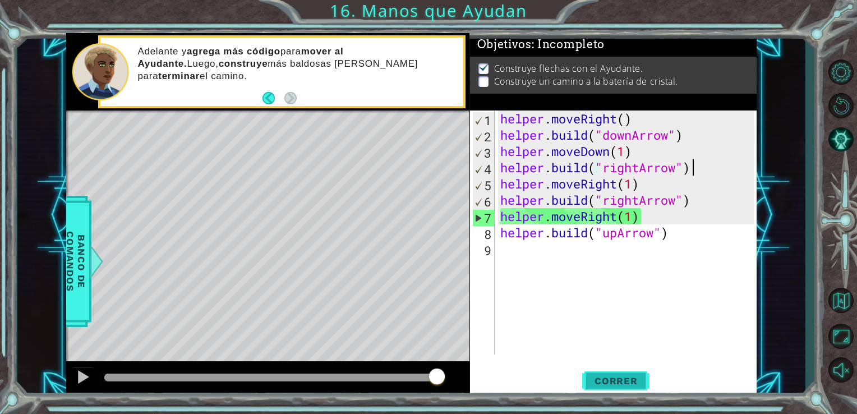
type textarea "[DOMAIN_NAME]("rightArrow")"
click at [634, 379] on span "Correr" at bounding box center [616, 380] width 66 height 11
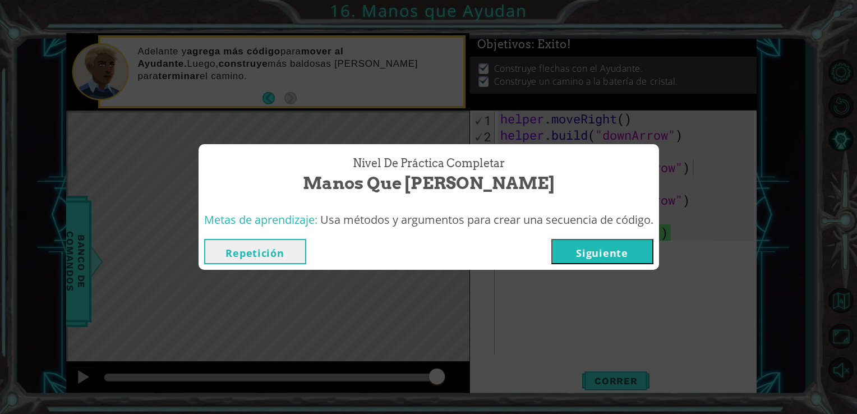
click at [611, 255] on button "Siguiente" at bounding box center [602, 251] width 102 height 25
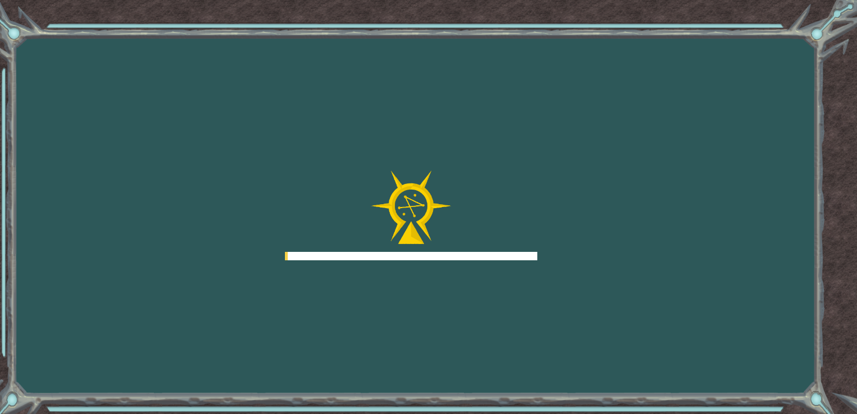
click at [611, 255] on div "Goals Error al cargar desde el servidor. Intenta refrescar la página. Necesitar…" at bounding box center [428, 207] width 857 height 414
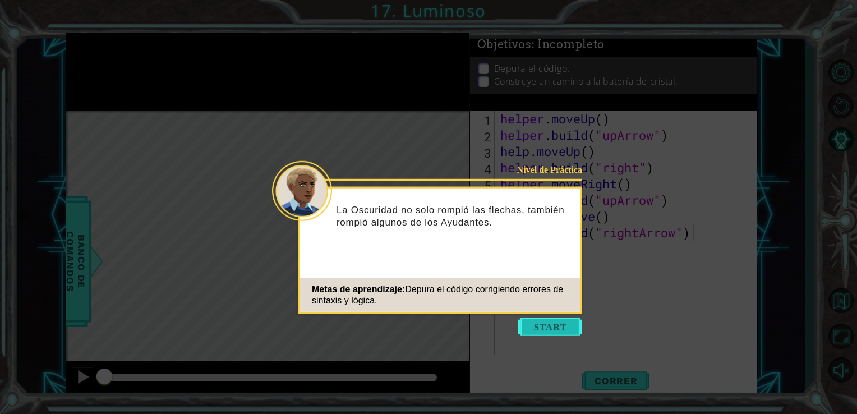
click at [559, 326] on button "Start" at bounding box center [550, 327] width 64 height 18
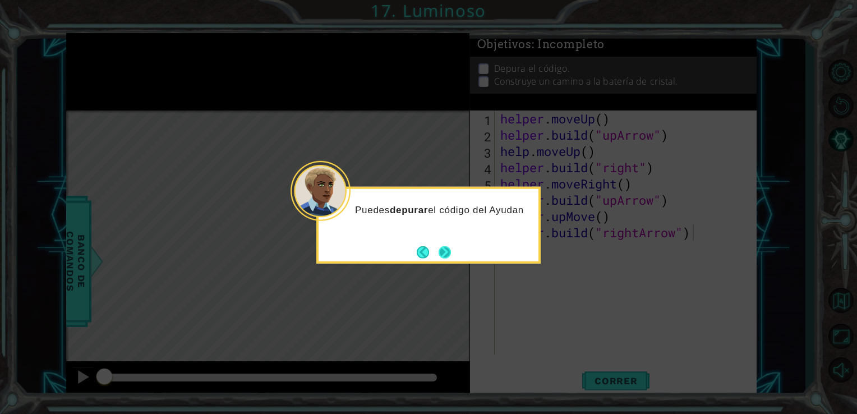
click at [451, 257] on button "Next" at bounding box center [445, 252] width 13 height 13
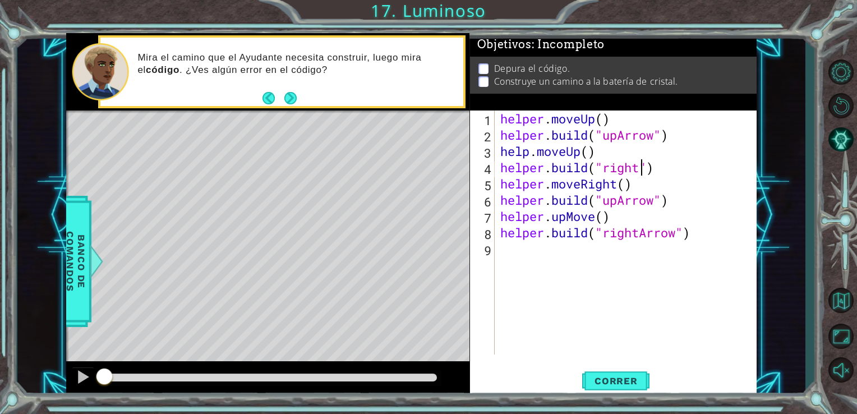
click at [644, 167] on div "helper . moveUp ( ) helper . build ( "upArrow" ) help . moveUp ( ) helper . bui…" at bounding box center [629, 248] width 262 height 276
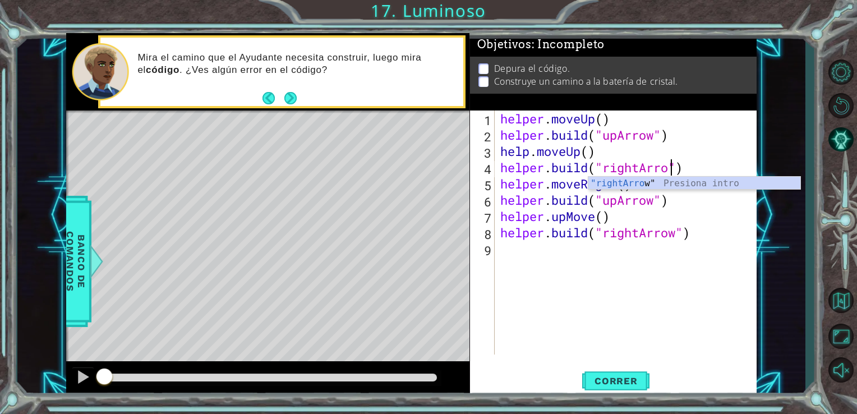
scroll to position [0, 7]
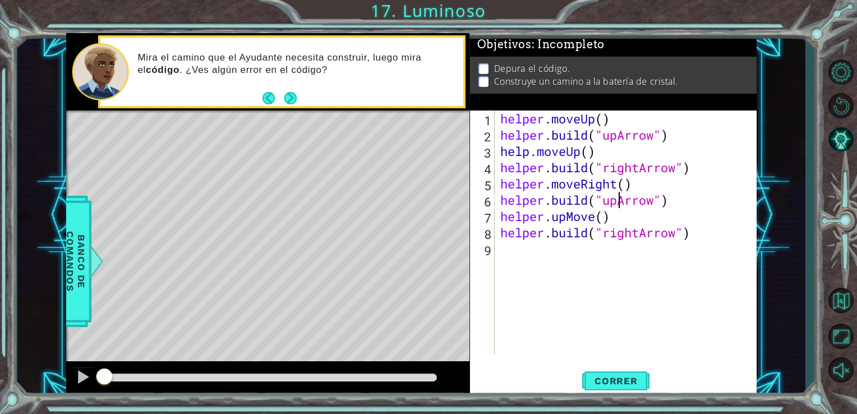
click at [616, 203] on div "helper . moveUp ( ) helper . build ( "upArrow" ) help . moveUp ( ) helper . bui…" at bounding box center [629, 248] width 262 height 276
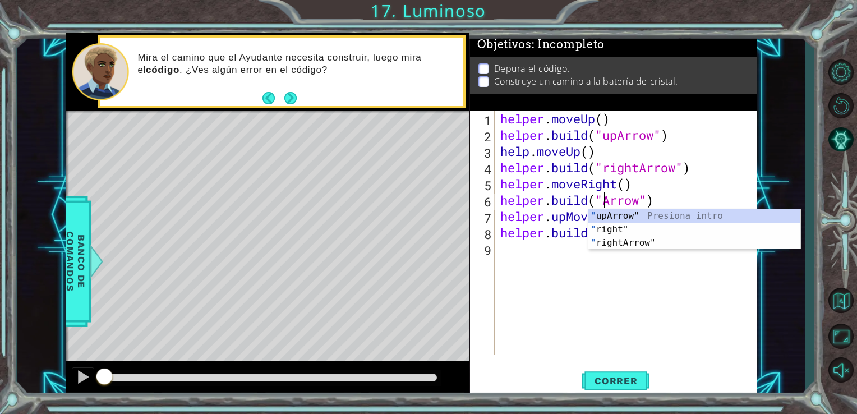
scroll to position [0, 5]
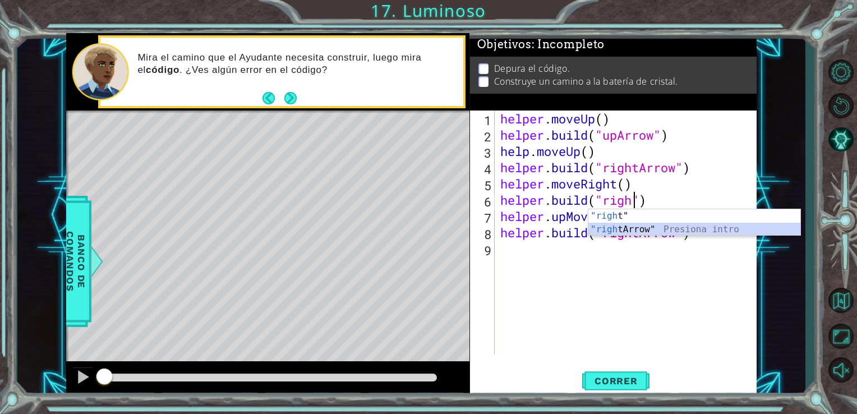
click at [628, 228] on div ""righ t" Presiona intro "righ [PERSON_NAME]" Presiona intro" at bounding box center [694, 236] width 212 height 54
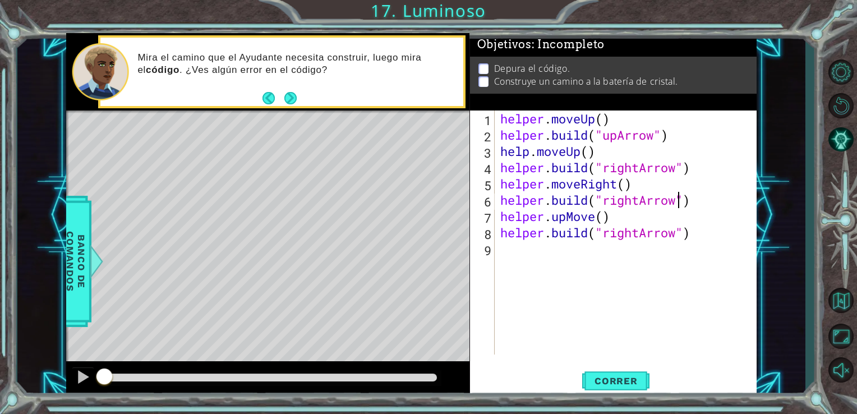
click at [608, 219] on div "helper . moveUp ( ) helper . build ( "upArrow" ) help . moveUp ( ) helper . bui…" at bounding box center [629, 248] width 262 height 276
click at [599, 221] on div "helper . moveUp ( ) helper . build ( "upArrow" ) help . moveUp ( ) helper . bui…" at bounding box center [629, 248] width 262 height 276
click at [601, 219] on div "helper . moveUp ( ) helper . build ( "upArrow" ) help . moveUp ( ) helper . bui…" at bounding box center [629, 248] width 262 height 276
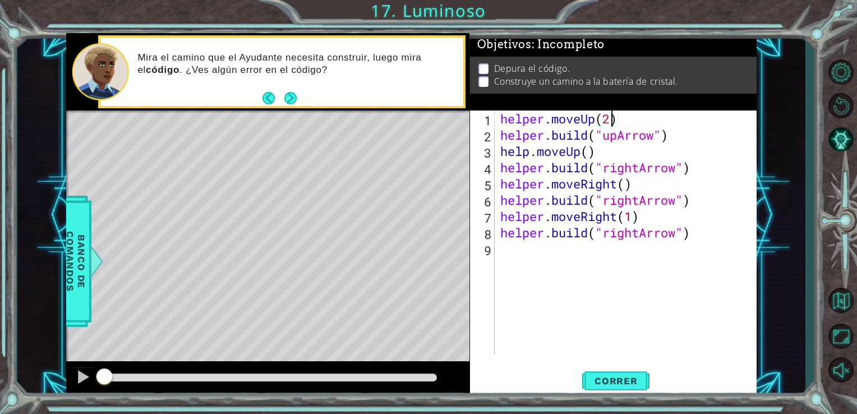
click at [602, 119] on div "helper . moveUp ( 2 ) helper . build ( "upArrow" ) help . moveUp ( ) helper . b…" at bounding box center [629, 248] width 262 height 276
click at [590, 156] on div "helper . moveUp ( 1 ) helper . build ( "upArrow" ) help . moveUp ( ) helper . b…" at bounding box center [629, 248] width 262 height 276
click at [628, 187] on div "helper . moveUp ( 1 ) helper . build ( "upArrow" ) help . moveUp ( 1 ) helper .…" at bounding box center [629, 248] width 262 height 276
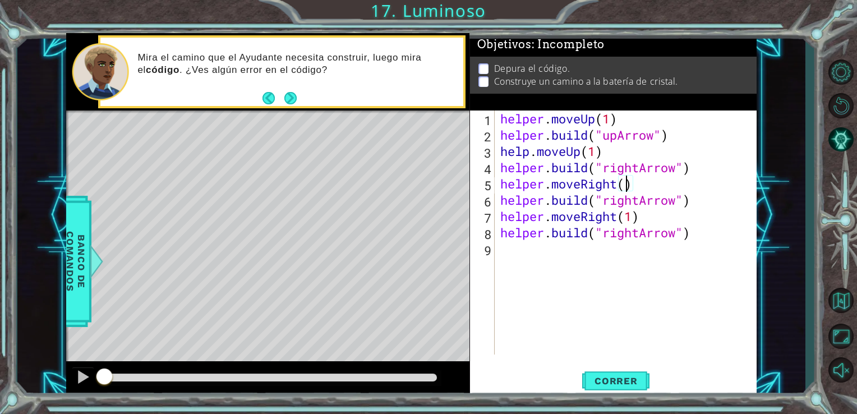
type textarea "helper.moveRight(1)"
click at [711, 242] on div "helper . moveUp ( 1 ) helper . build ( "upArrow" ) help . moveUp ( 1 ) helper .…" at bounding box center [629, 248] width 262 height 276
click at [637, 231] on div "helper . moveUp ( 1 ) helper . build ( "upArrow" ) help . moveUp ( 1 ) helper .…" at bounding box center [629, 248] width 262 height 276
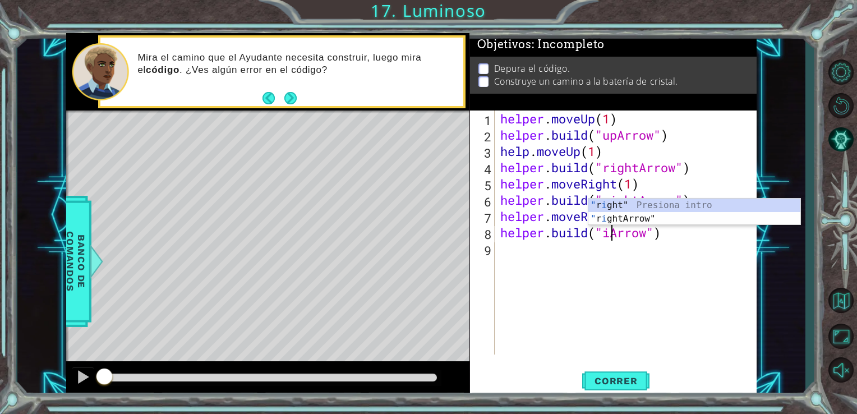
scroll to position [0, 5]
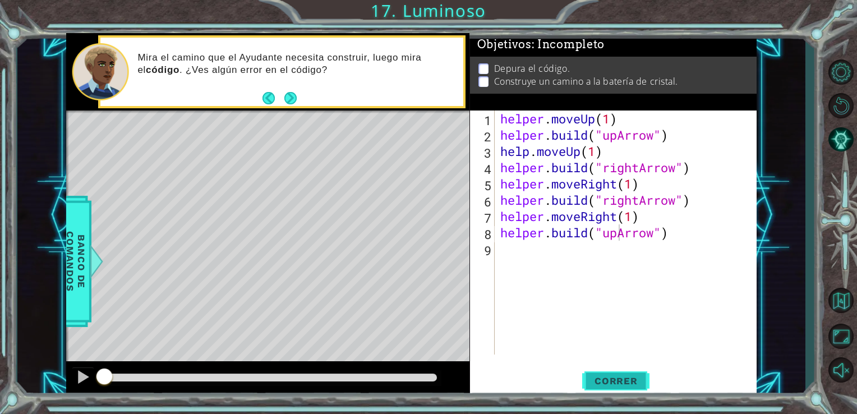
click at [609, 377] on span "Correr" at bounding box center [616, 380] width 66 height 11
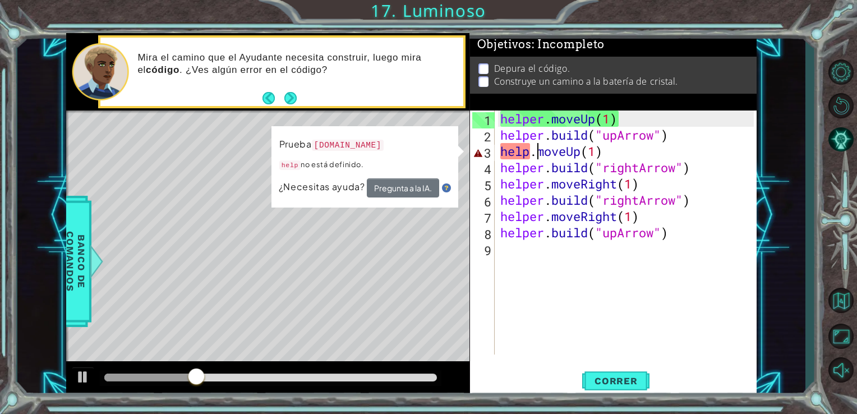
click at [533, 151] on div "helper . moveUp ( 1 ) helper . build ( "upArrow" ) help . moveUp ( 1 ) helper .…" at bounding box center [629, 248] width 262 height 276
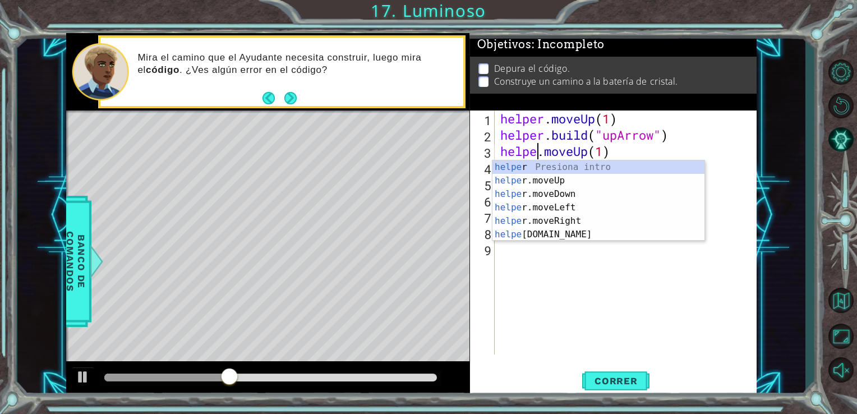
scroll to position [0, 2]
type textarea "helper.moveUp(1)"
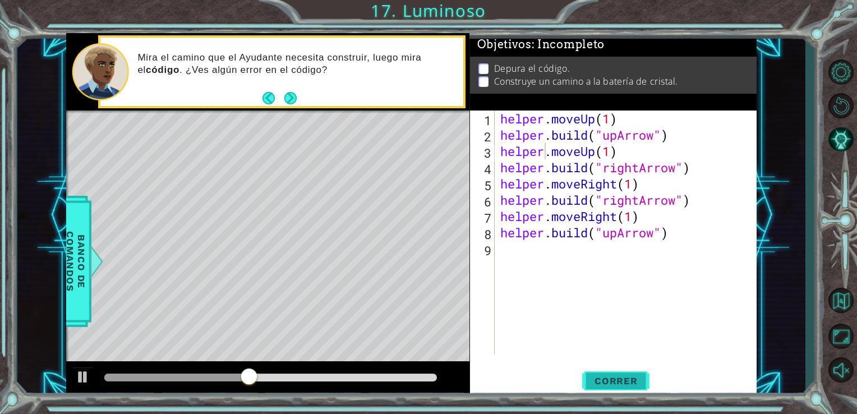
click at [597, 383] on span "Correr" at bounding box center [616, 380] width 66 height 11
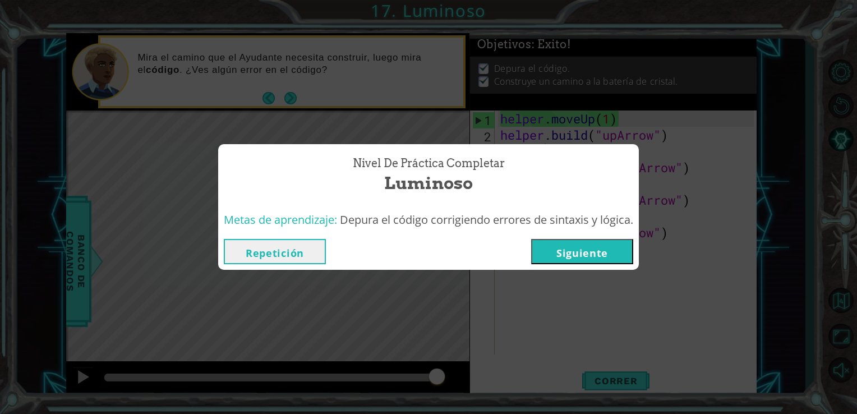
click at [565, 244] on button "Siguiente" at bounding box center [582, 251] width 102 height 25
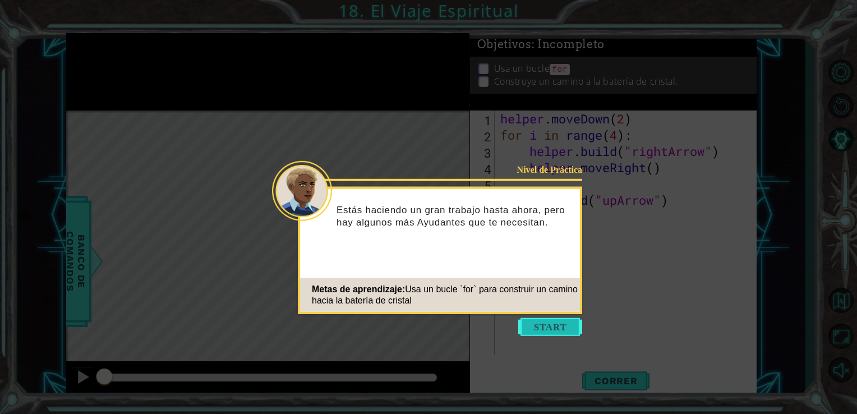
click at [558, 324] on button "Start" at bounding box center [550, 327] width 64 height 18
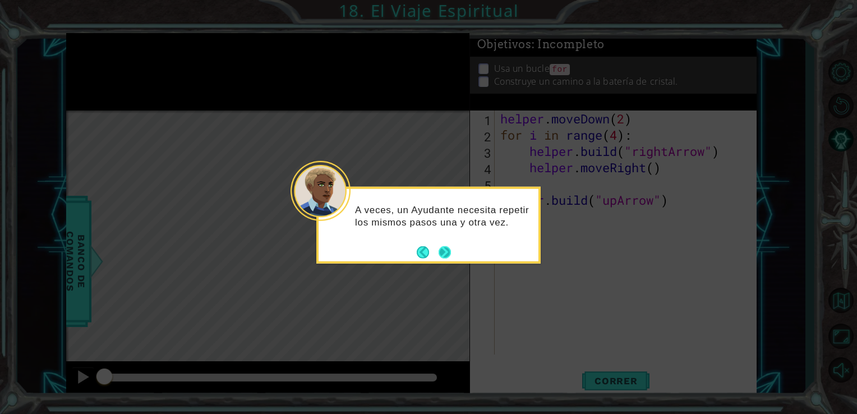
click at [449, 251] on button "Next" at bounding box center [445, 252] width 21 height 21
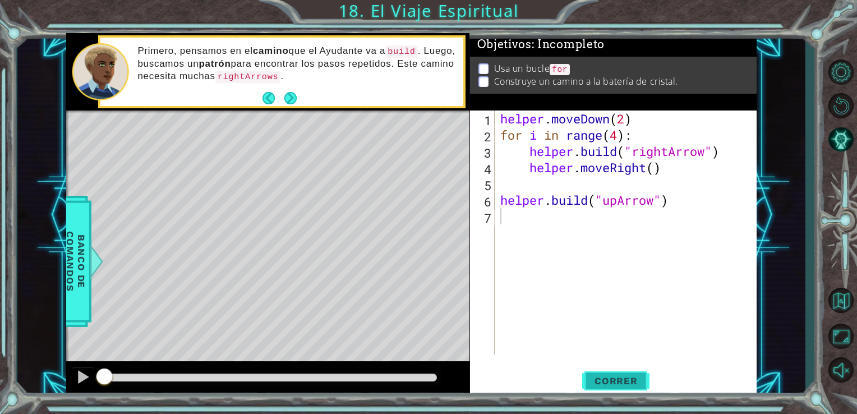
click at [624, 377] on span "Correr" at bounding box center [616, 380] width 66 height 11
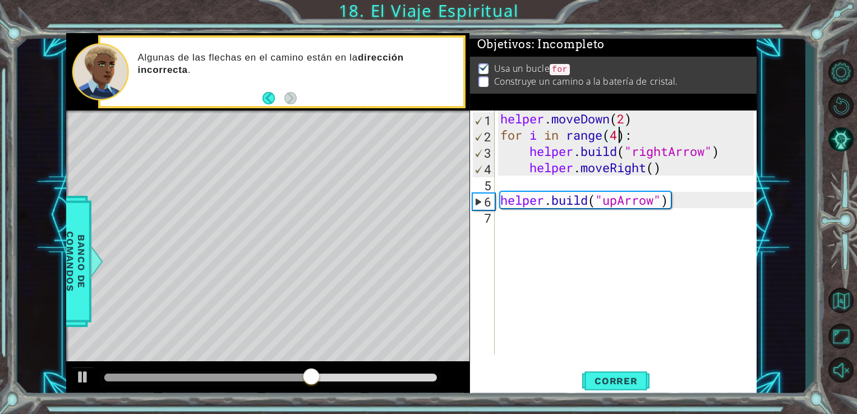
click at [618, 140] on div "helper . moveDown ( 2 ) for i in range ( 4 ) : helper . build ( "rightArrow" ) …" at bounding box center [629, 248] width 262 height 276
click at [682, 176] on div "helper . moveDown ( 2 ) for i in range ( 2 ) : helper . build ( "rightArrow" ) …" at bounding box center [629, 248] width 262 height 276
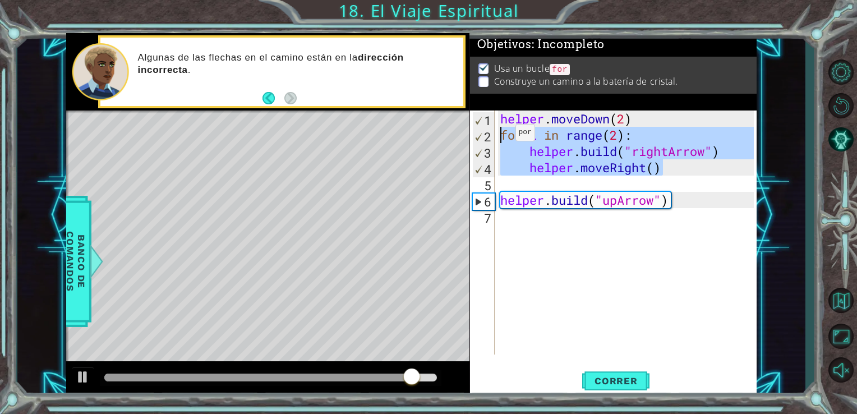
drag, startPoint x: 682, startPoint y: 176, endPoint x: 492, endPoint y: 137, distance: 193.9
click at [492, 137] on div "helper.moveRight() 1 2 3 4 5 6 7 helper . moveDown ( 2 ) for i in range ( 2 ) :…" at bounding box center [612, 232] width 284 height 244
click at [672, 165] on div "helper . moveDown ( 2 ) for i in range ( 2 ) : helper . build ( "rightArrow" ) …" at bounding box center [626, 232] width 256 height 244
type textarea "helper.moveRight()"
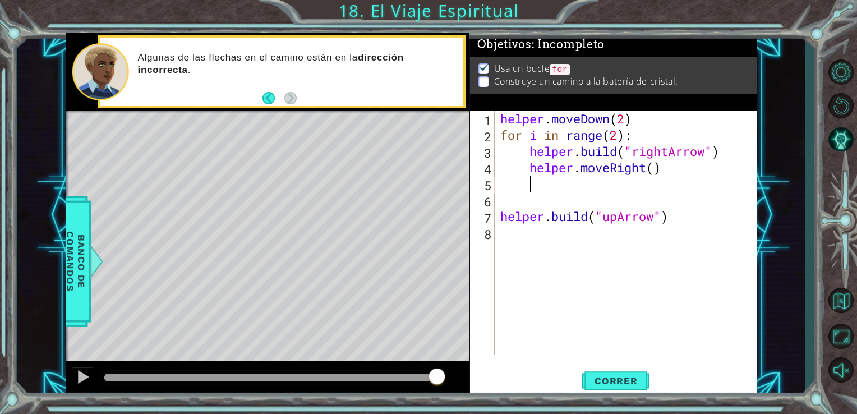
scroll to position [0, 0]
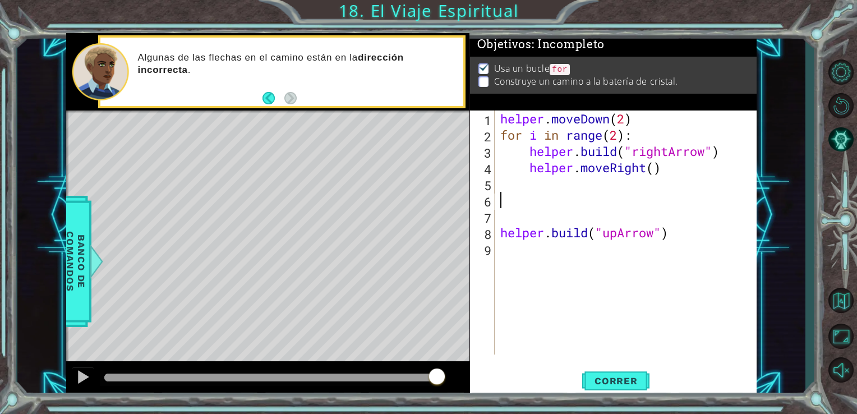
paste textarea "helper.moveRight()"
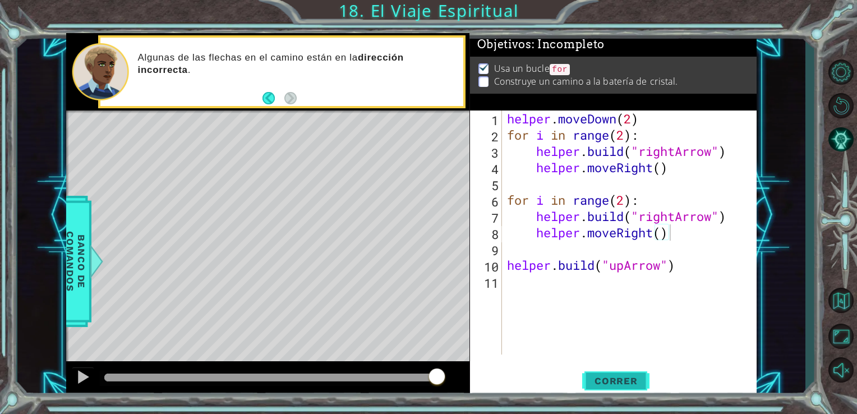
click at [621, 376] on span "Correr" at bounding box center [616, 380] width 66 height 11
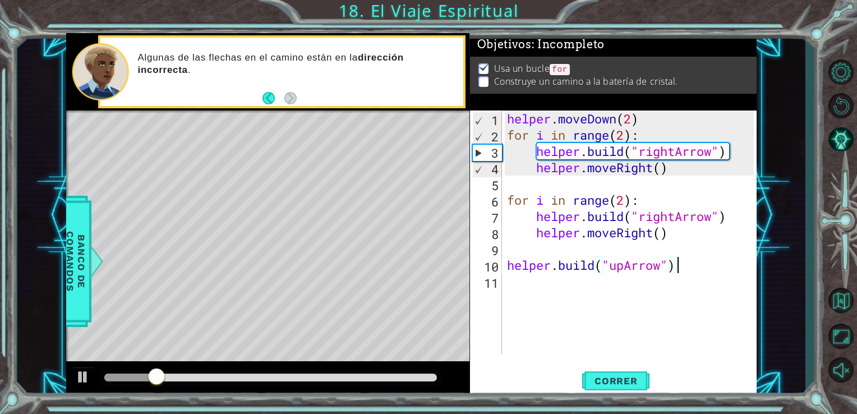
click at [680, 263] on div "helper . moveDown ( 2 ) for i in range ( 2 ) : helper . build ( "rightArrow" ) …" at bounding box center [632, 248] width 255 height 276
type textarea "[DOMAIN_NAME]("upArrow")"
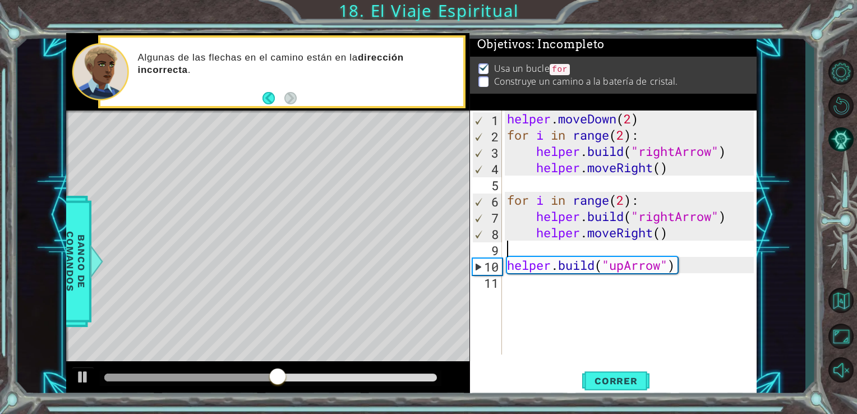
type textarea "helper.moveRight()"
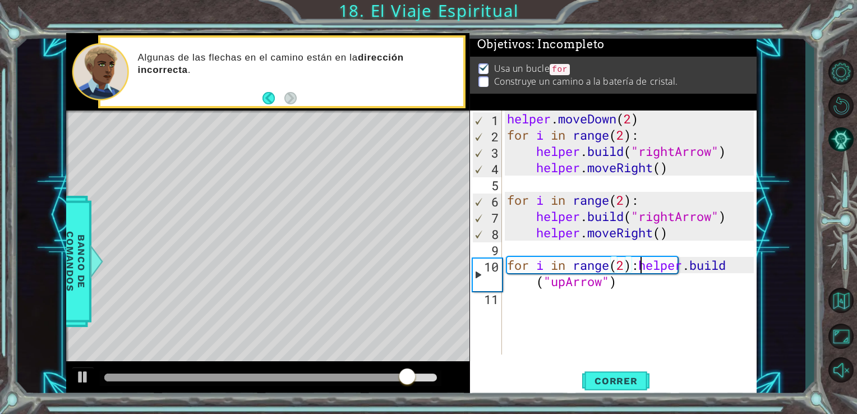
scroll to position [0, 6]
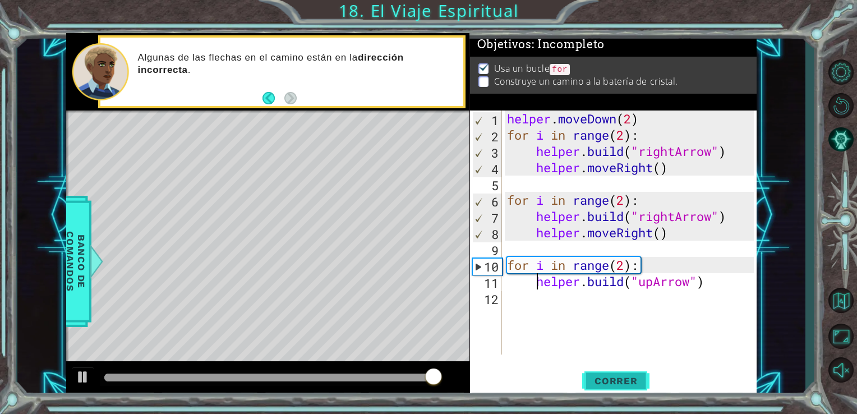
type textarea "[DOMAIN_NAME]("upArrow")"
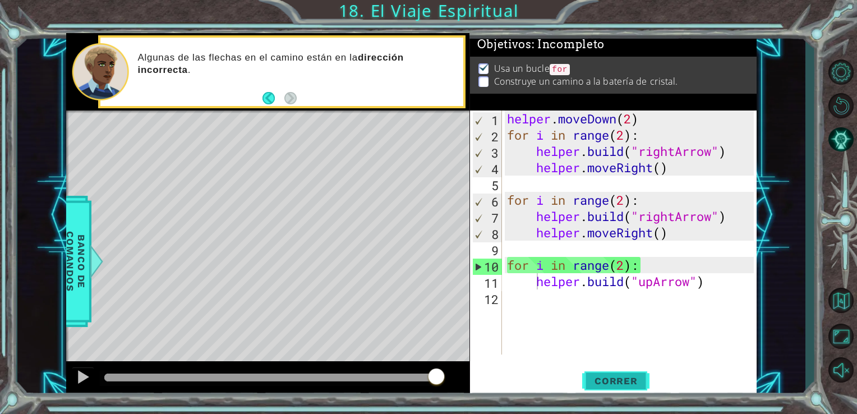
click at [608, 382] on span "Correr" at bounding box center [616, 380] width 66 height 11
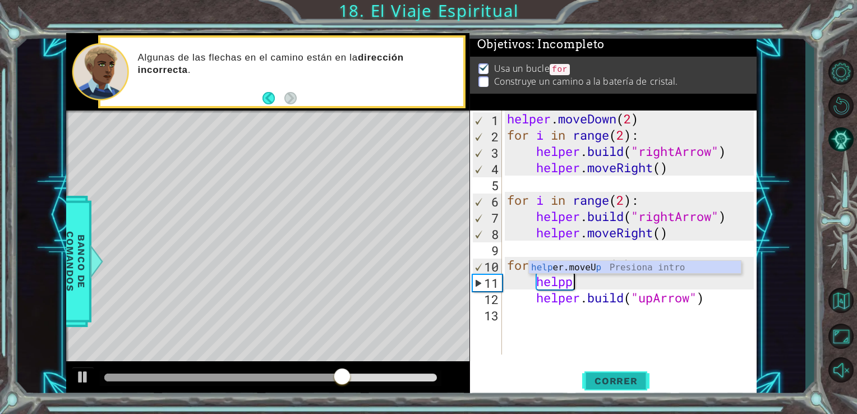
scroll to position [0, 2]
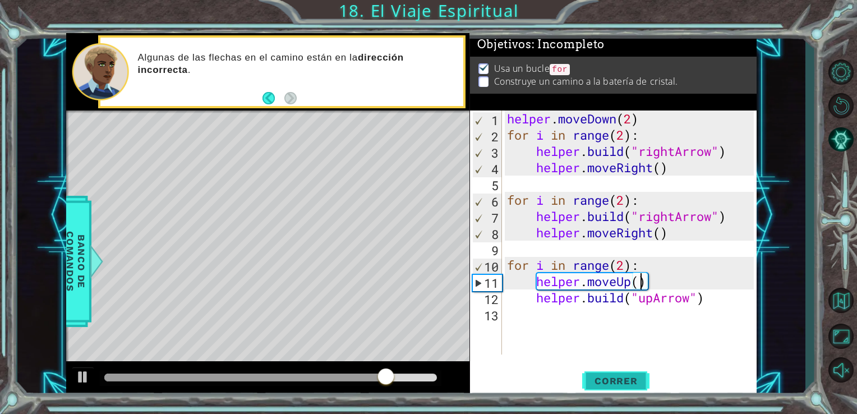
type textarea "helper.moveUp()"
click at [608, 382] on span "Correr" at bounding box center [616, 380] width 66 height 11
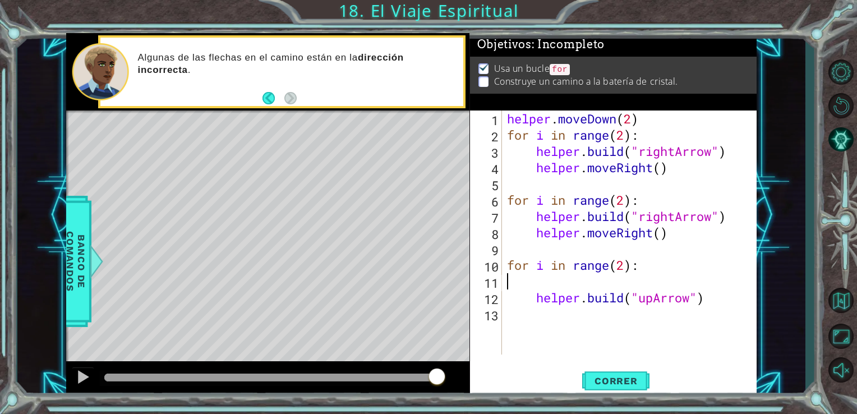
scroll to position [0, 0]
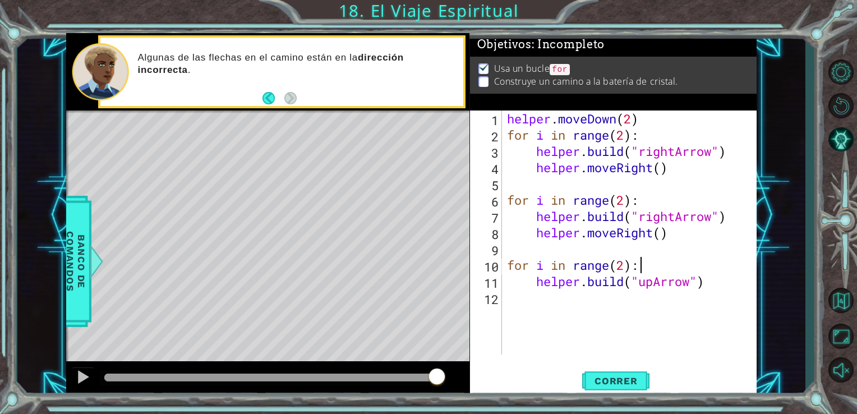
type textarea "[DOMAIN_NAME]("upArrow")"
paste textarea "helper.moveUp()"
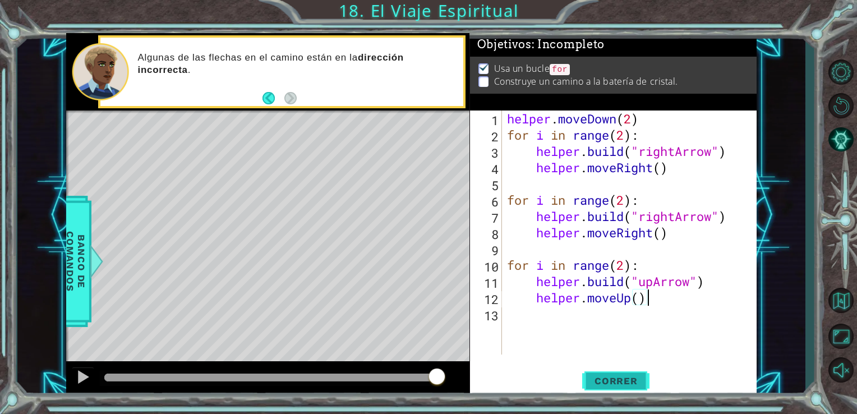
type textarea "helper.moveUp()"
click at [606, 367] on button "Correr" at bounding box center [615, 380] width 67 height 29
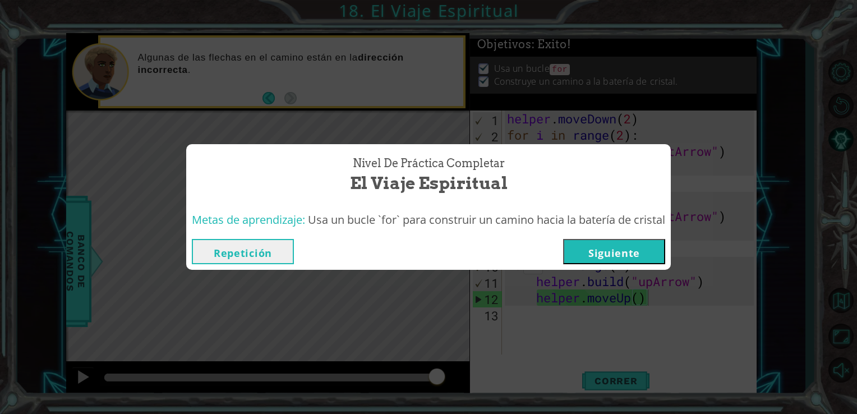
click at [631, 251] on button "Siguiente" at bounding box center [614, 251] width 102 height 25
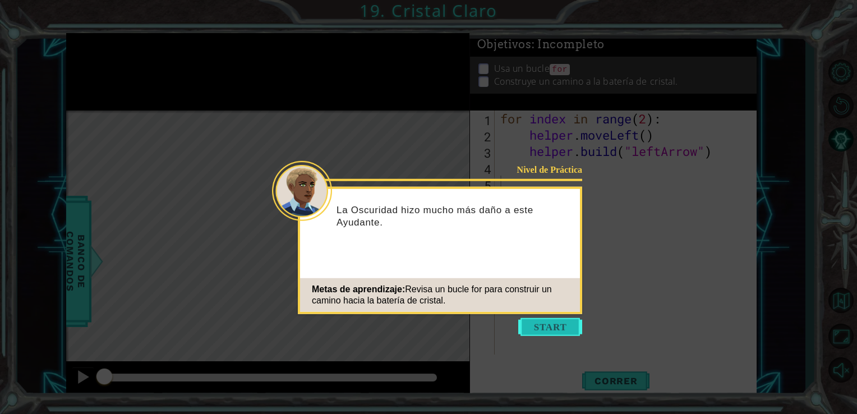
click at [547, 327] on button "Start" at bounding box center [550, 327] width 64 height 18
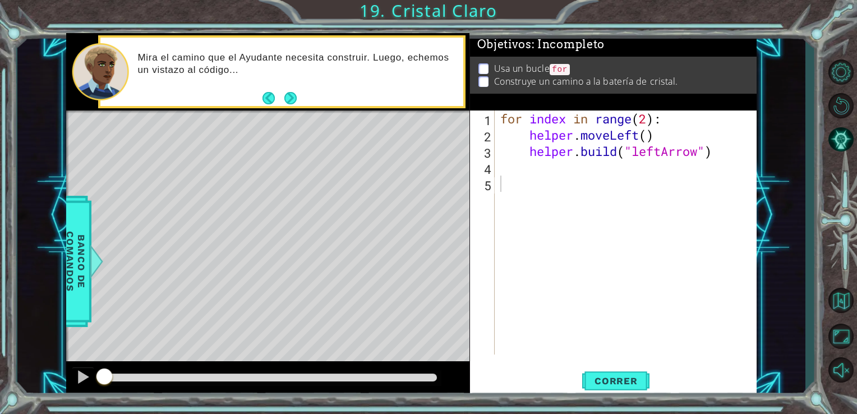
click at [847, 259] on div at bounding box center [840, 219] width 33 height 126
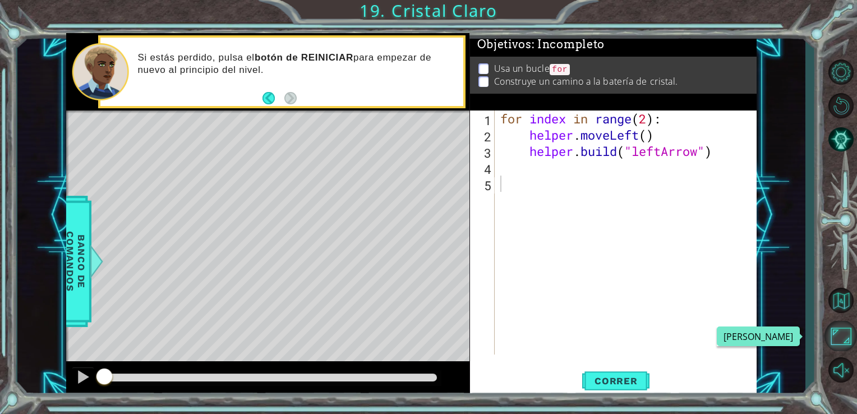
click at [846, 329] on button "Maximizar Navegador" at bounding box center [840, 336] width 33 height 30
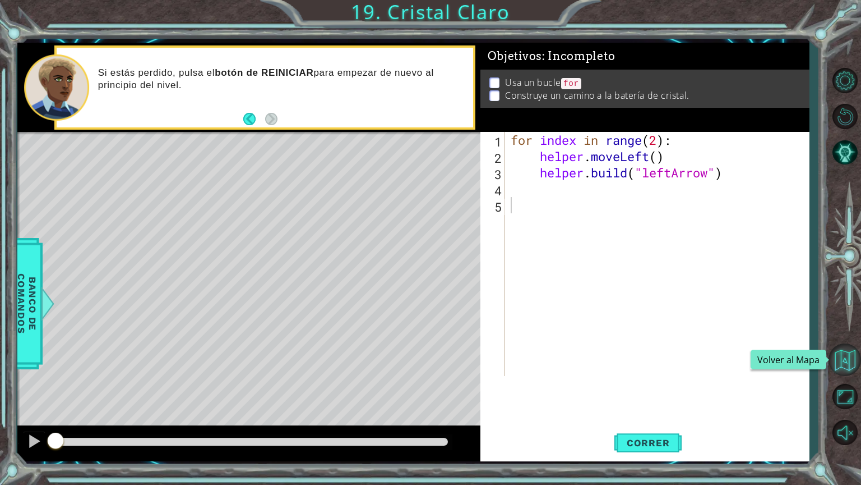
click at [846, 362] on button "Volver al Mapa" at bounding box center [845, 359] width 33 height 33
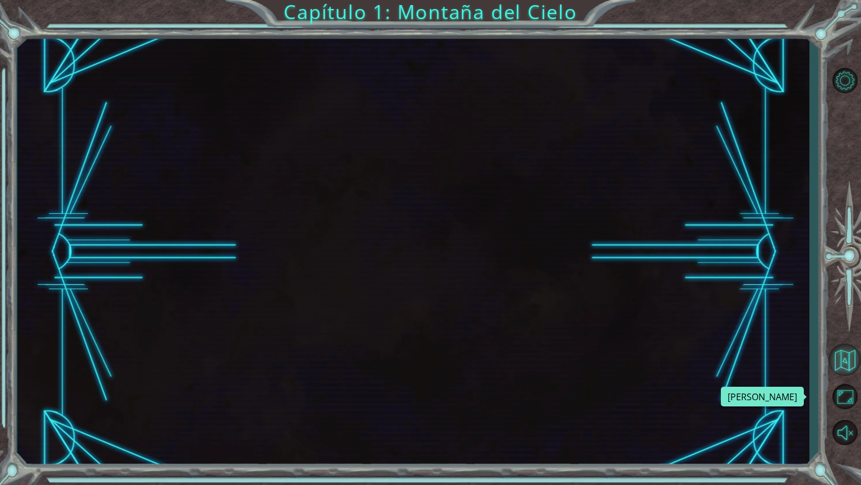
drag, startPoint x: 850, startPoint y: 398, endPoint x: 847, endPoint y: 356, distance: 41.6
click at [850, 398] on button "Maximizar Navegador" at bounding box center [845, 396] width 33 height 33
